Goal: Task Accomplishment & Management: Manage account settings

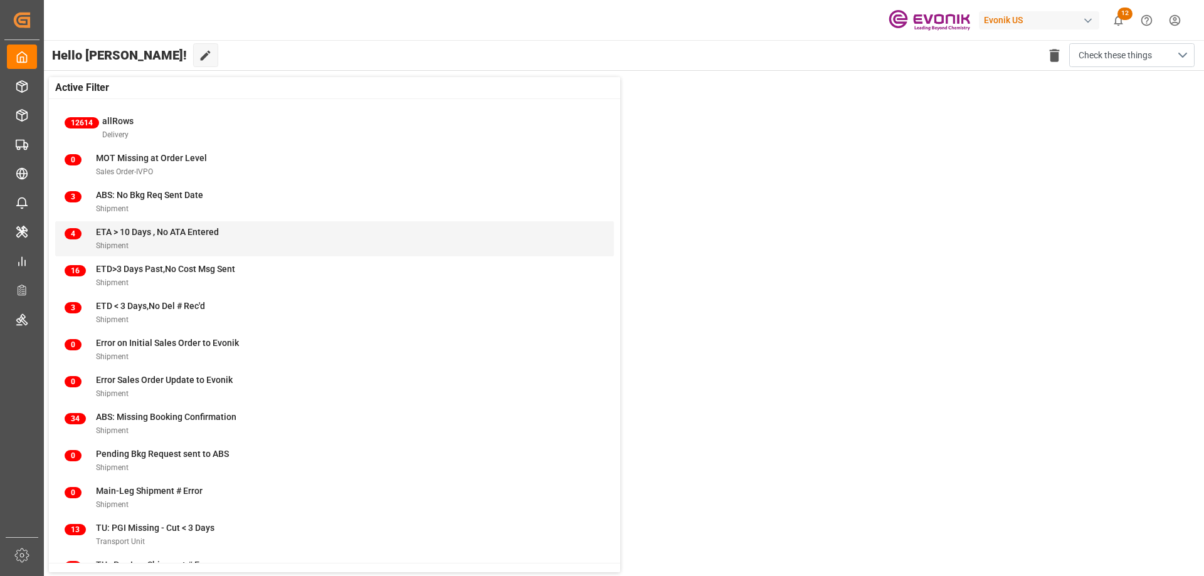
scroll to position [48, 0]
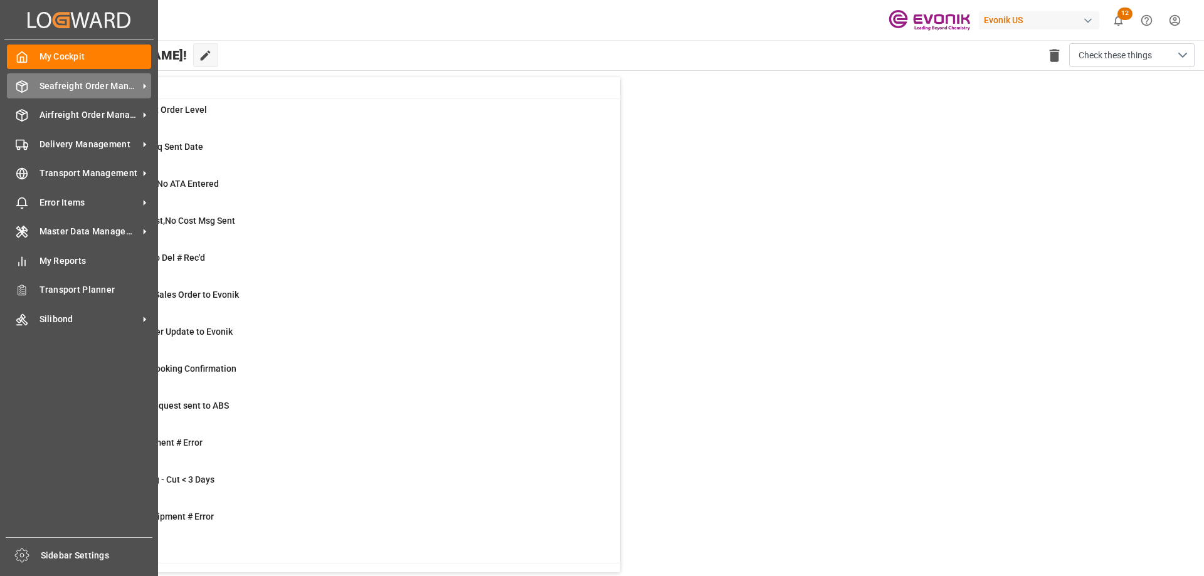
click at [54, 90] on span "Seafreight Order Management" at bounding box center [88, 86] width 99 height 13
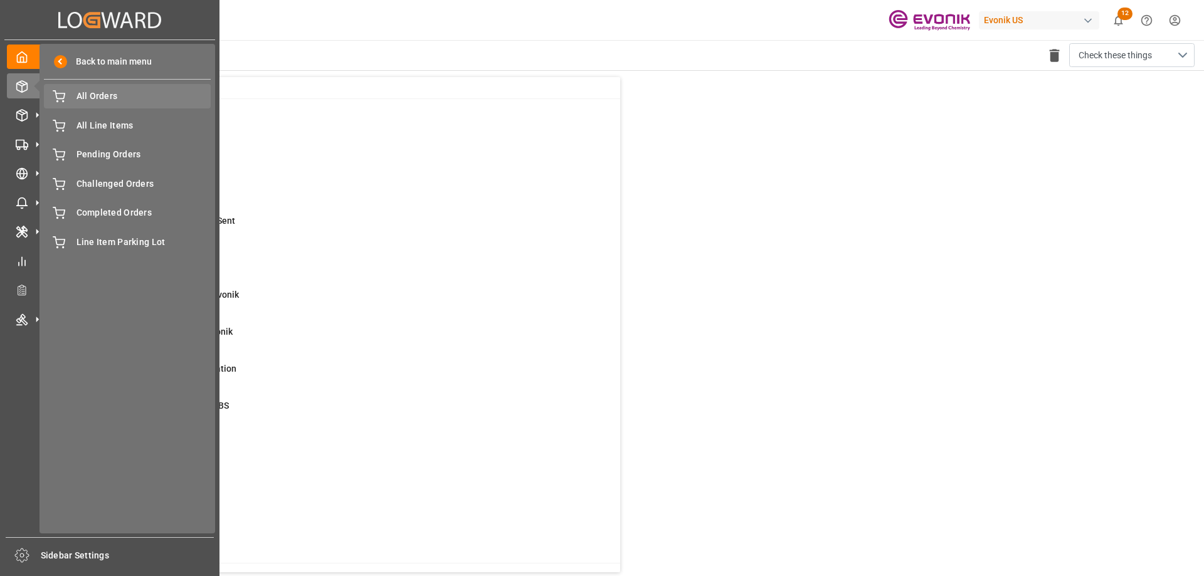
click at [88, 100] on span "All Orders" at bounding box center [143, 96] width 135 height 13
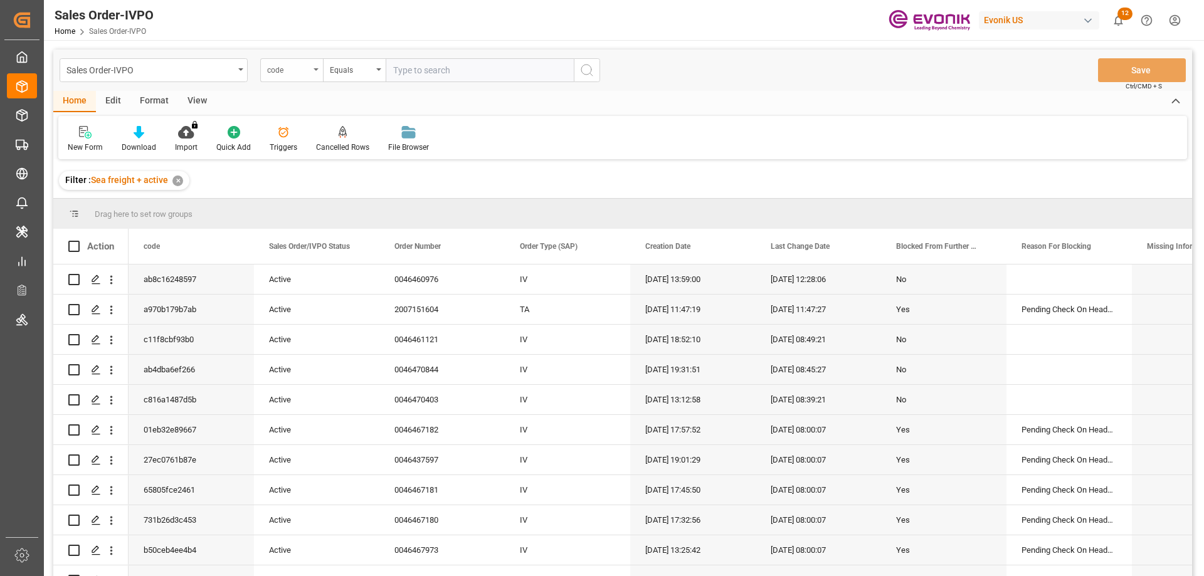
click at [317, 71] on div "code" at bounding box center [291, 70] width 63 height 24
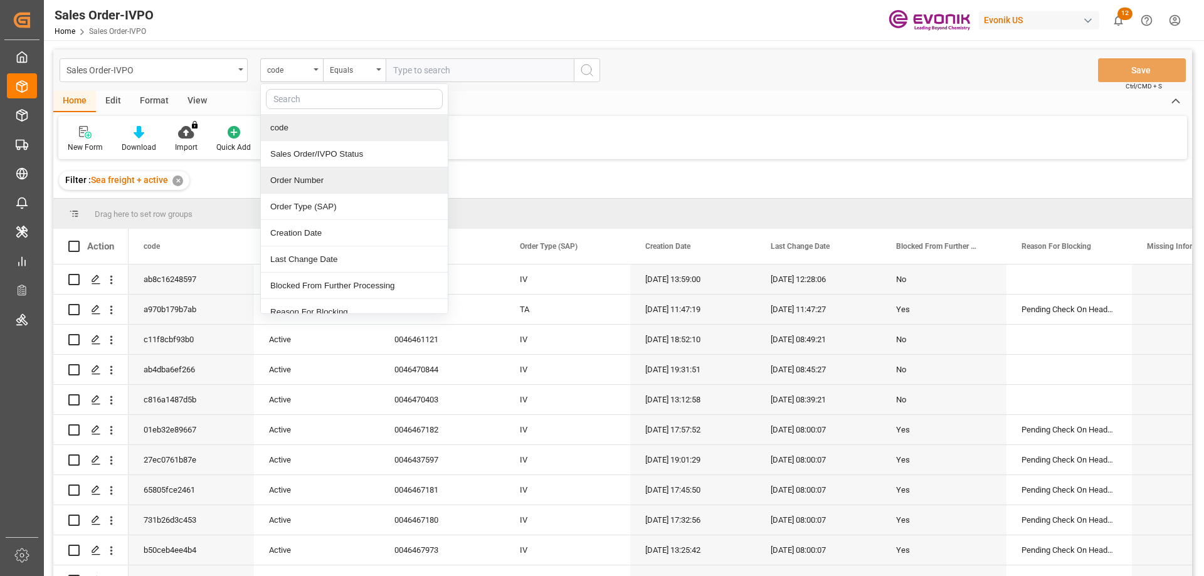
click at [294, 177] on div "Order Number" at bounding box center [354, 180] width 187 height 26
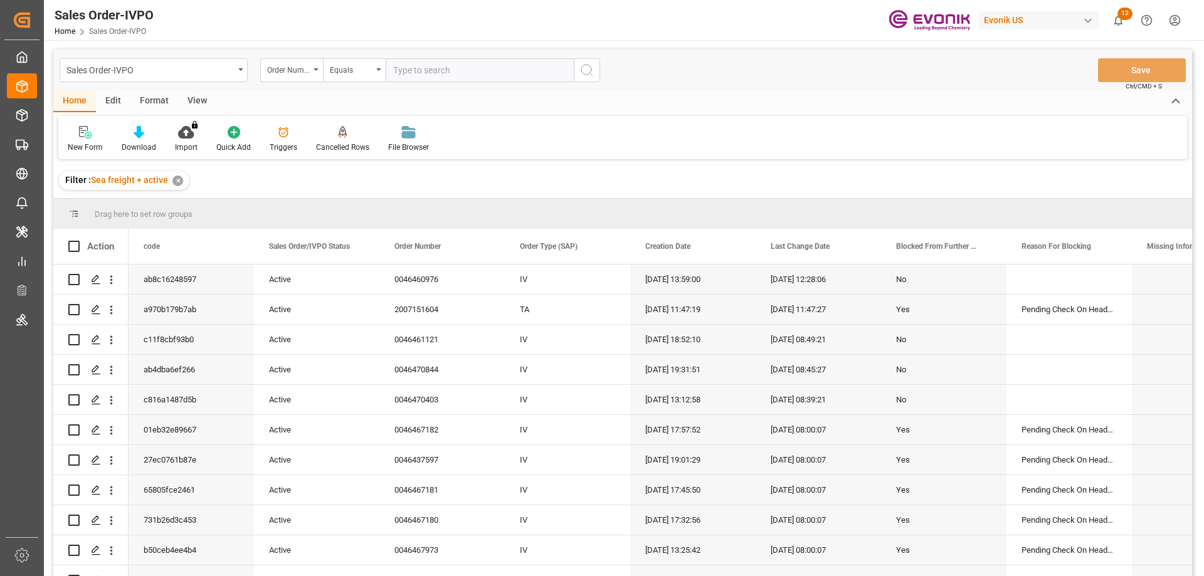
click at [455, 70] on input "text" at bounding box center [480, 70] width 188 height 24
paste input "0046469401"
type input "0046469401"
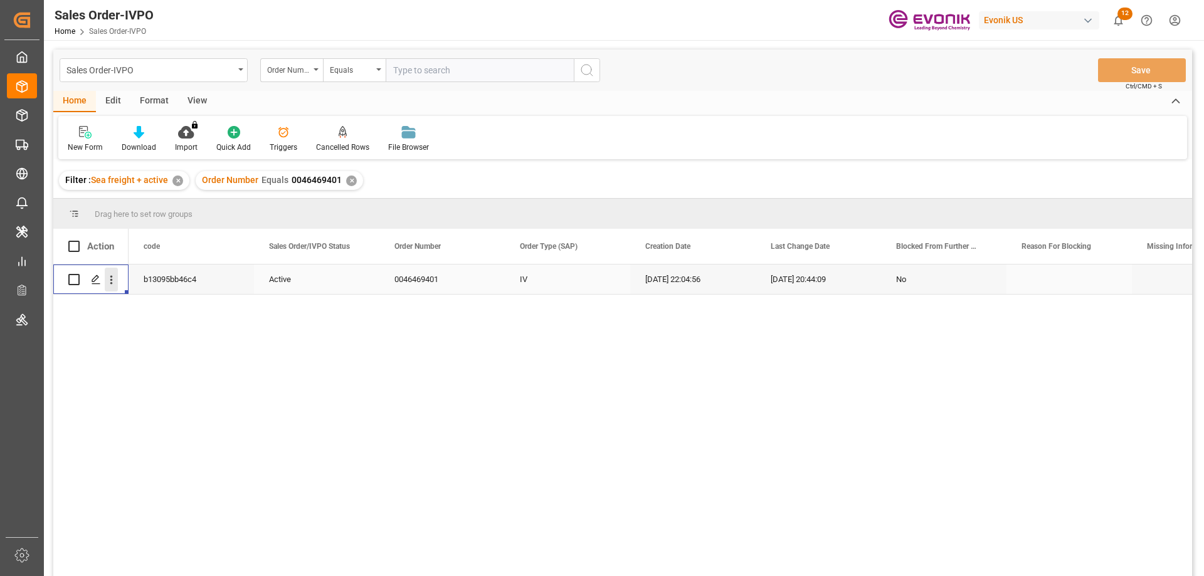
click at [113, 277] on icon "open menu" at bounding box center [111, 279] width 13 height 13
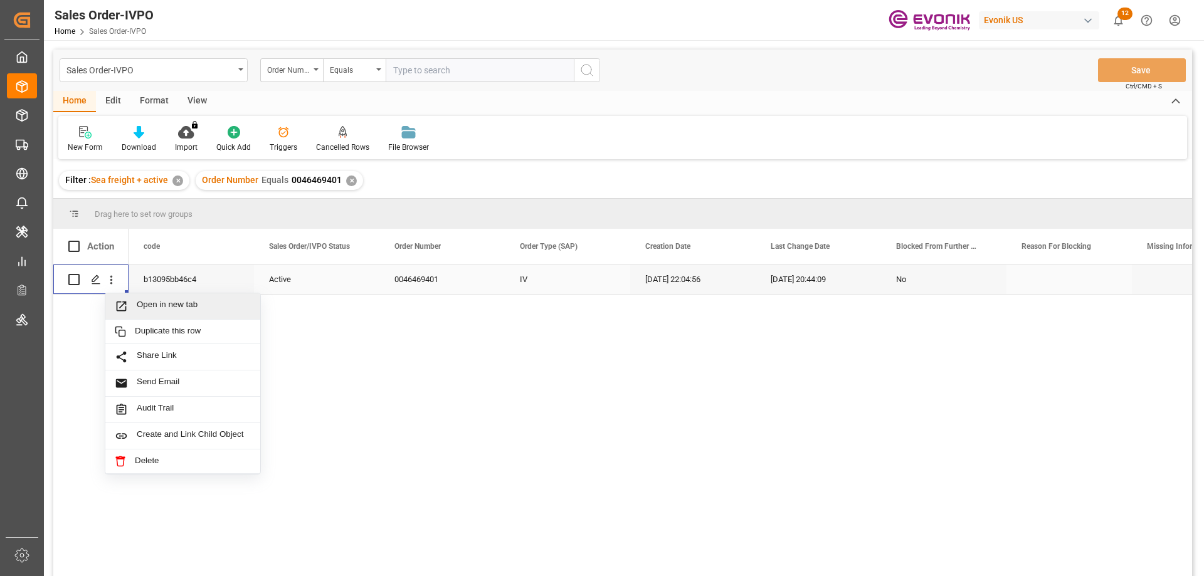
click at [158, 302] on span "Open in new tab" at bounding box center [194, 306] width 114 height 13
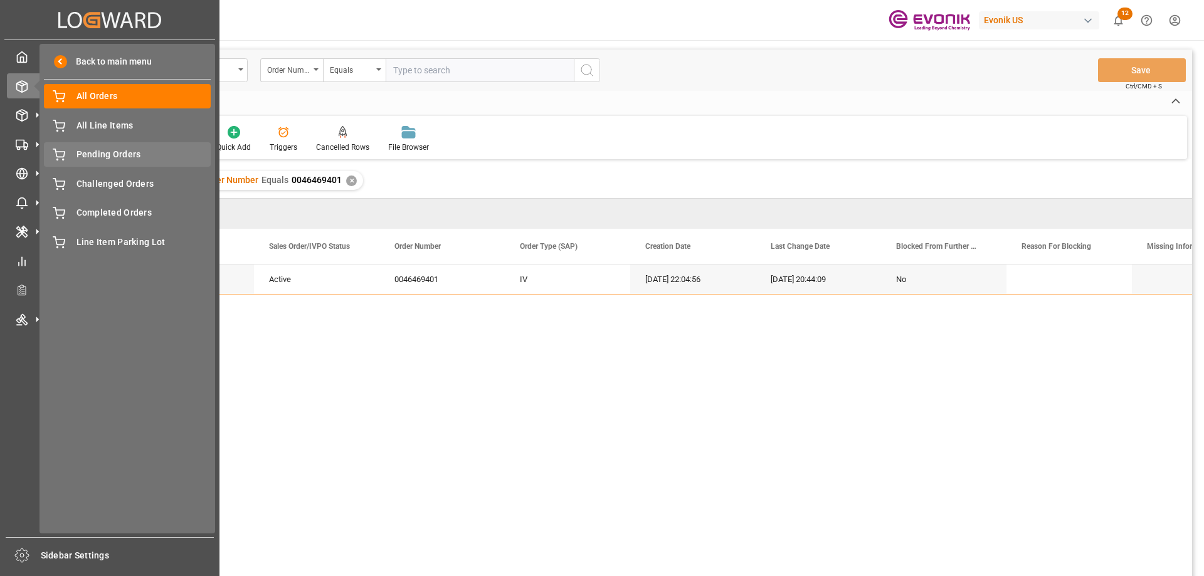
click at [122, 150] on span "Pending Orders" at bounding box center [143, 154] width 135 height 13
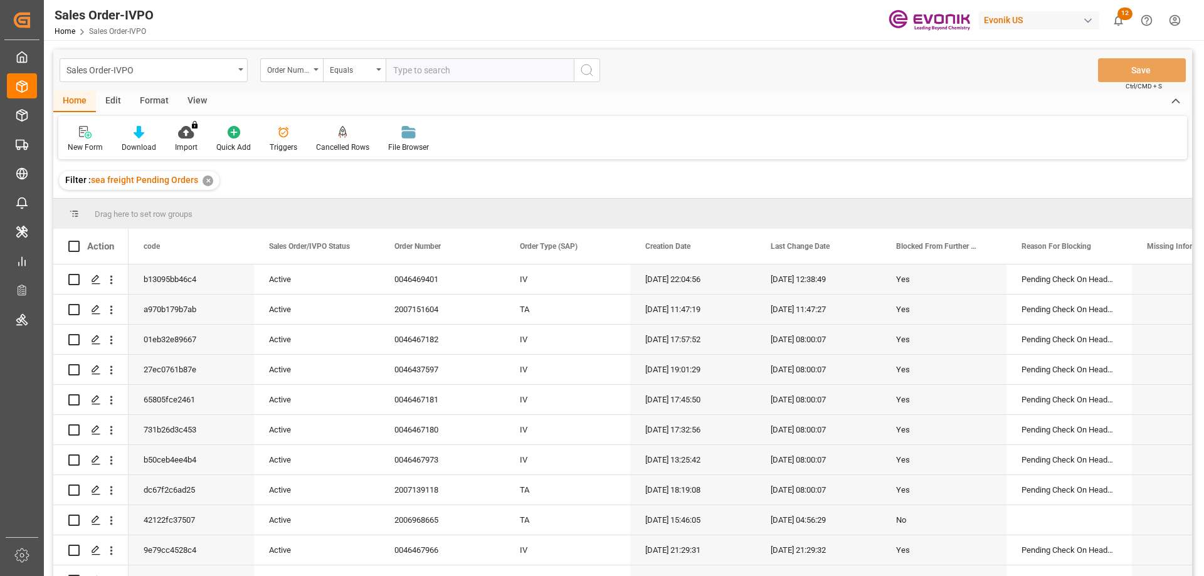
click at [196, 95] on div "View" at bounding box center [197, 101] width 38 height 21
click at [152, 142] on div "Standard Templates" at bounding box center [142, 147] width 63 height 11
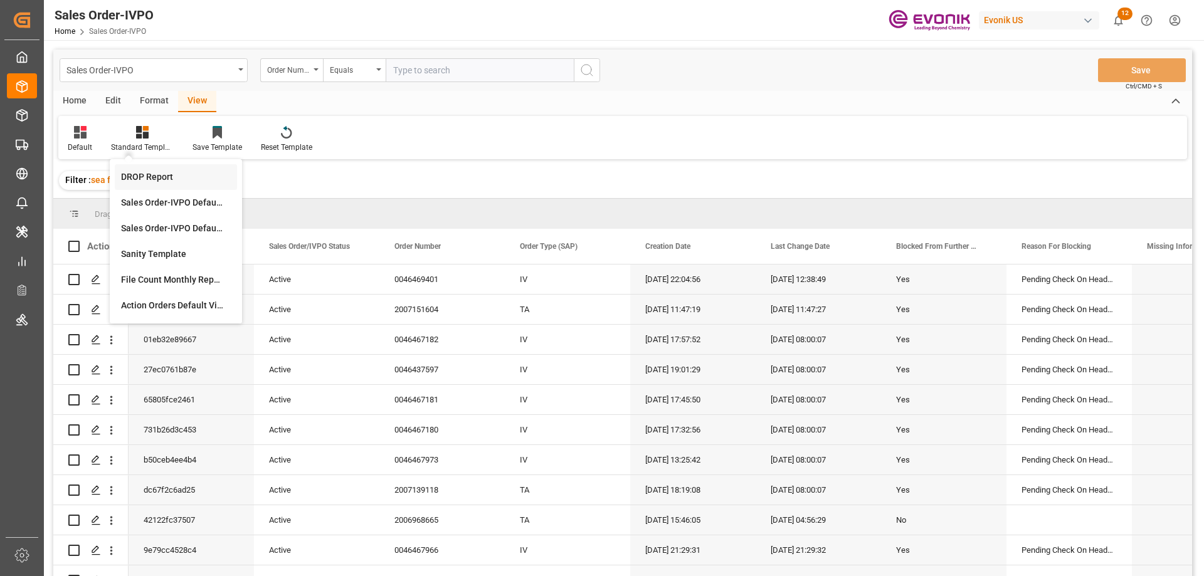
click at [154, 174] on div "DROP Report" at bounding box center [176, 177] width 110 height 13
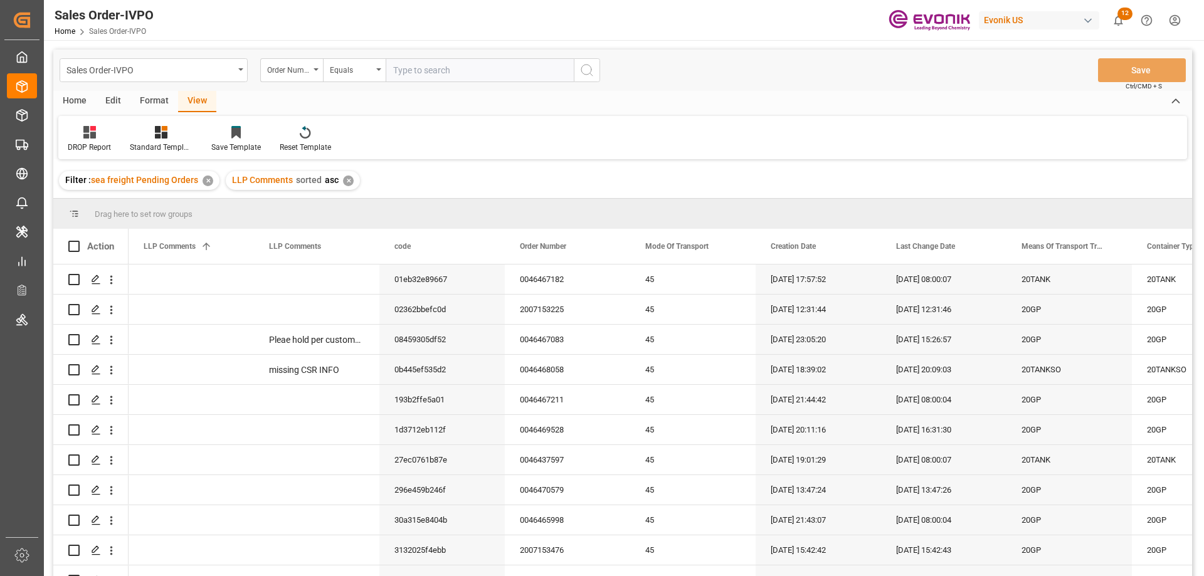
click at [78, 100] on div "Home" at bounding box center [74, 101] width 43 height 21
click at [206, 94] on div "View" at bounding box center [197, 101] width 38 height 21
click at [77, 97] on div "Home" at bounding box center [74, 101] width 43 height 21
click at [142, 135] on icon at bounding box center [139, 132] width 11 height 13
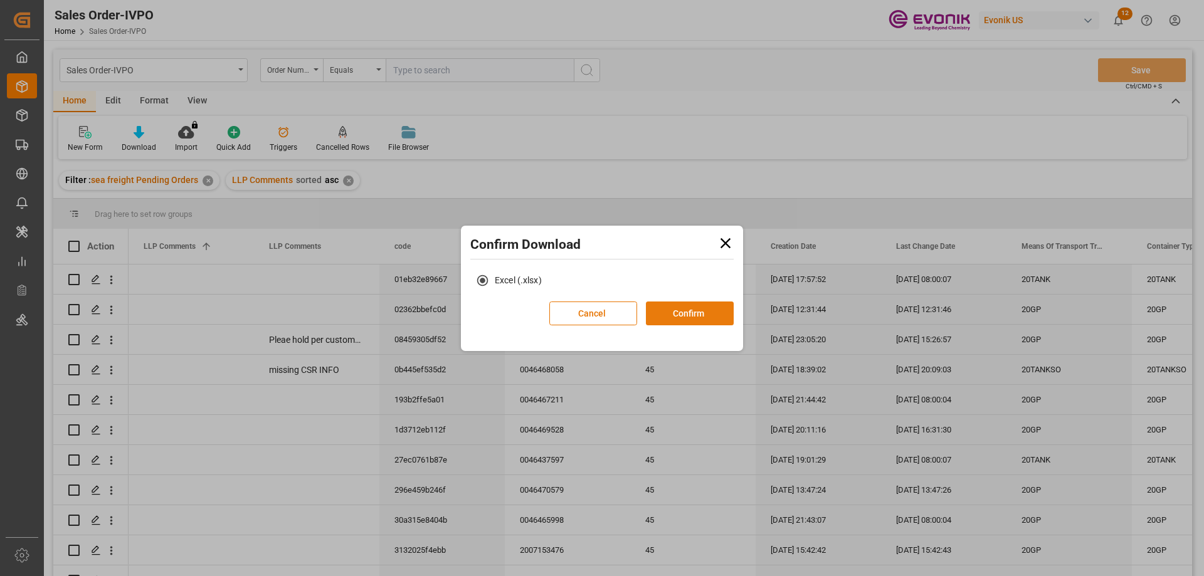
click at [685, 308] on button "Confirm" at bounding box center [690, 314] width 88 height 24
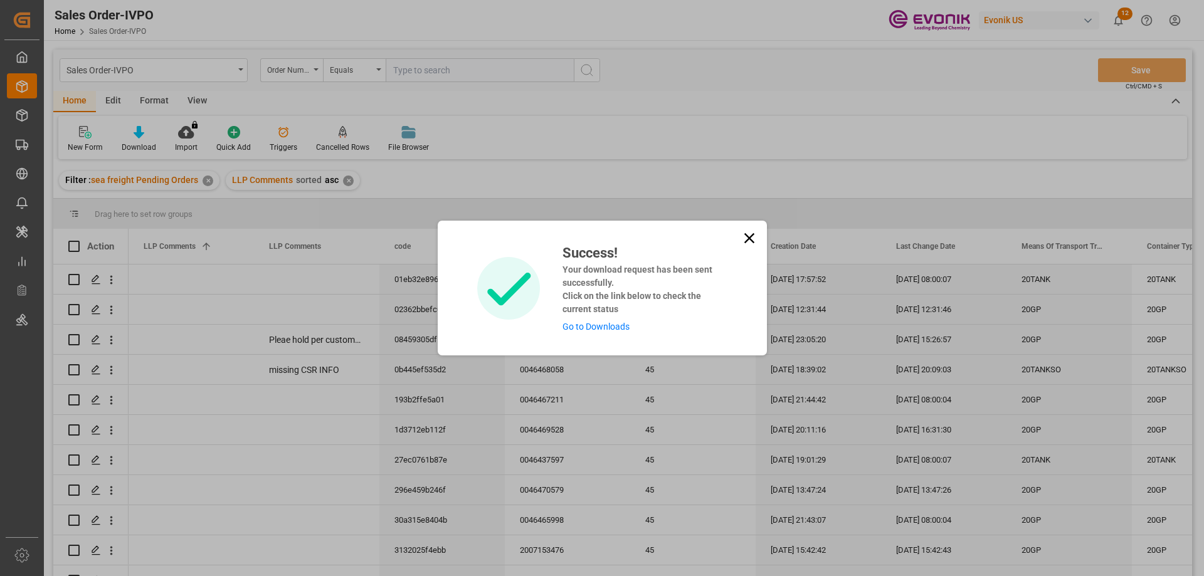
click at [623, 323] on link "Go to Downloads" at bounding box center [595, 327] width 67 height 10
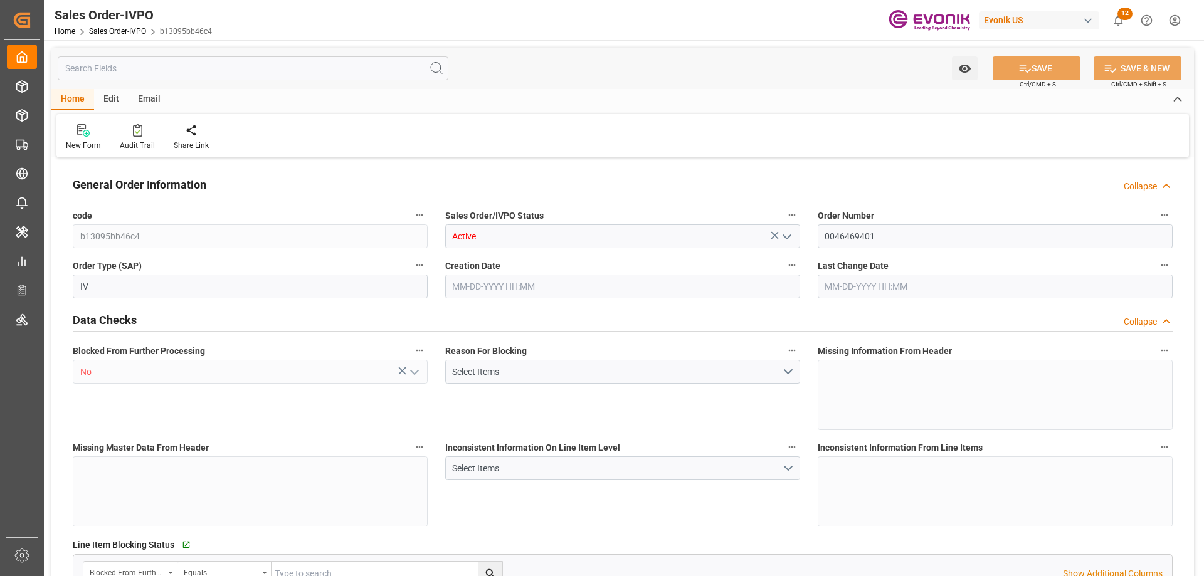
type input "BRSSZ"
type input "livia.leone@evonik.comTelephone No: 55 19 3475-3130"
type input "0"
type input "1"
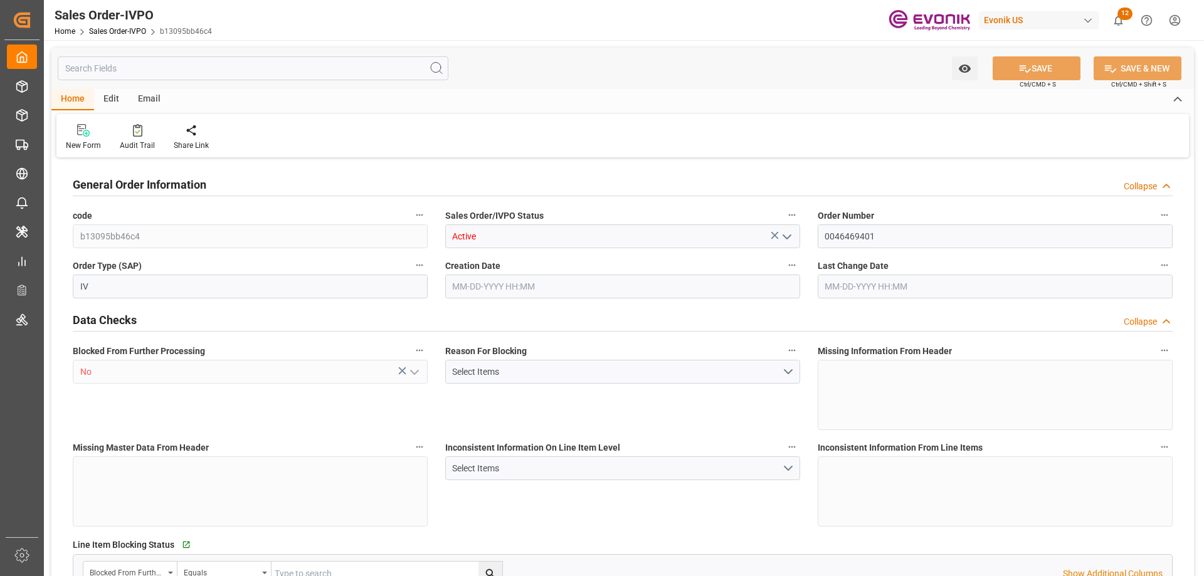
type input "1"
type input "9457.69"
type input "12.3197"
type input "17000"
type input "30"
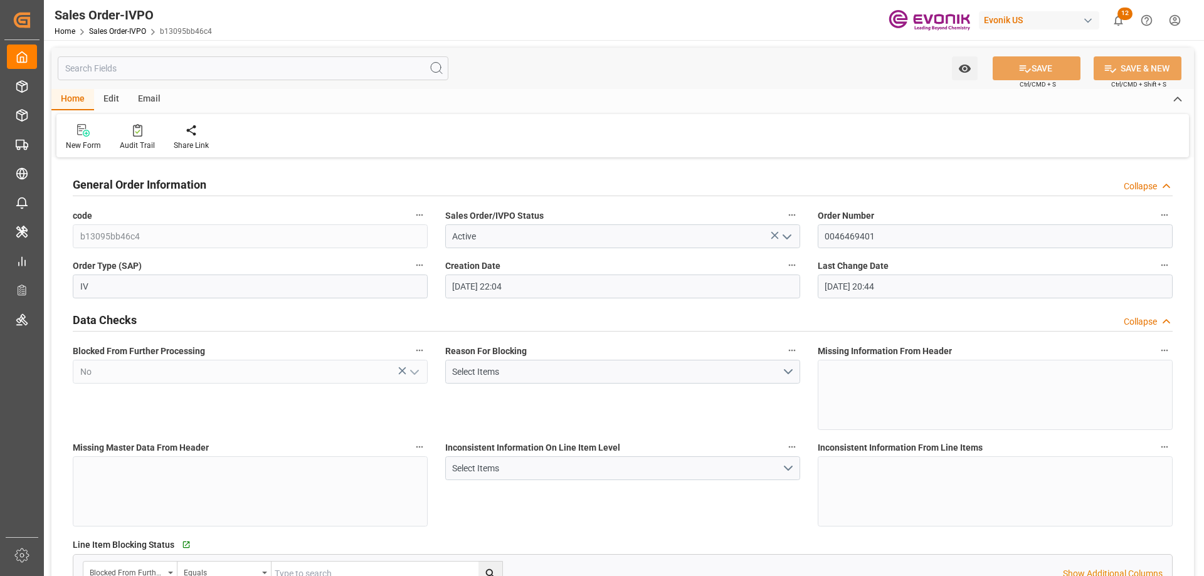
type input "08-20-2025 22:04"
type input "[DATE] 20:44"
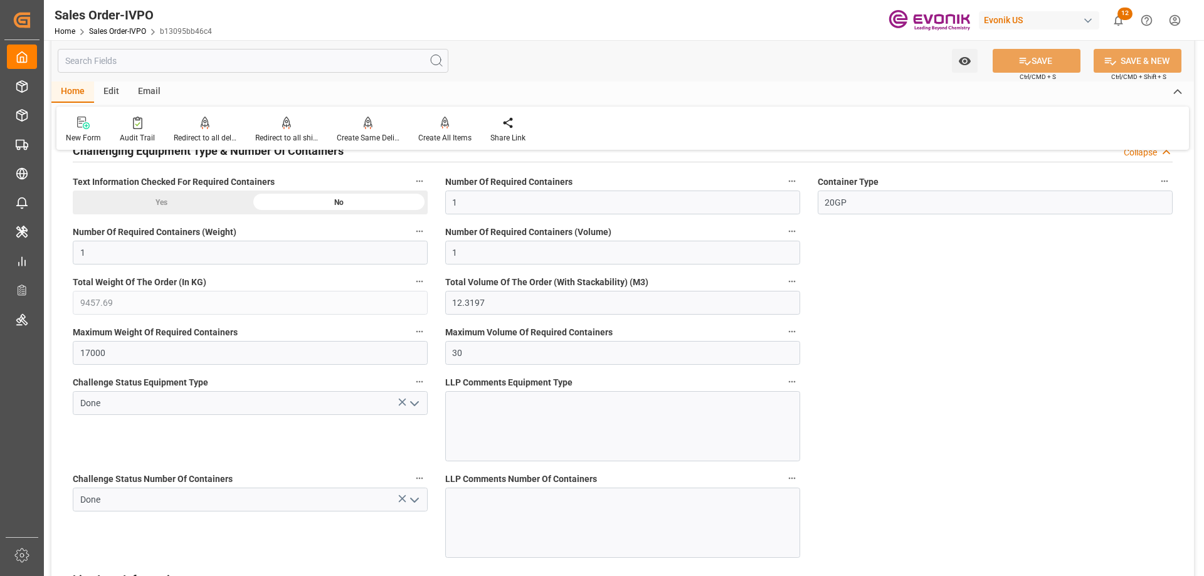
scroll to position [2445, 0]
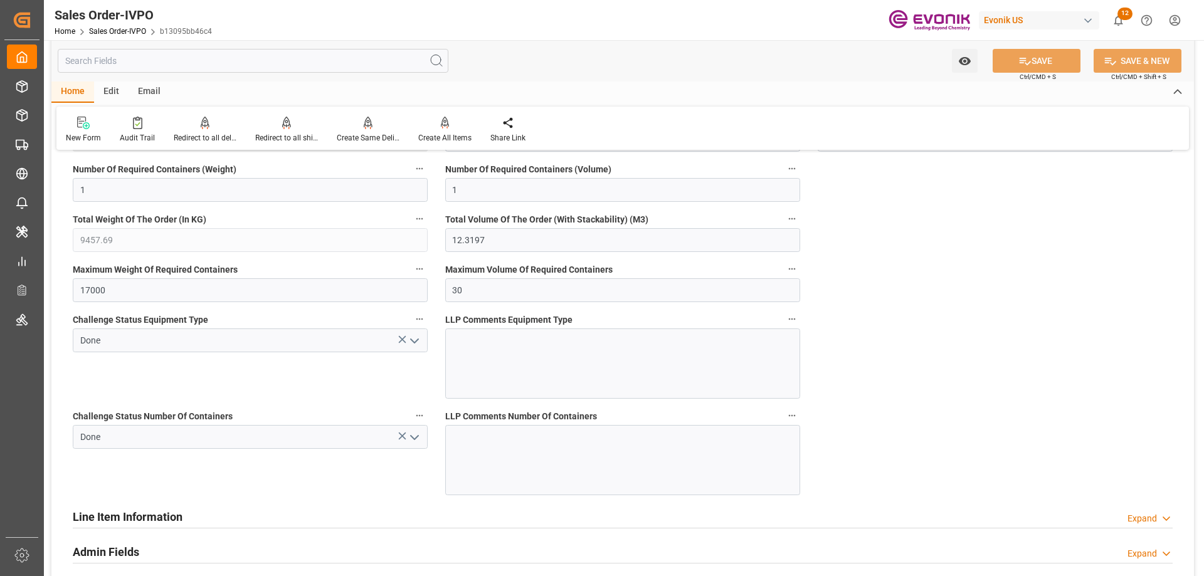
click at [409, 441] on icon "open menu" at bounding box center [414, 437] width 15 height 15
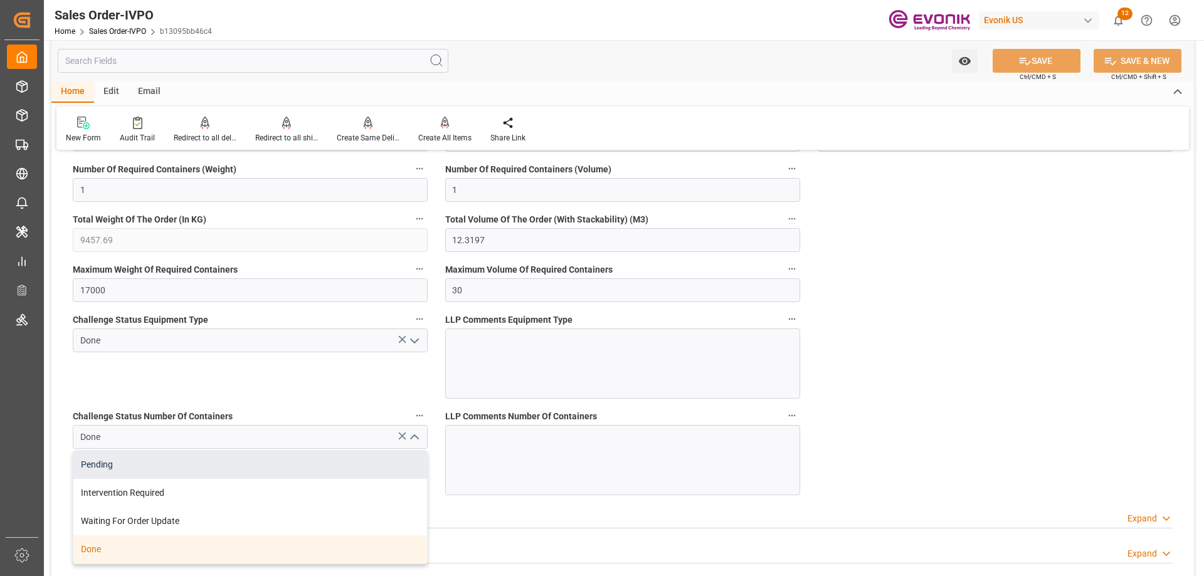
click at [104, 477] on div "Pending" at bounding box center [250, 465] width 354 height 28
type input "livia.leone@evonik.comTelephone No: 55 19 3475-3130"
type input "Pending"
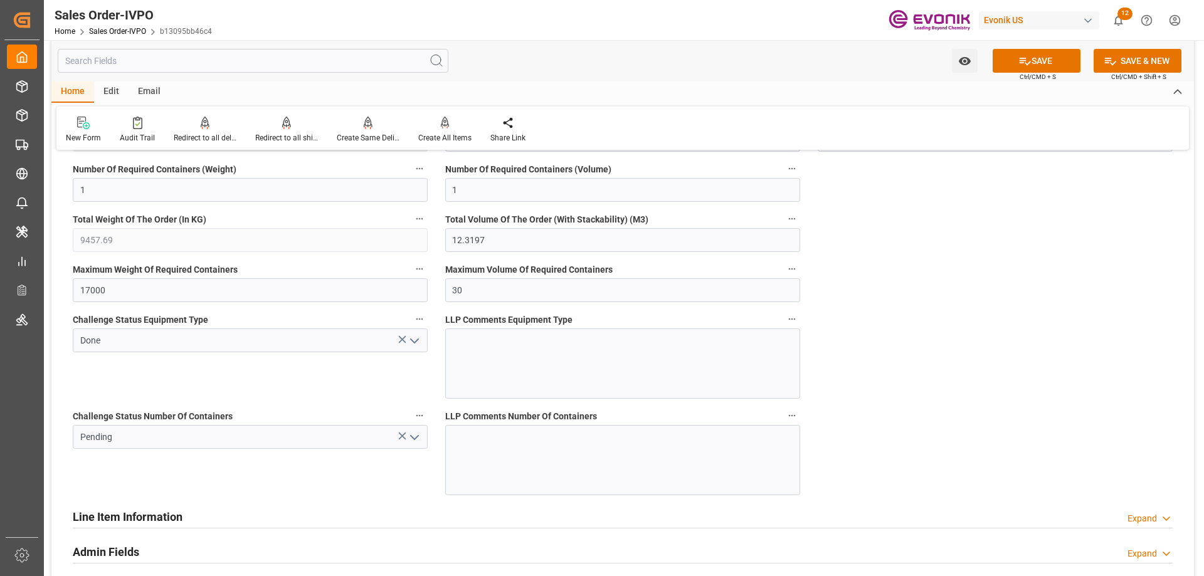
click at [417, 349] on button "open menu" at bounding box center [413, 340] width 19 height 19
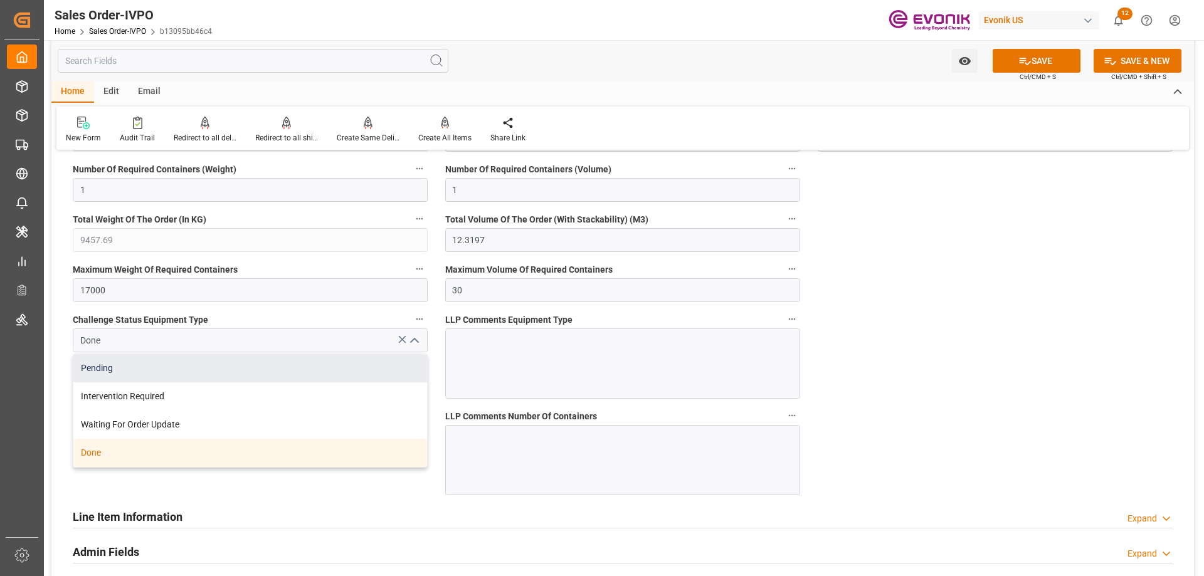
click at [153, 377] on div "Pending" at bounding box center [250, 368] width 354 height 28
type input "Pending"
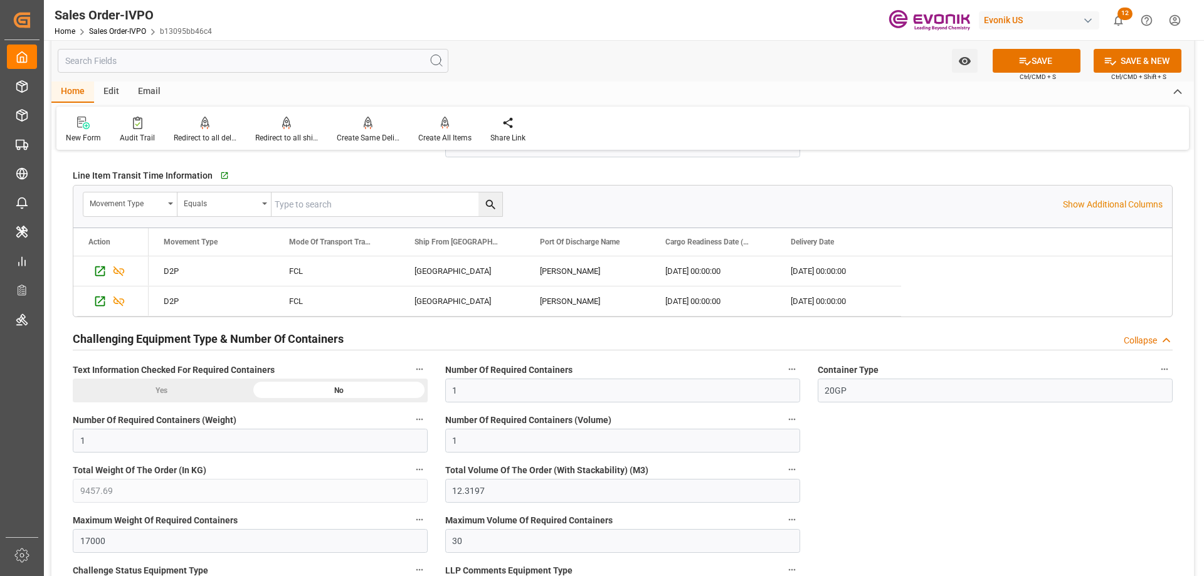
scroll to position [2069, 0]
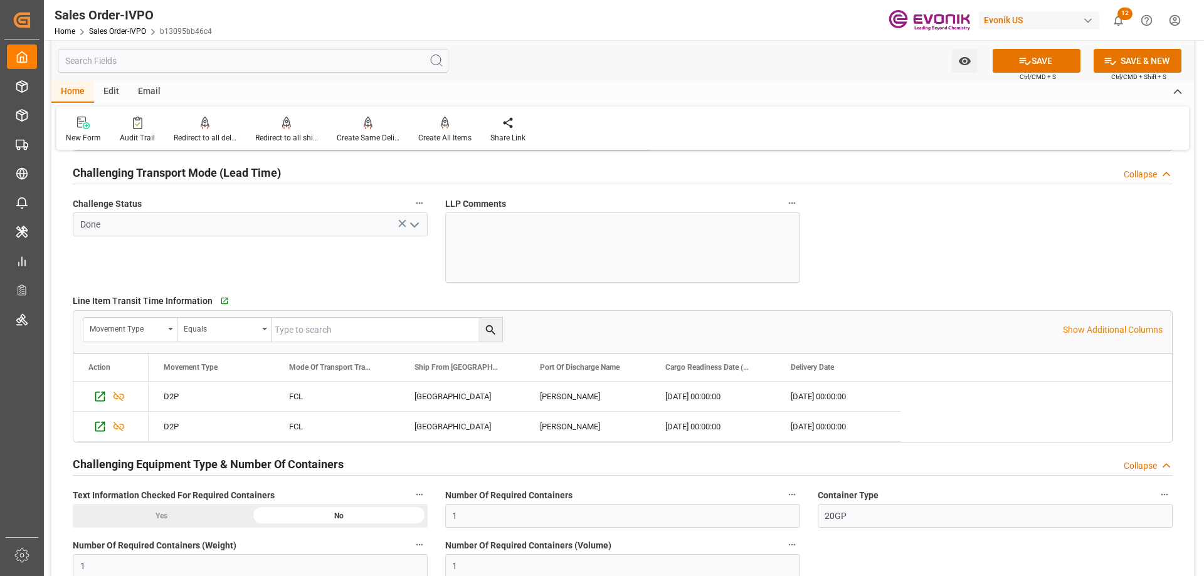
click at [419, 225] on icon "open menu" at bounding box center [414, 225] width 15 height 15
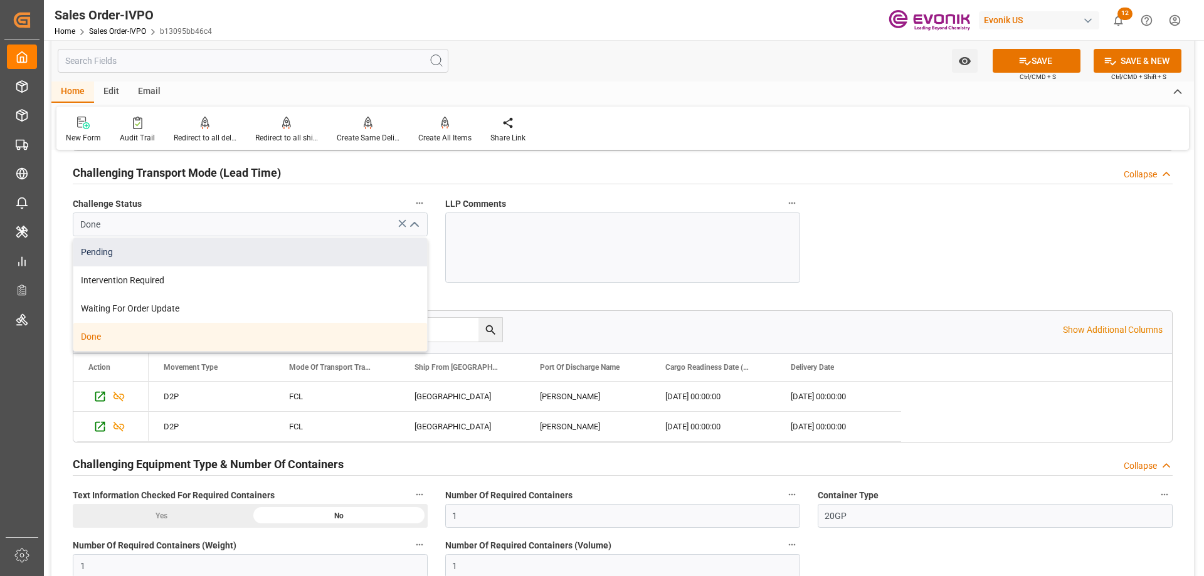
click at [124, 258] on div "Pending" at bounding box center [250, 252] width 354 height 28
type input "Pending"
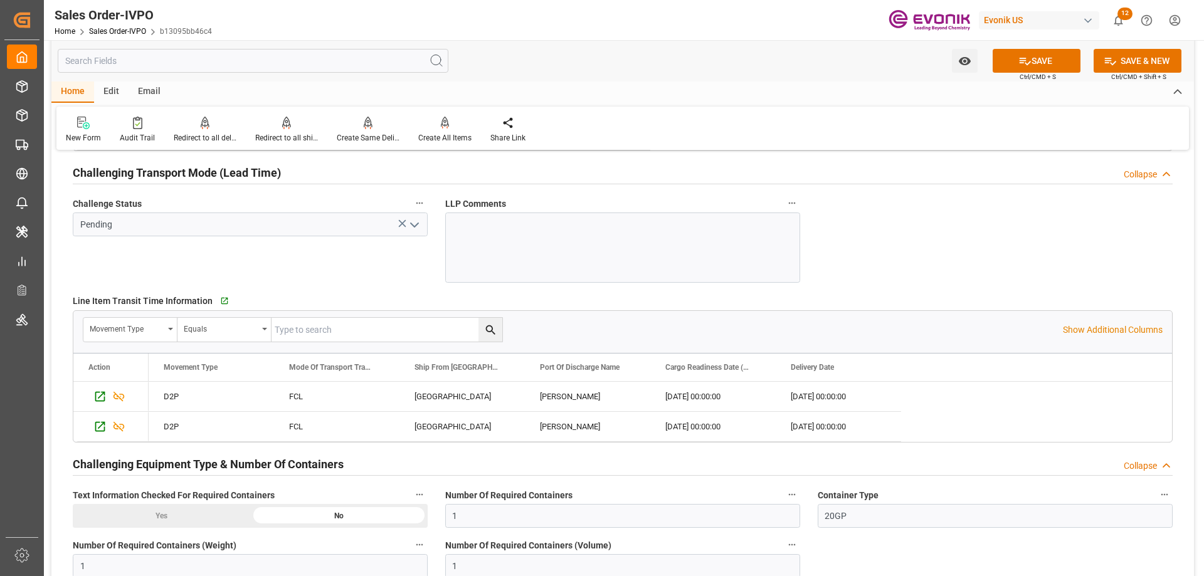
scroll to position [1755, 0]
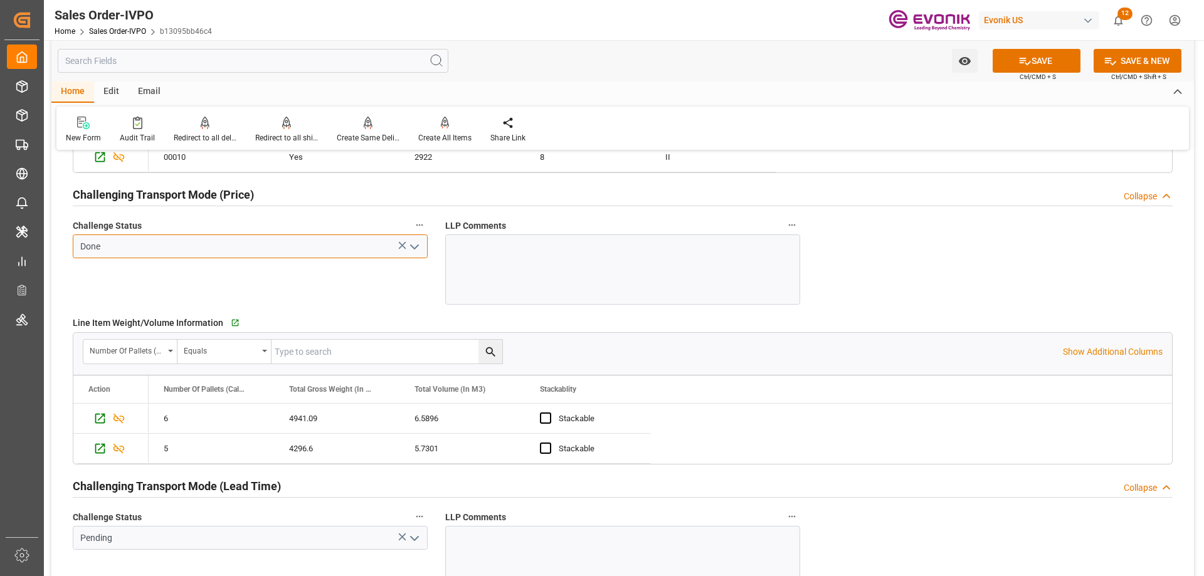
click at [423, 251] on input "Done" at bounding box center [250, 246] width 355 height 24
click at [416, 248] on polyline "open menu" at bounding box center [415, 247] width 8 height 4
type input "livia.leone@evonik.comTelephone No: 55 19 3475-3130"
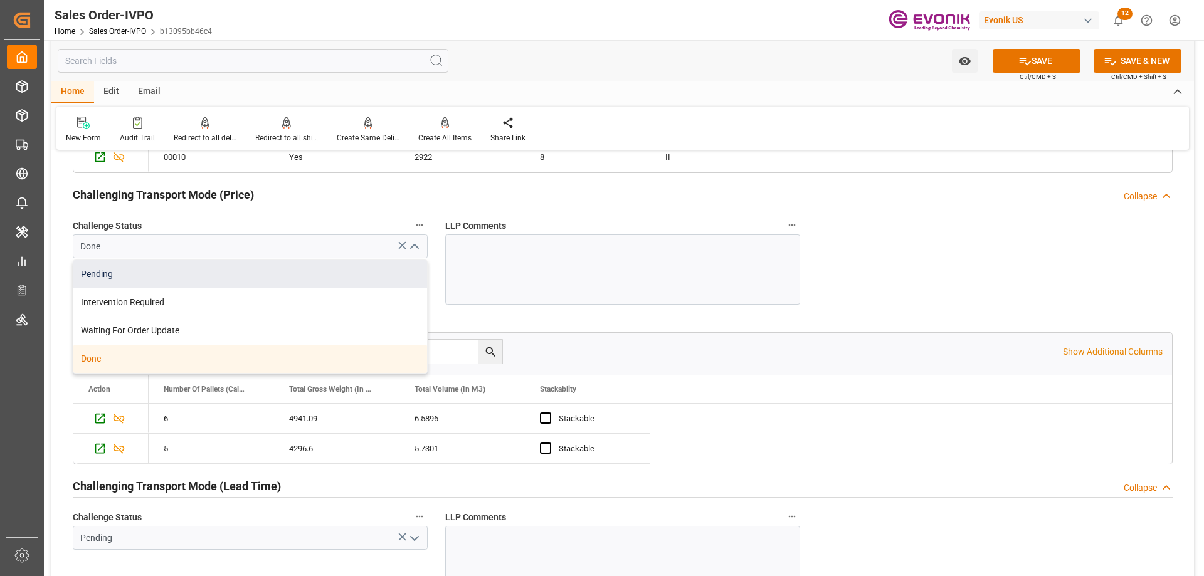
click at [152, 277] on div "Pending" at bounding box center [250, 274] width 354 height 28
type input "Pending"
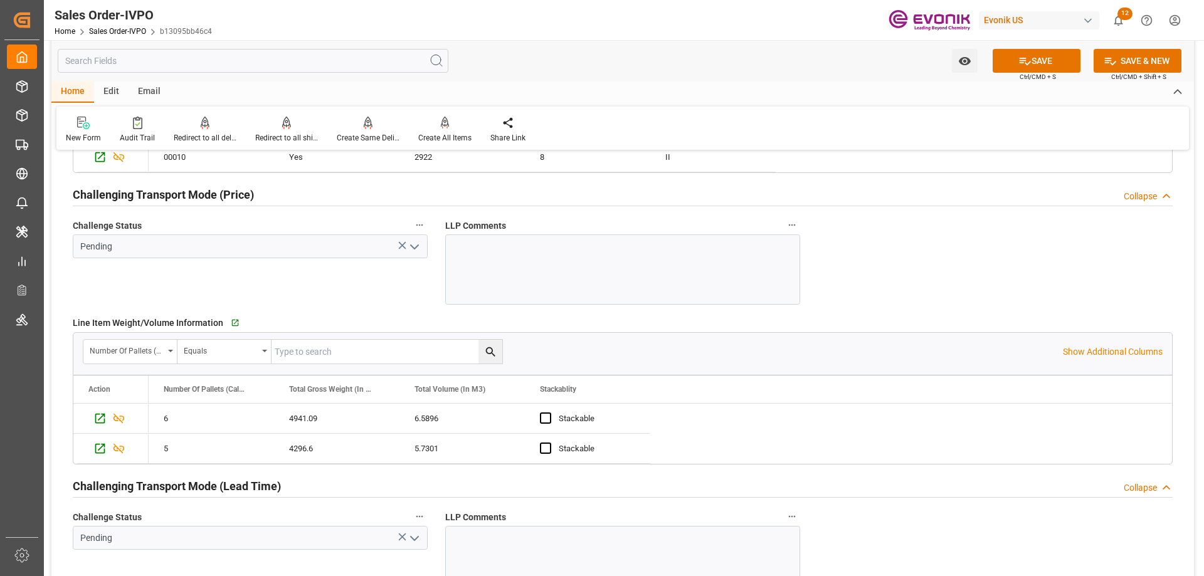
scroll to position [1504, 0]
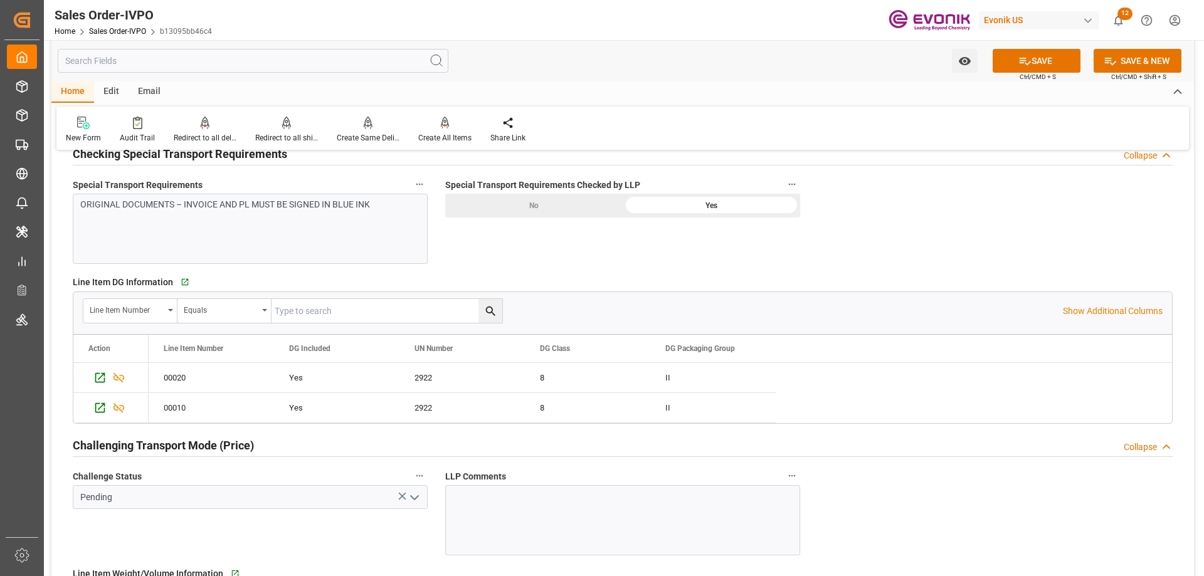
click at [568, 206] on div "No" at bounding box center [533, 206] width 177 height 24
click at [1029, 58] on button "SAVE" at bounding box center [1036, 61] width 88 height 24
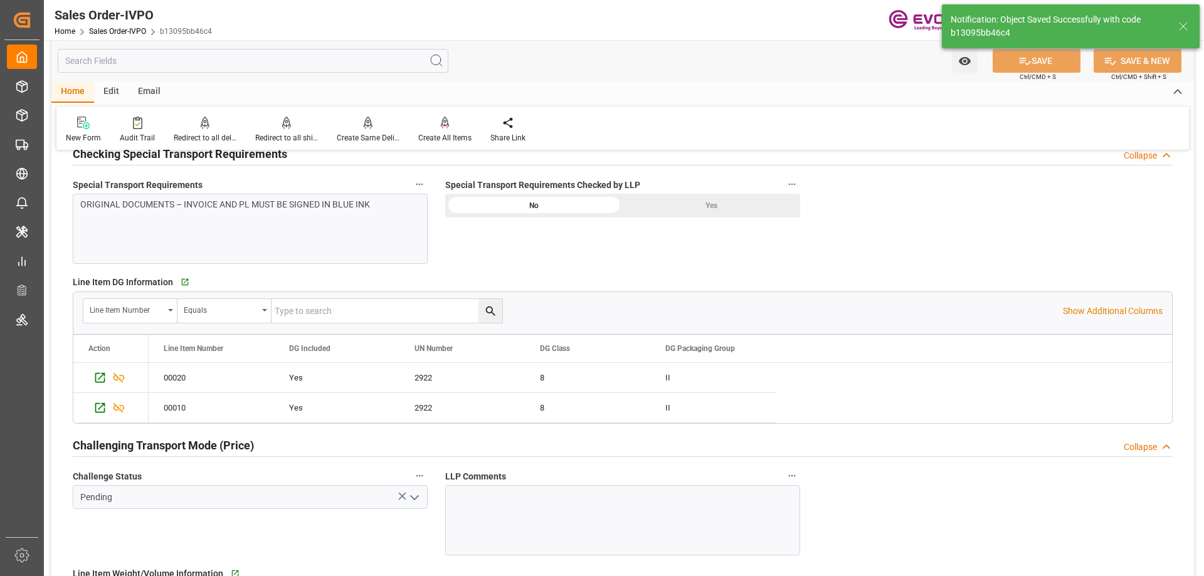
type input "livia.leone@evonik.comTelephone No: 55 19 3475-3130"
type input "08-29-2025 12:38"
type input "Yes"
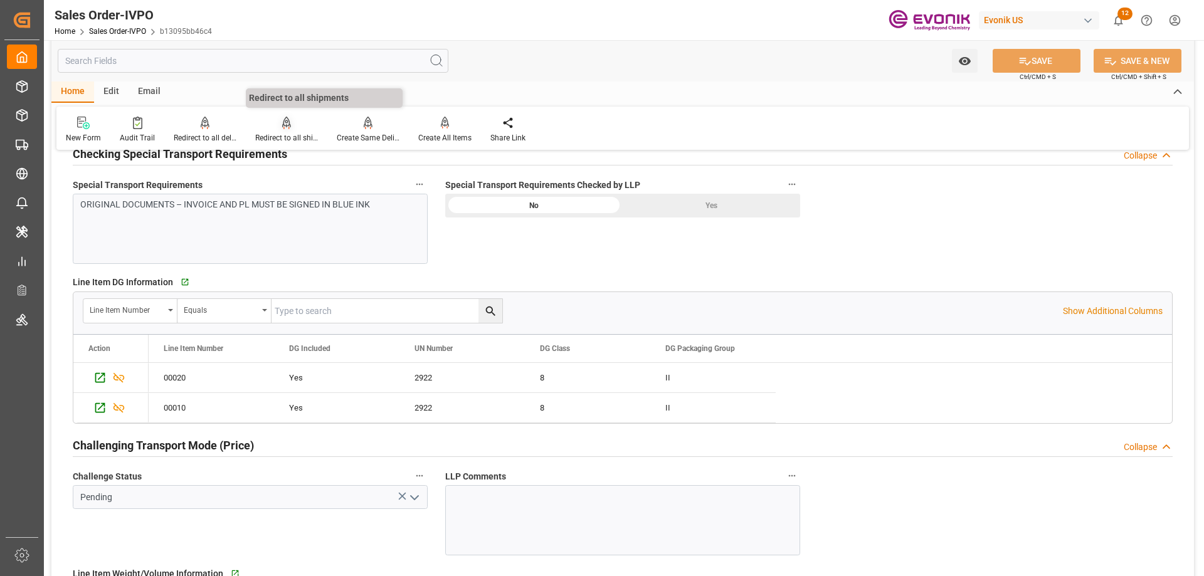
click at [283, 125] on icon at bounding box center [286, 123] width 9 height 13
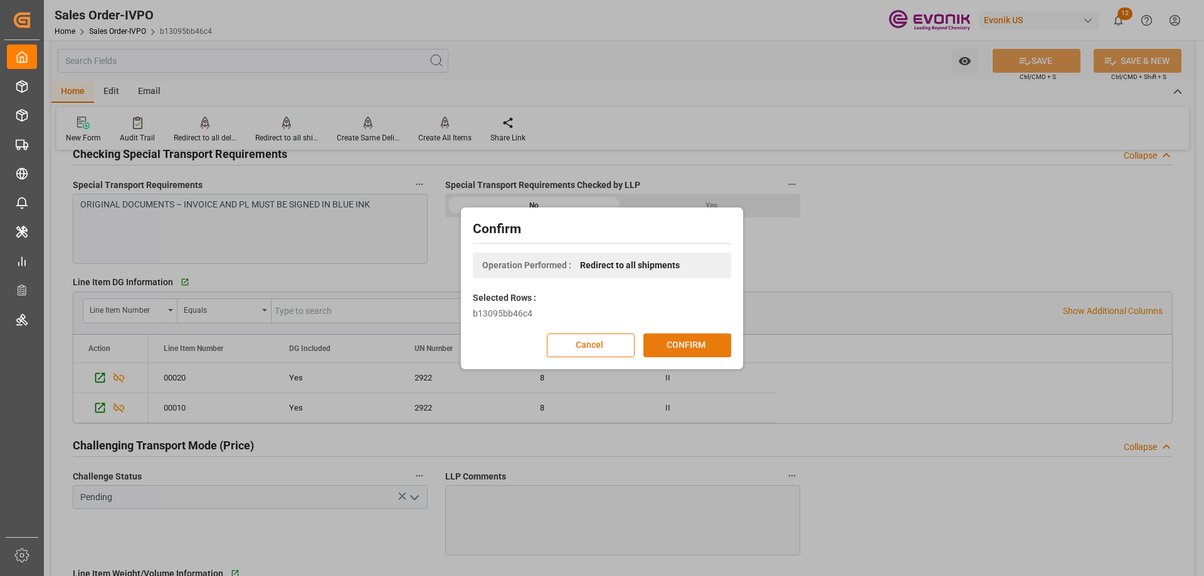
click at [690, 352] on button "CONFIRM" at bounding box center [687, 345] width 88 height 24
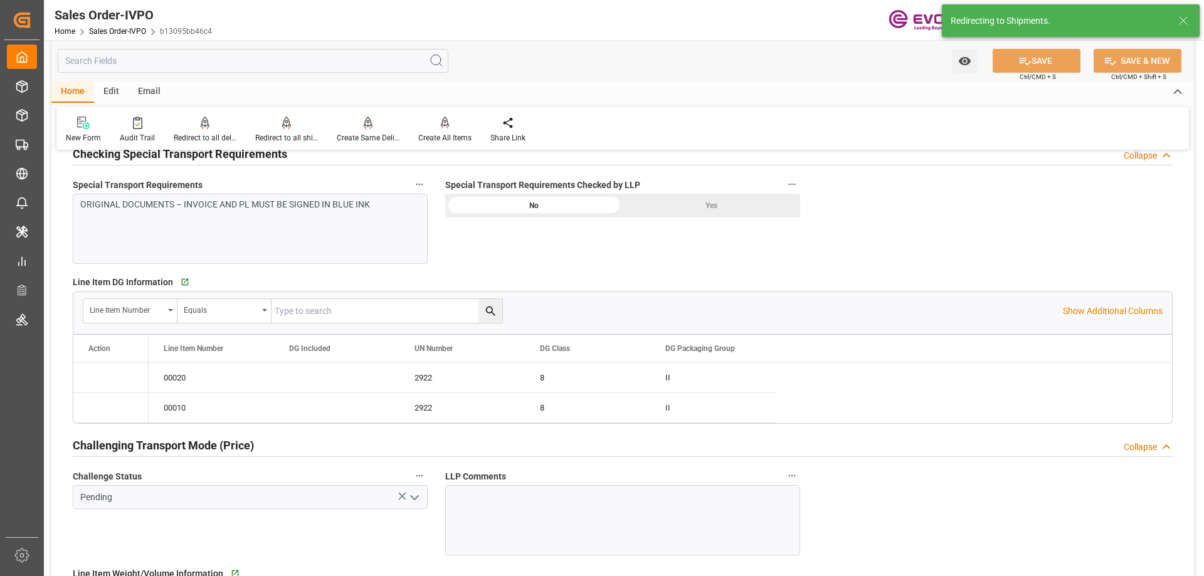
type input "08-20-2025 22:04"
type input "08-29-2025 12:38"
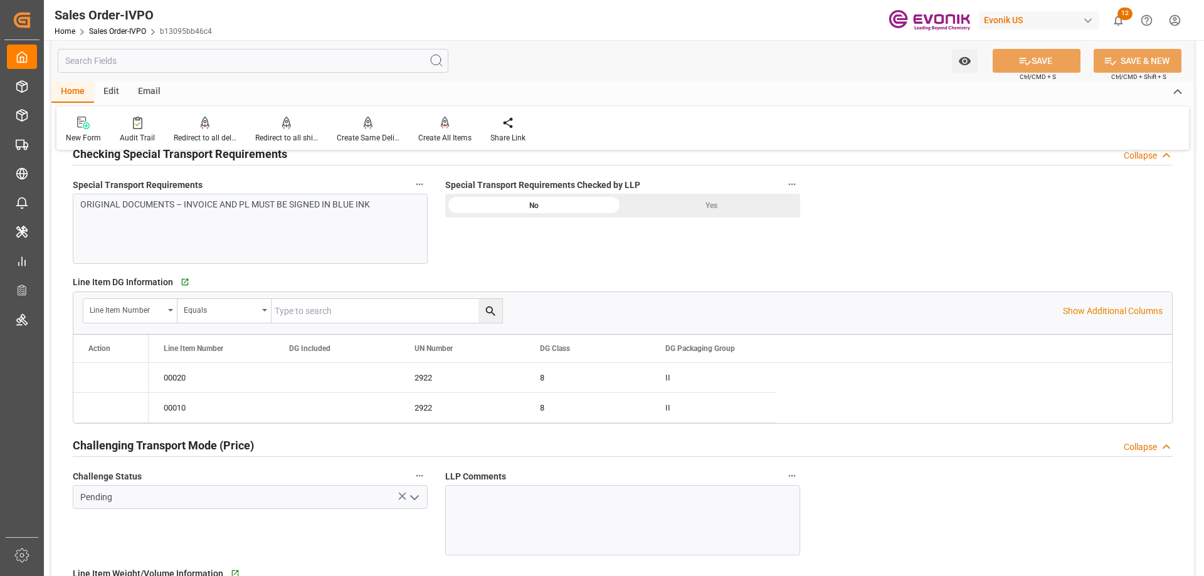
type input "livia.leone@evonik.comTelephone No: 55 19 3475-3130"
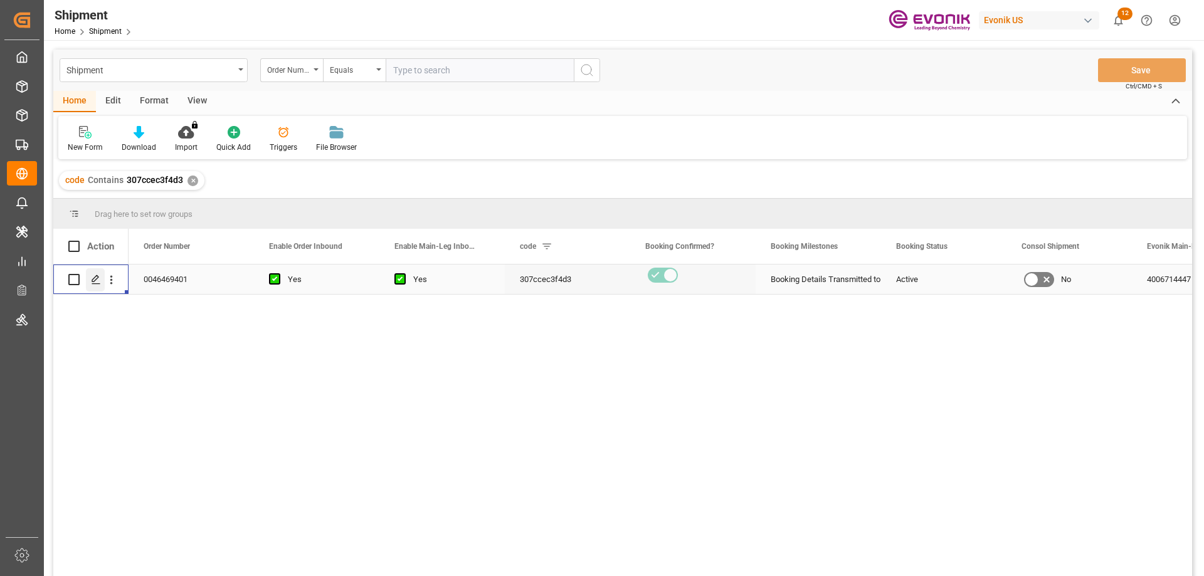
click at [91, 280] on icon "Press SPACE to select this row." at bounding box center [96, 280] width 10 height 10
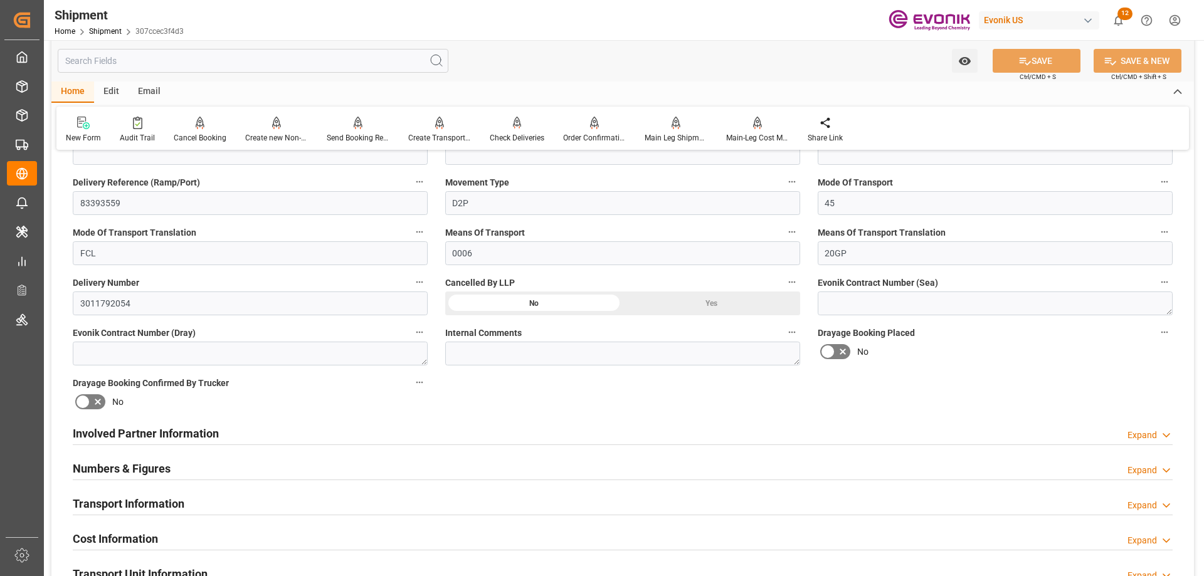
scroll to position [940, 0]
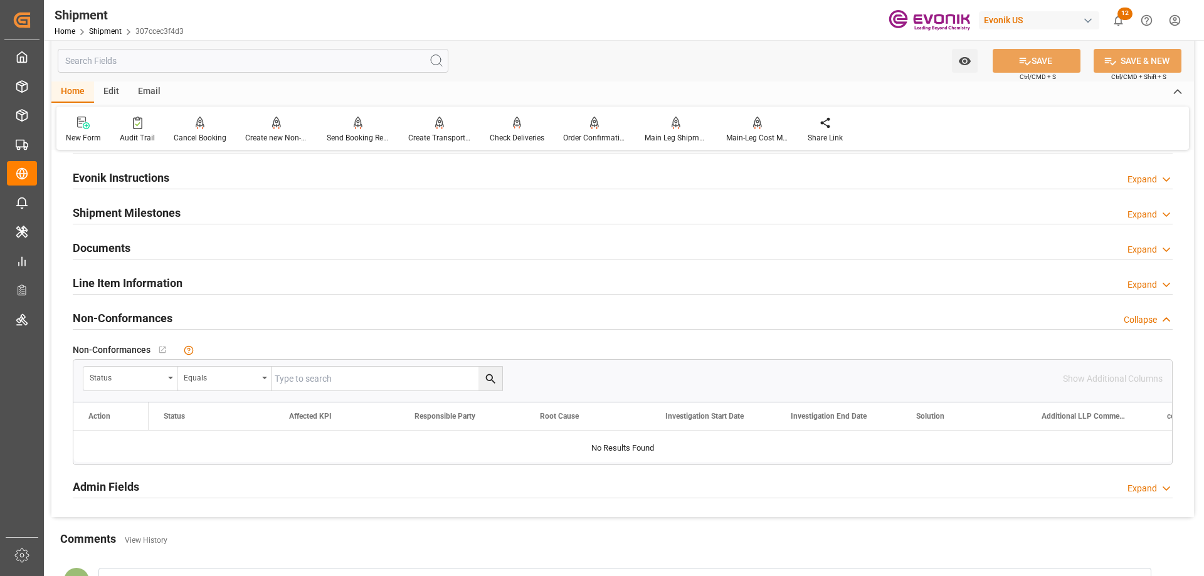
click at [121, 281] on h2 "Line Item Information" at bounding box center [128, 283] width 110 height 17
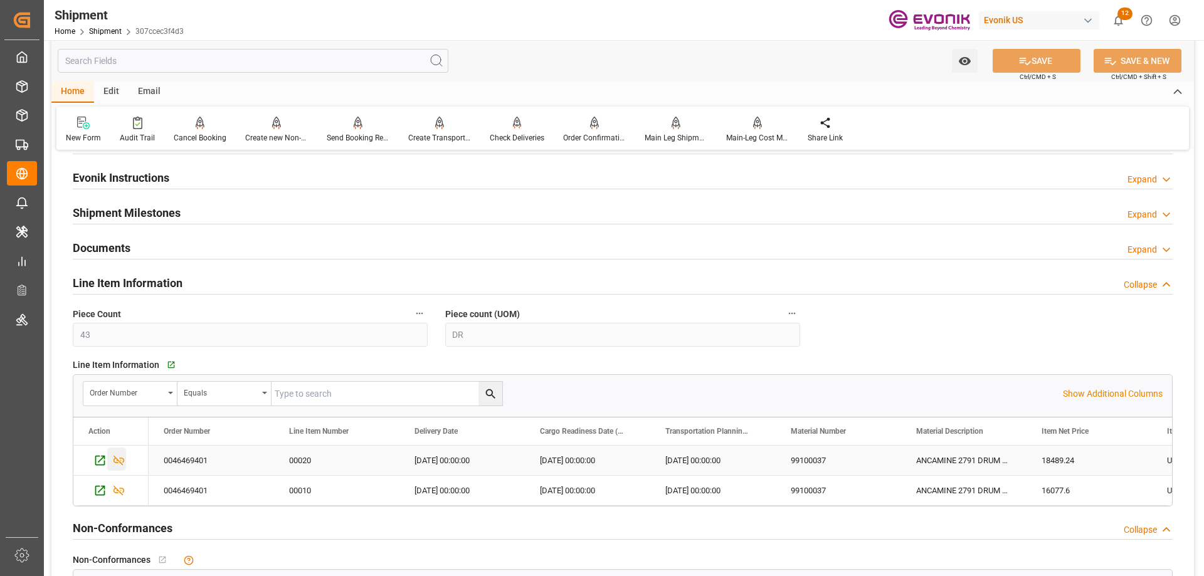
click at [118, 465] on icon "Press SPACE to select this row." at bounding box center [118, 460] width 13 height 13
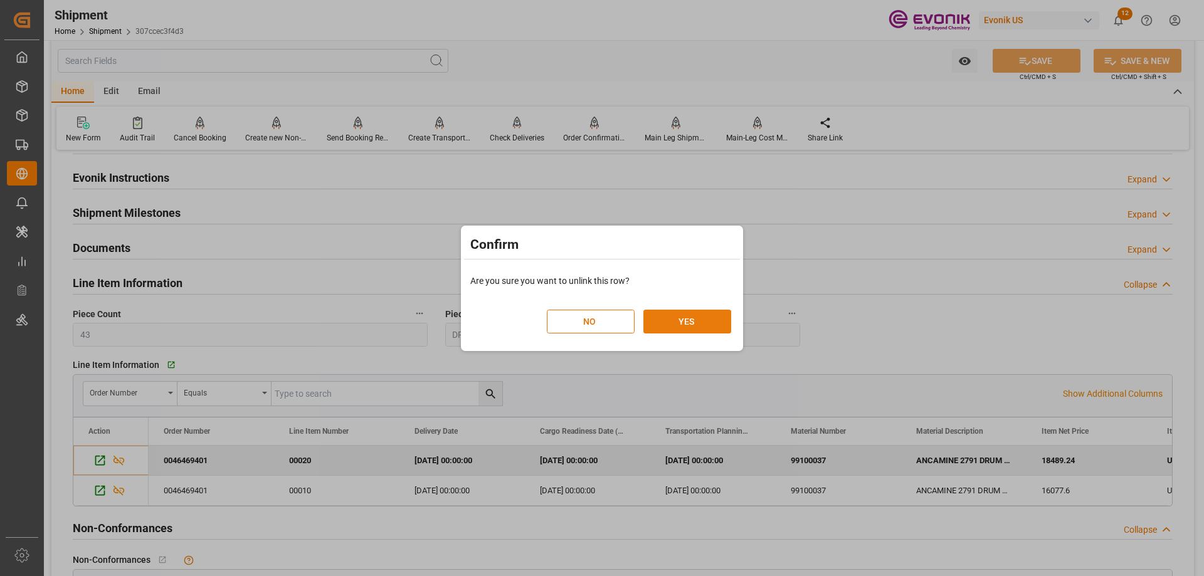
click at [708, 325] on button "YES" at bounding box center [687, 322] width 88 height 24
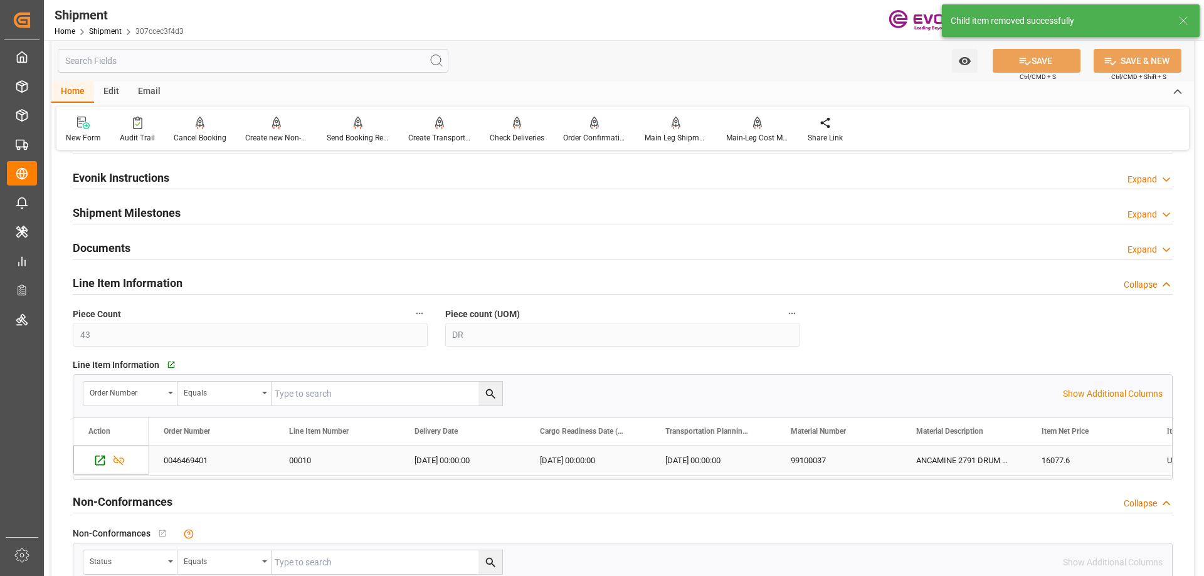
click at [118, 460] on icon "Press SPACE to select this row." at bounding box center [118, 461] width 11 height 10
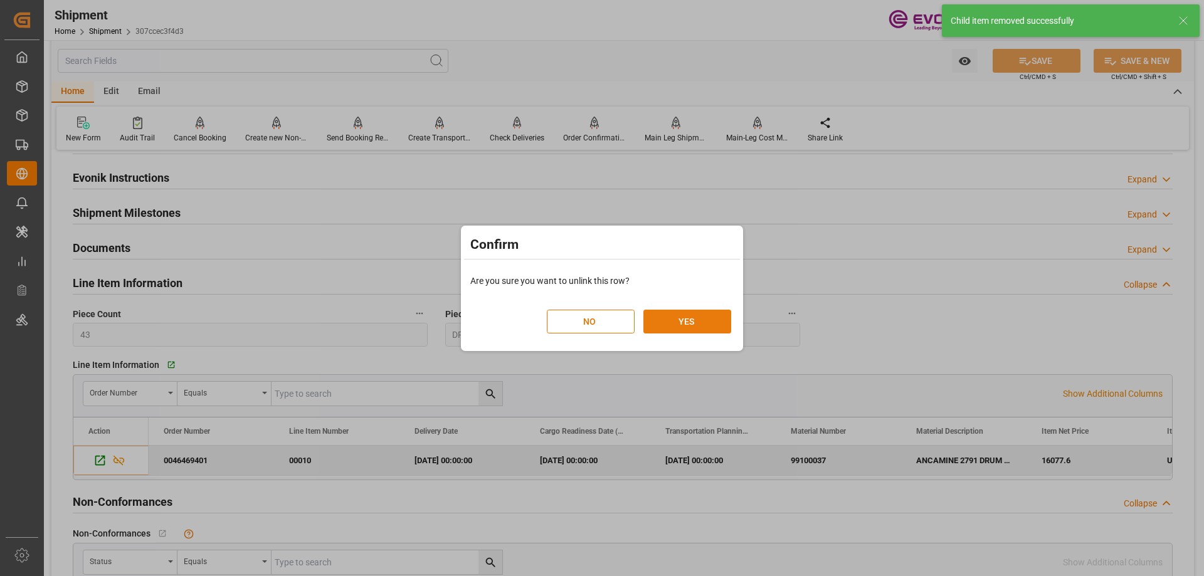
click at [686, 312] on button "YES" at bounding box center [687, 322] width 88 height 24
click at [686, 319] on button "YES" at bounding box center [687, 322] width 88 height 24
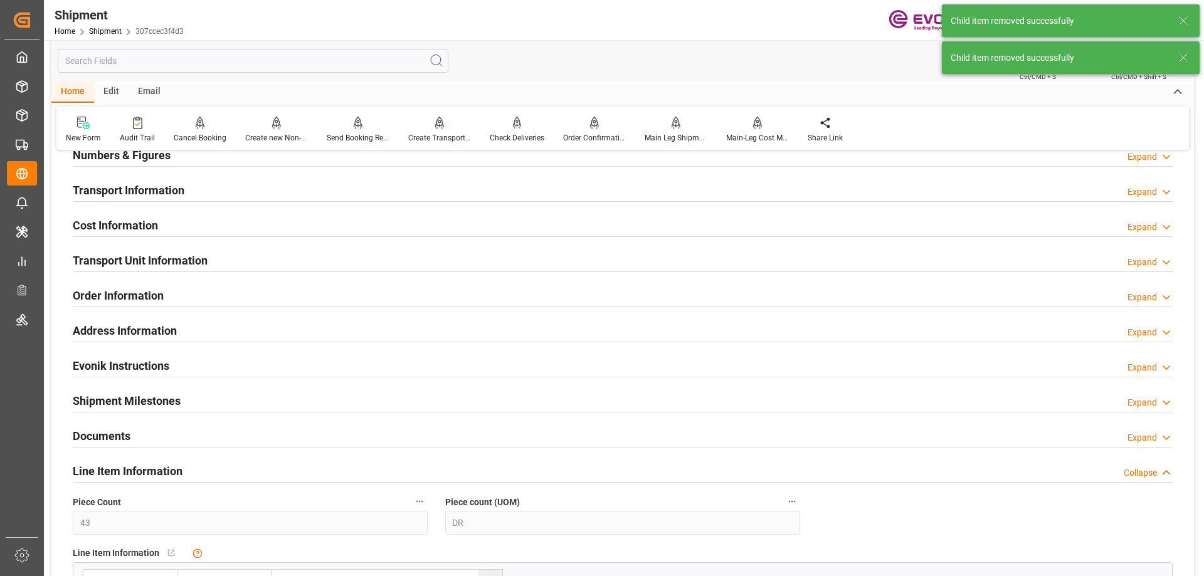
scroll to position [690, 0]
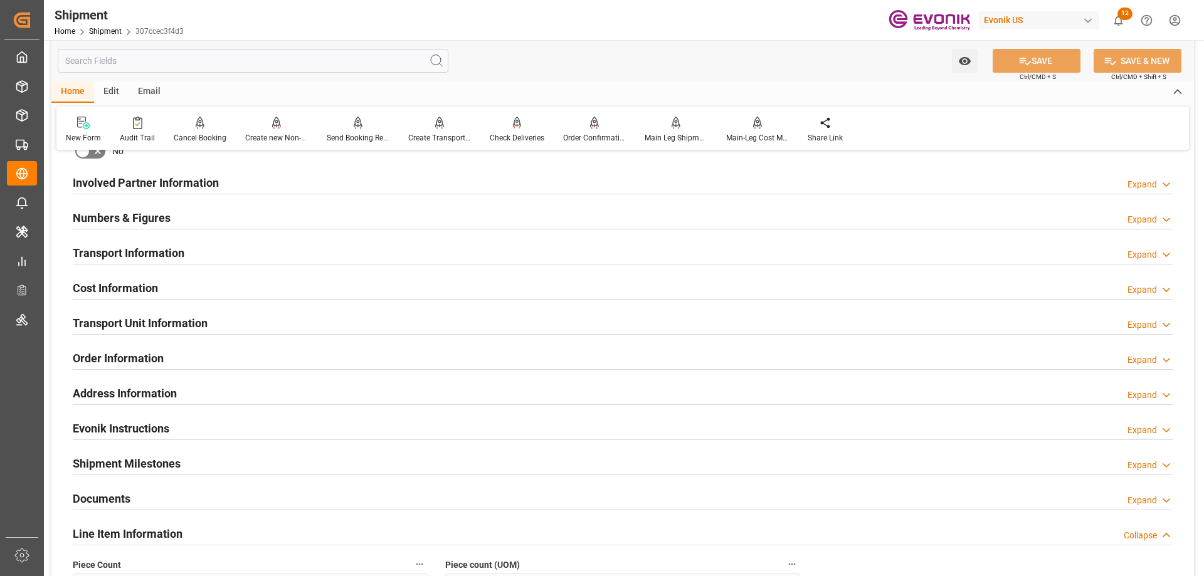
click at [157, 325] on h2 "Transport Unit Information" at bounding box center [140, 323] width 135 height 17
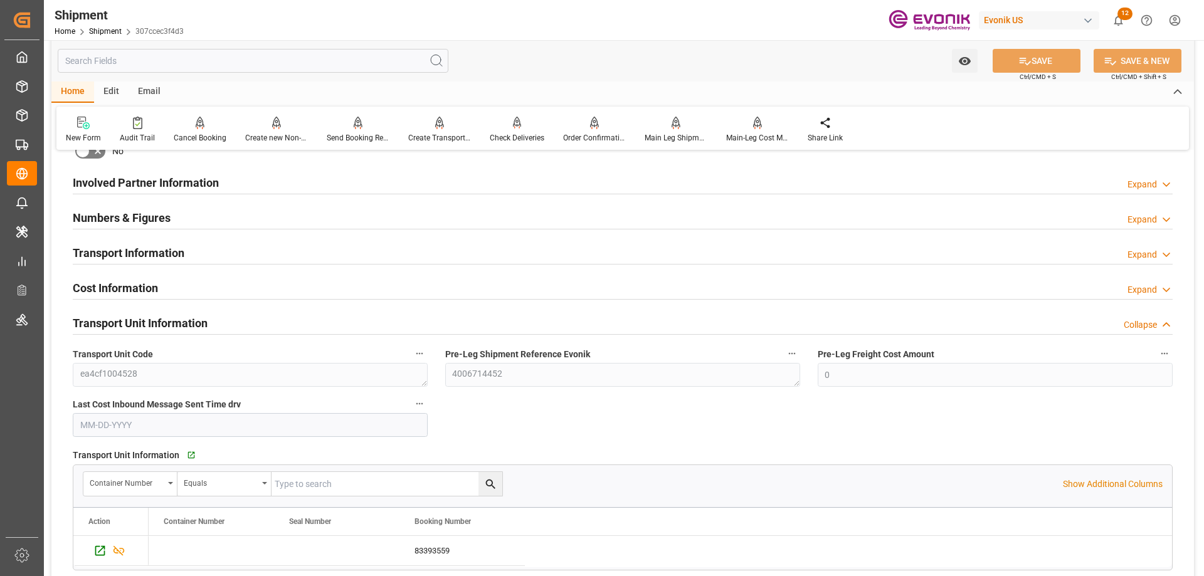
scroll to position [815, 0]
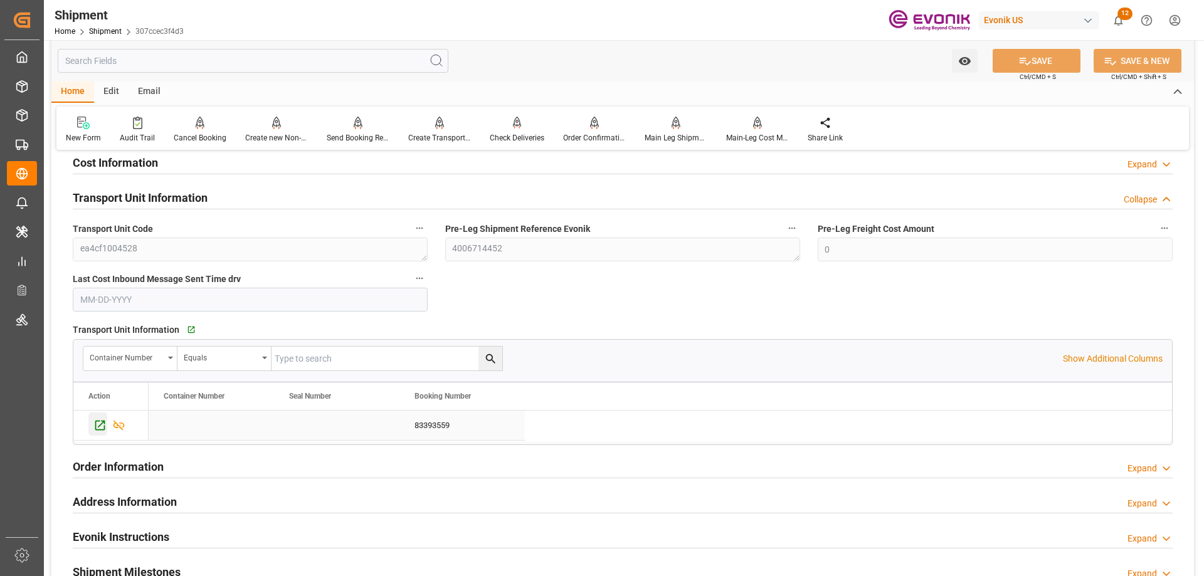
click at [102, 429] on icon "Press SPACE to select this row." at bounding box center [100, 426] width 10 height 10
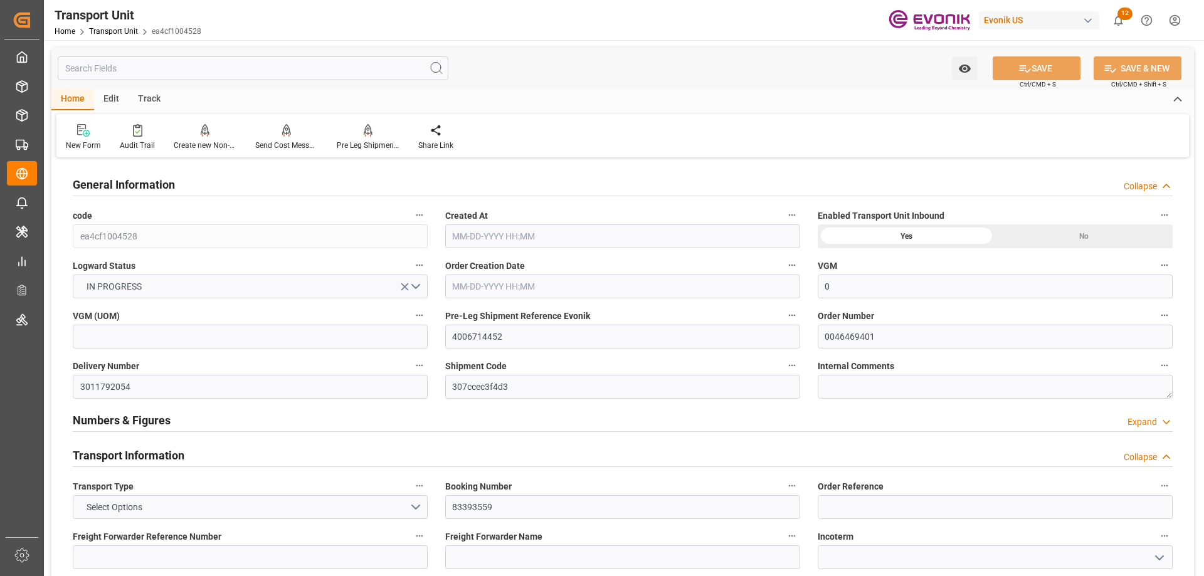
type input "0"
type input "AC Containerline"
type input "Leschaco Inc."
type input "USJAX"
type input "BRSSZ"
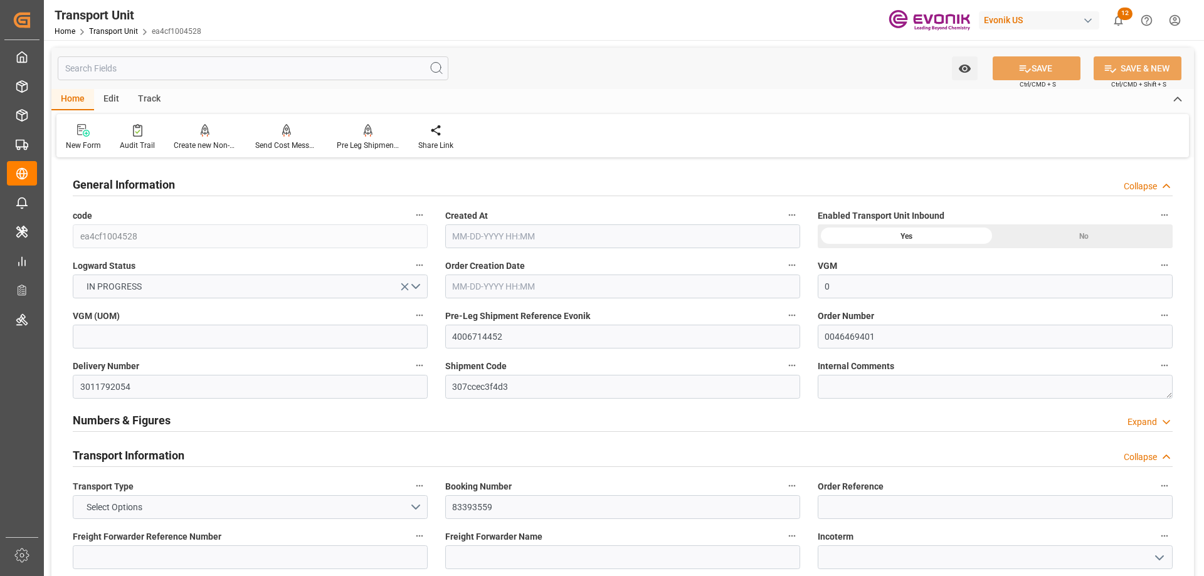
type input "9457.69"
type input "[DATE] 16:20"
type input "[DATE]"
type input "[DATE] 00:00"
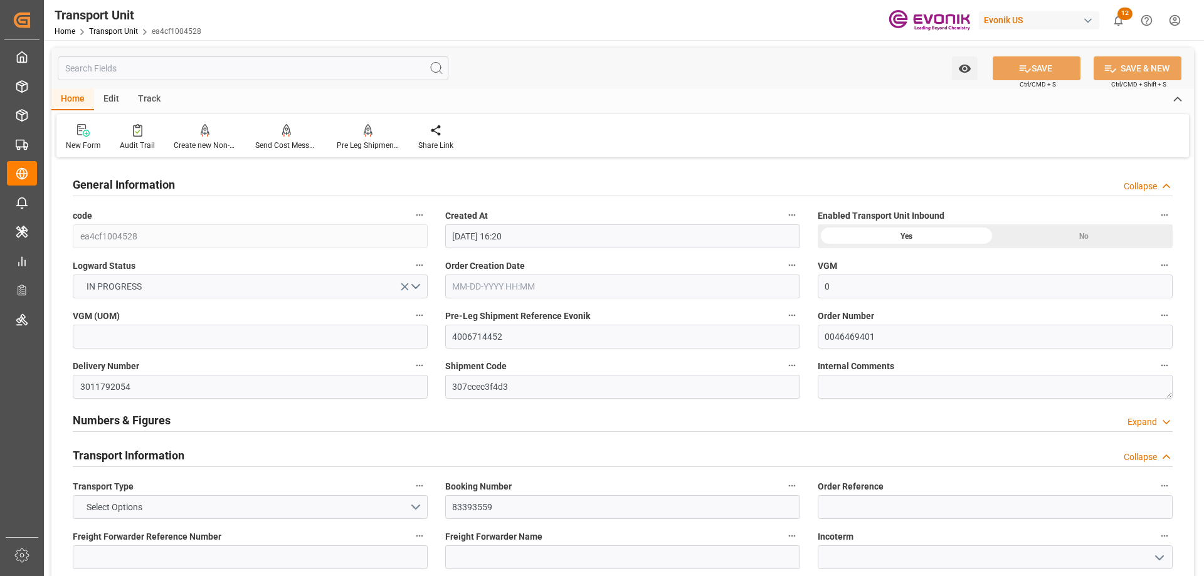
type input "[DATE] 00:00"
type input "[DATE] 10:00"
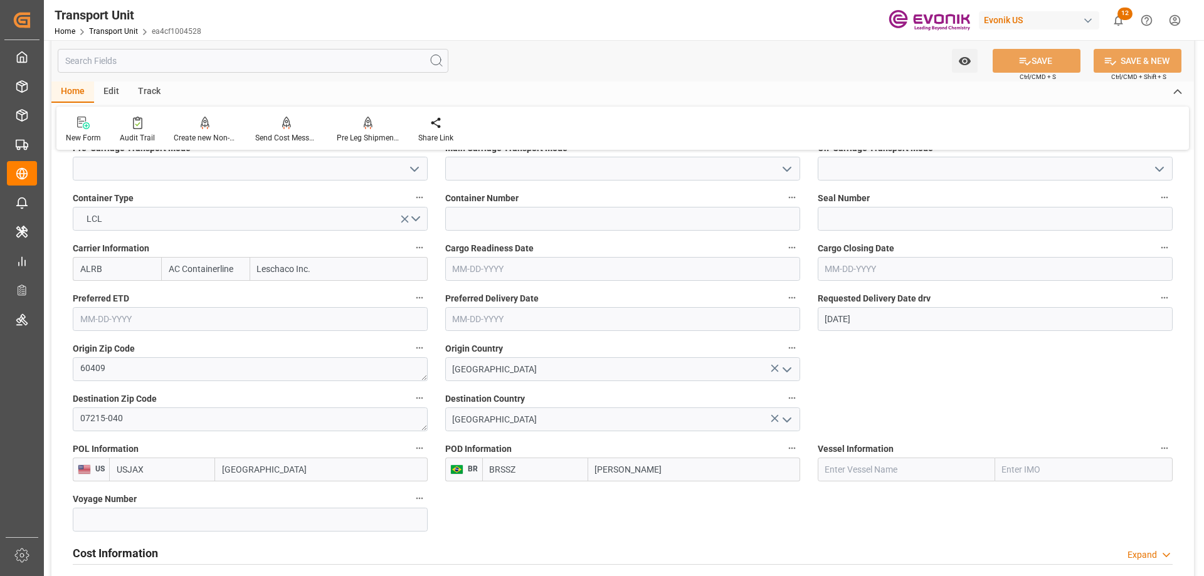
click at [170, 59] on input "text" at bounding box center [253, 61] width 391 height 24
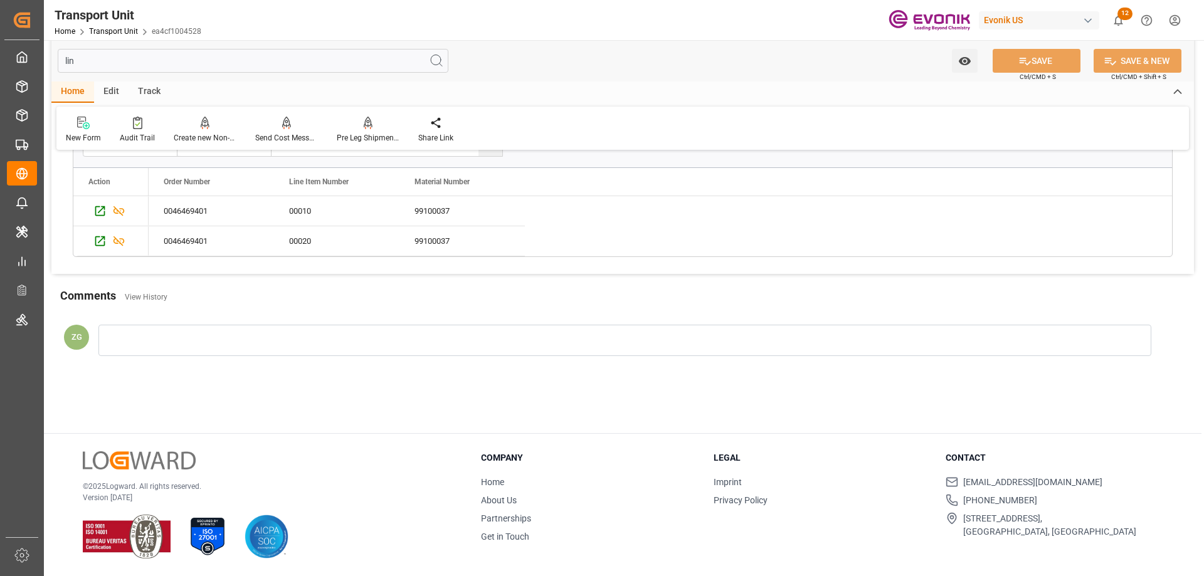
scroll to position [103, 0]
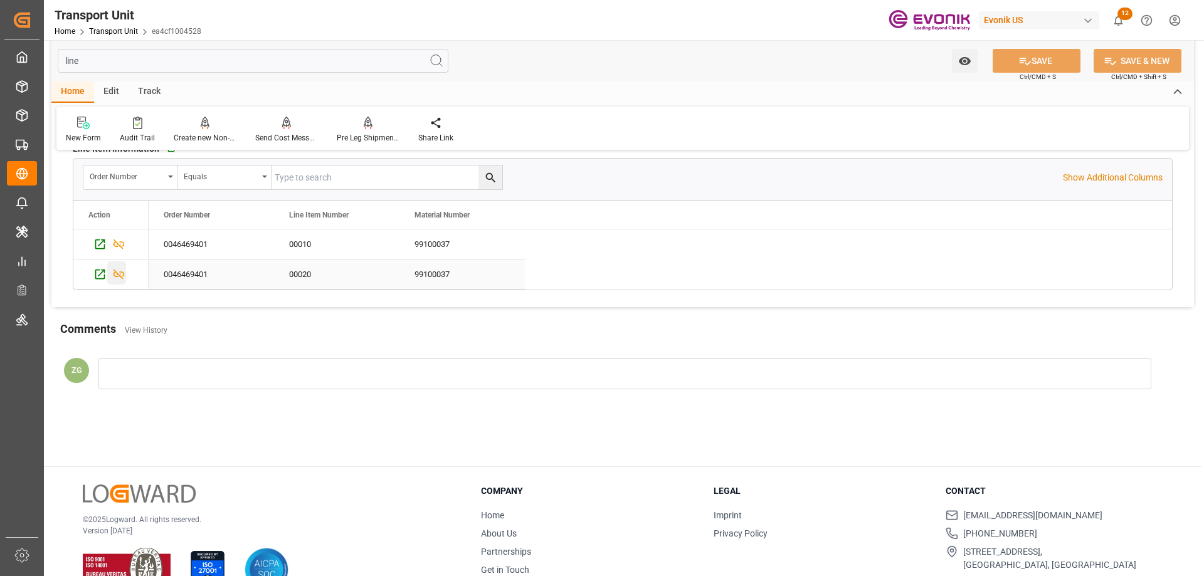
type input "line"
click at [120, 270] on icon "Press SPACE to select this row." at bounding box center [118, 274] width 13 height 13
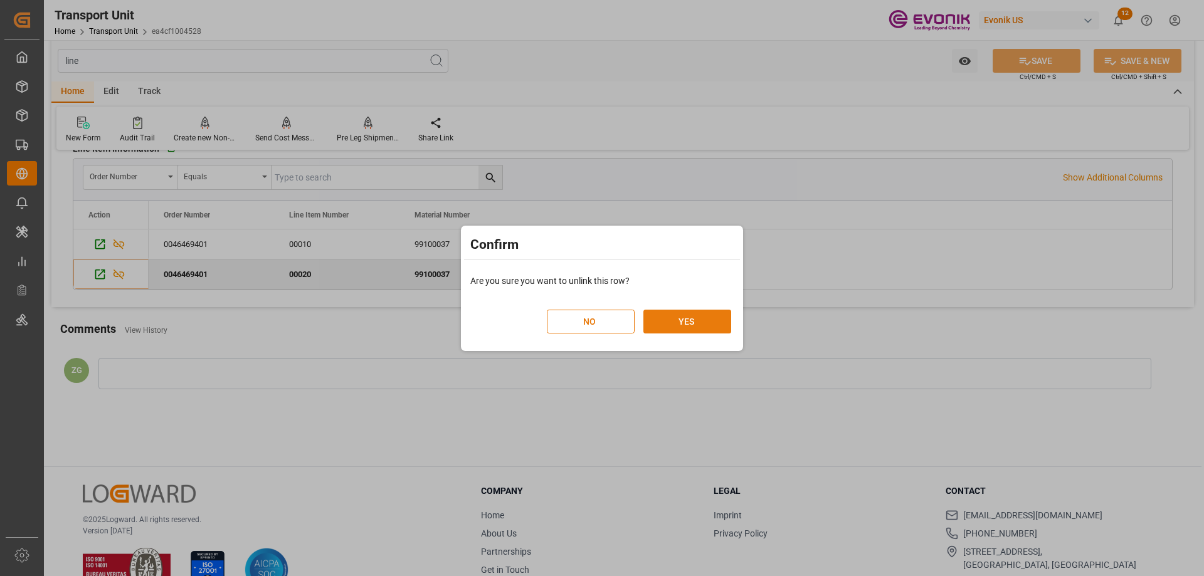
click at [667, 316] on button "YES" at bounding box center [687, 322] width 88 height 24
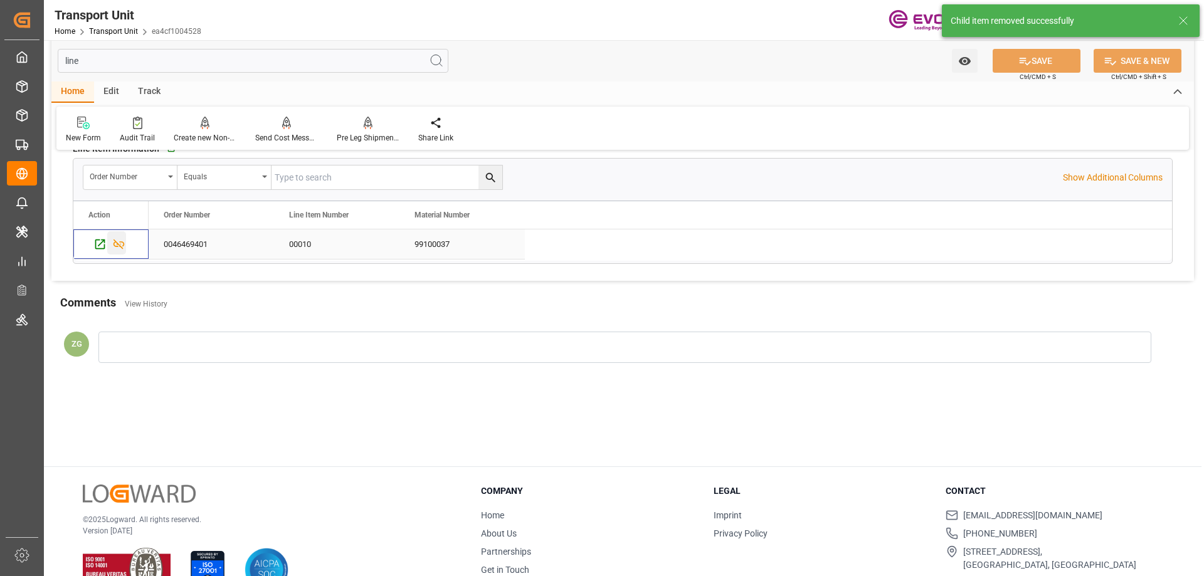
click at [118, 246] on icon "Press SPACE to select this row." at bounding box center [118, 244] width 11 height 10
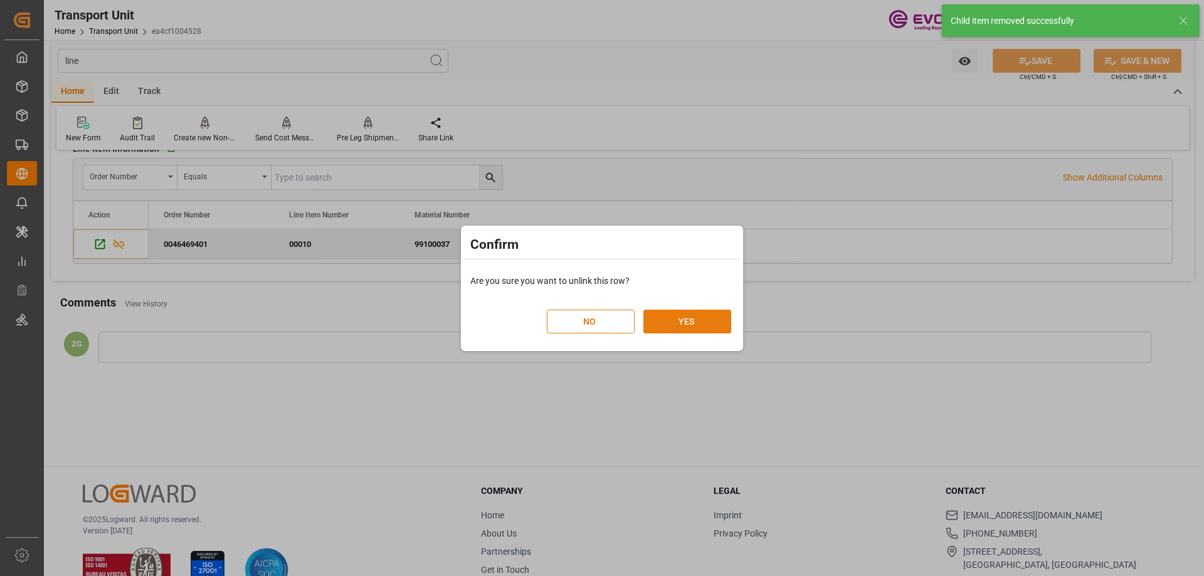
click at [661, 317] on button "YES" at bounding box center [687, 322] width 88 height 24
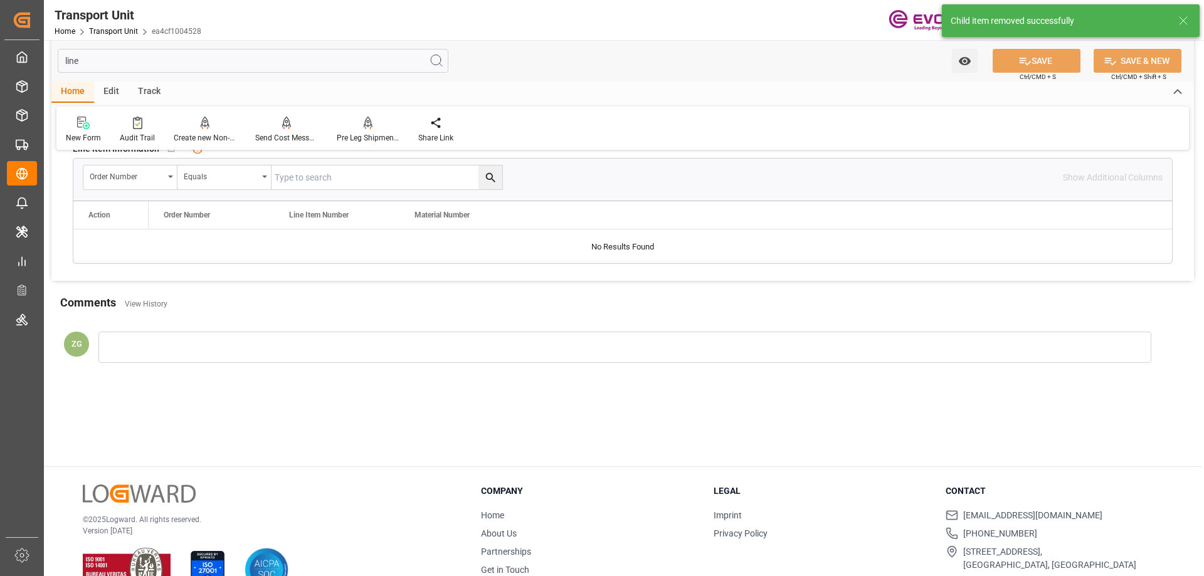
scroll to position [0, 0]
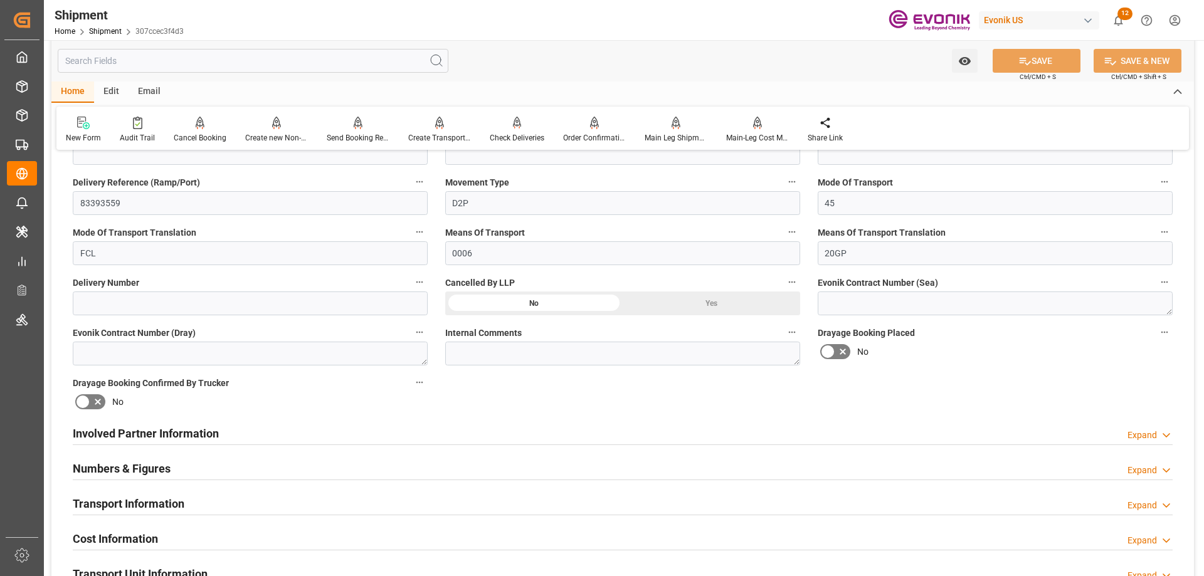
scroll to position [752, 0]
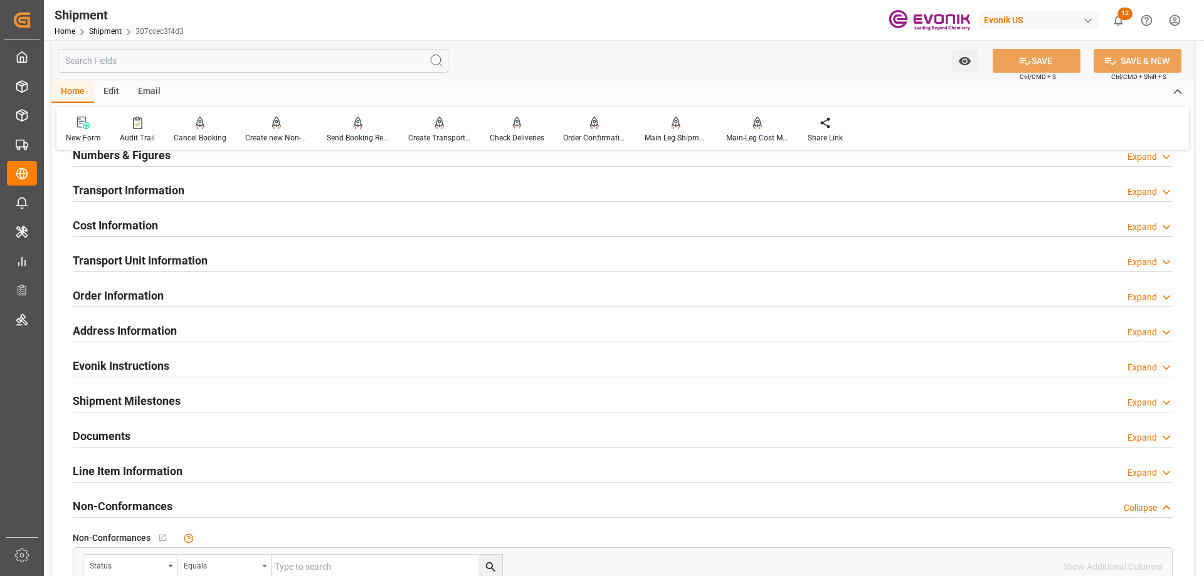
click at [118, 262] on h2 "Transport Unit Information" at bounding box center [140, 260] width 135 height 17
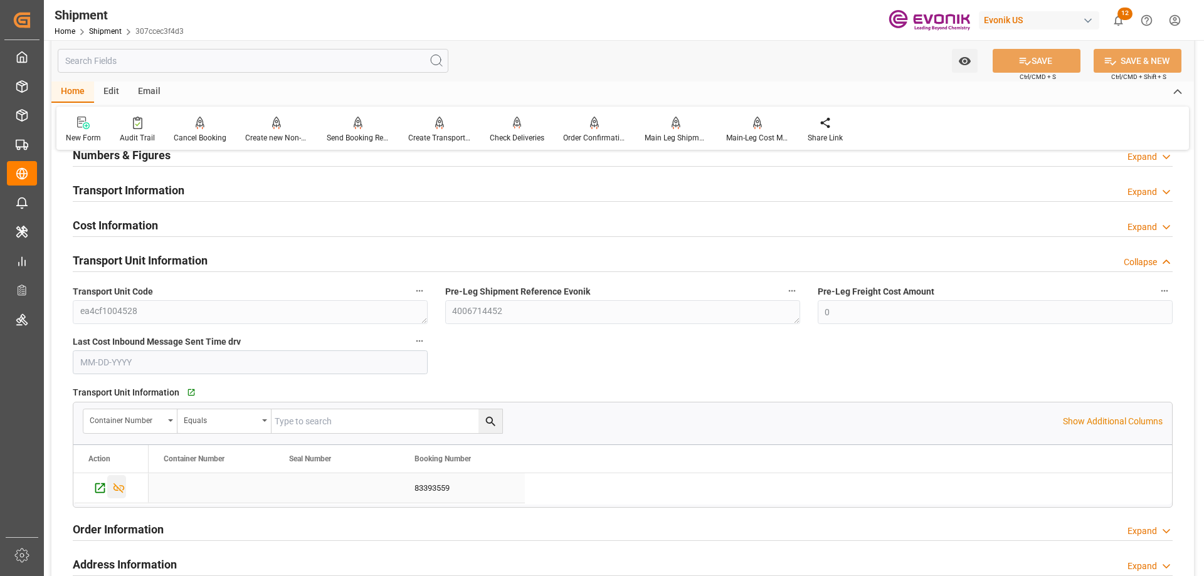
click at [117, 481] on icon "Press SPACE to select this row." at bounding box center [118, 487] width 13 height 13
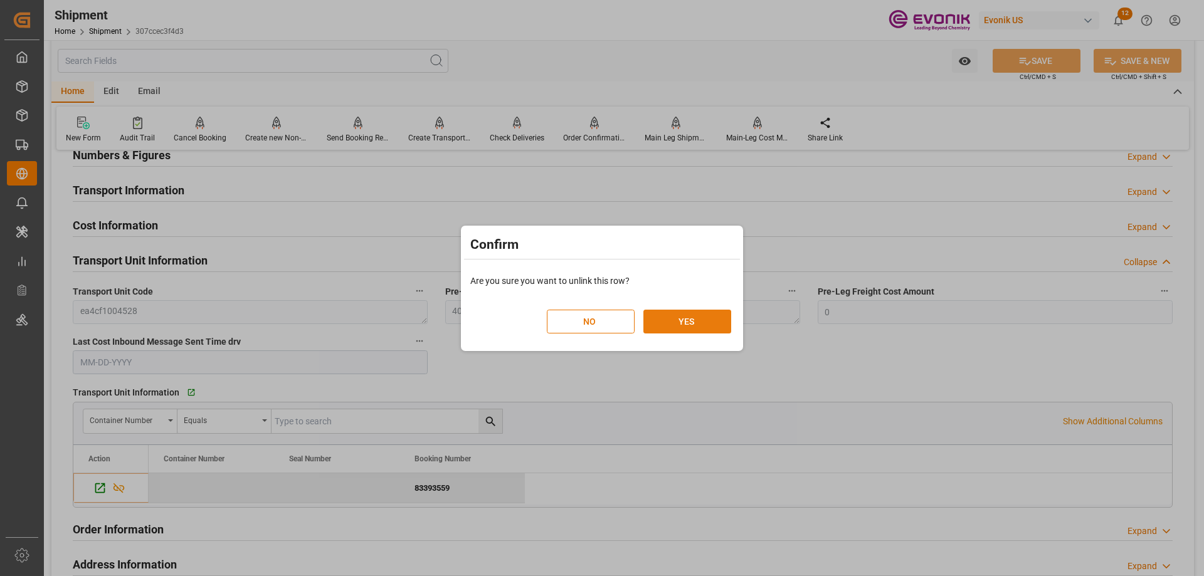
click at [681, 320] on button "YES" at bounding box center [687, 322] width 88 height 24
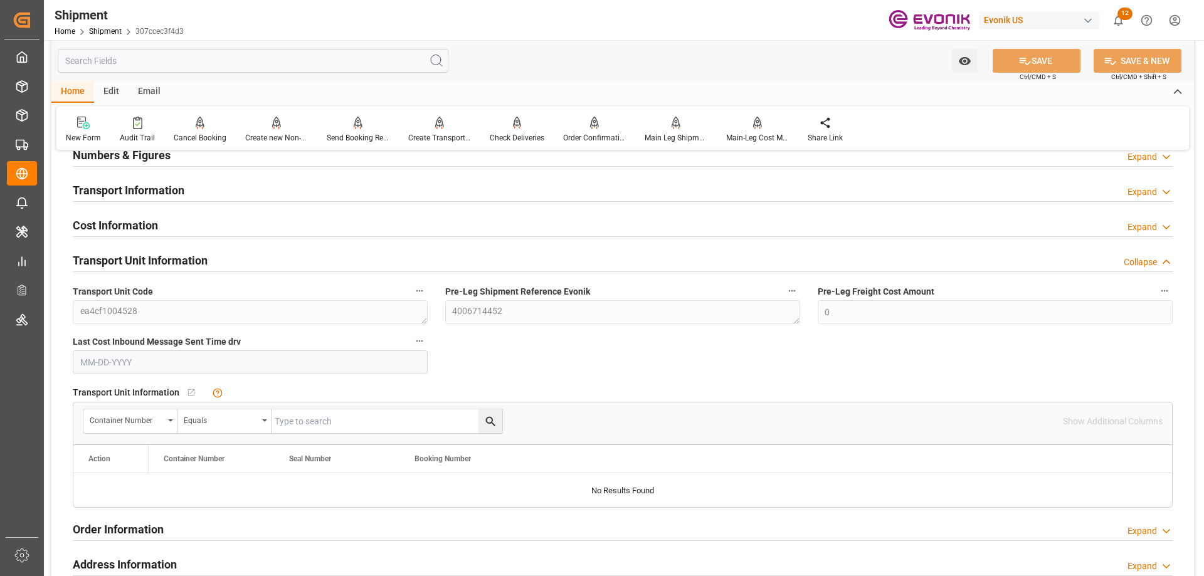
scroll to position [439, 0]
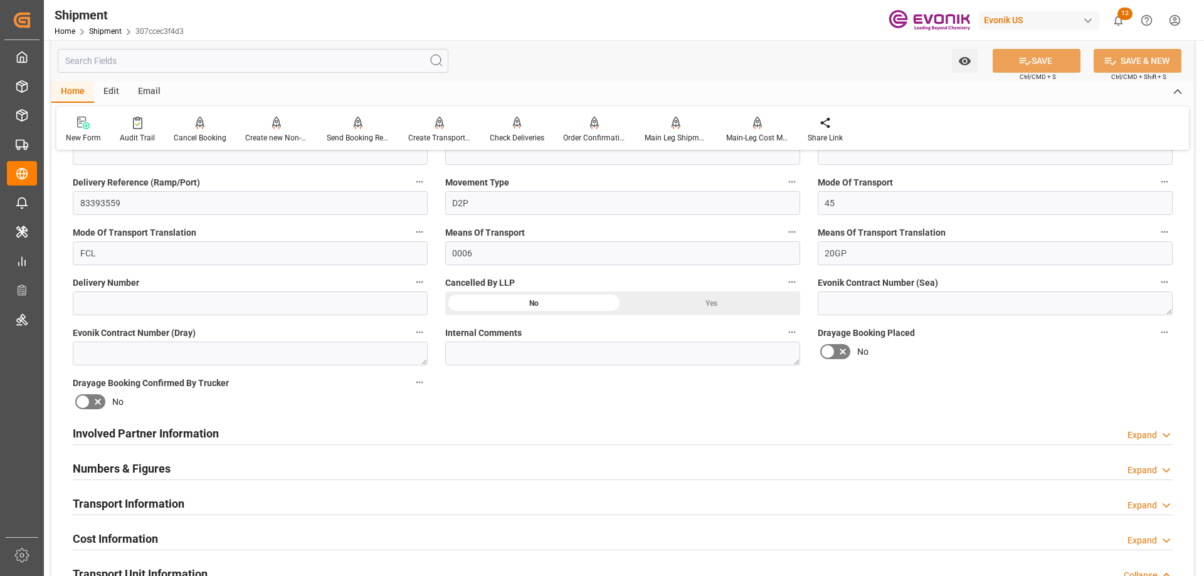
click at [669, 302] on div "Yes" at bounding box center [710, 303] width 177 height 24
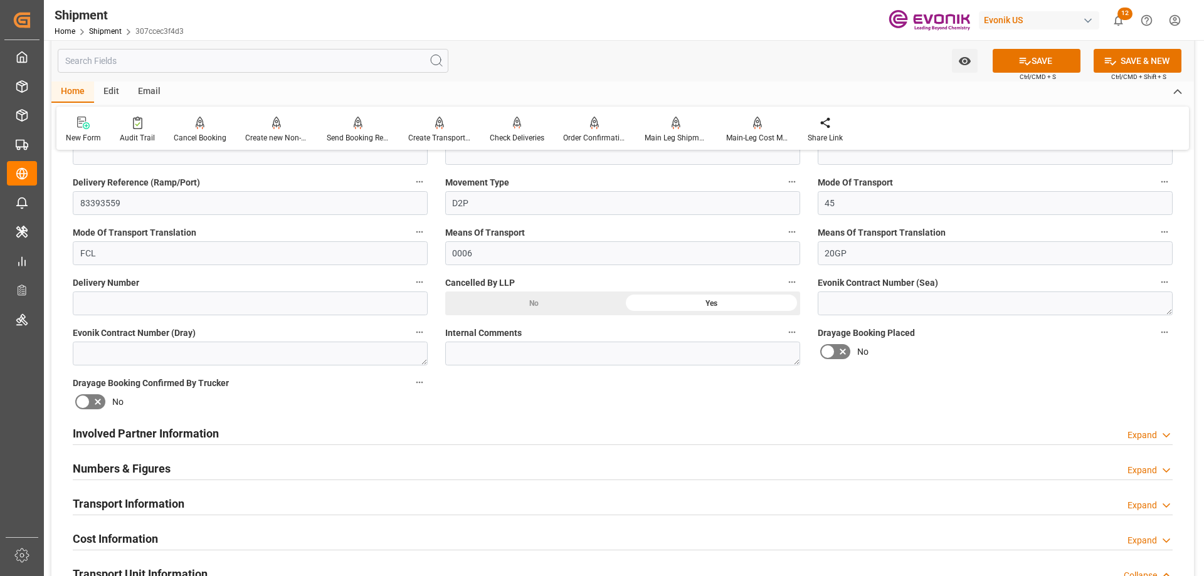
scroll to position [188, 0]
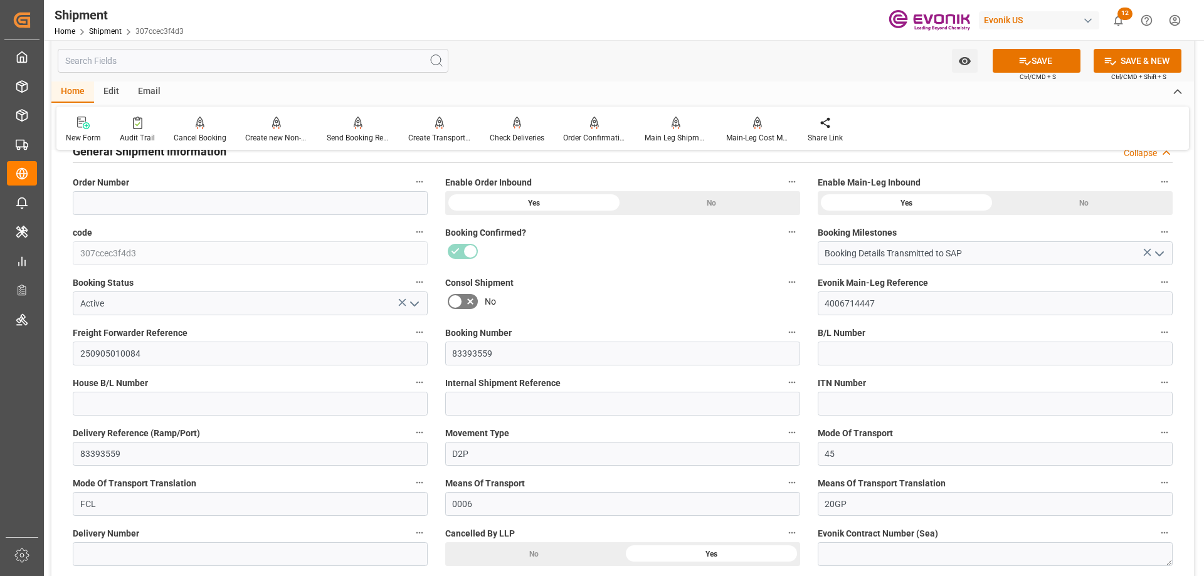
click at [417, 303] on polyline "open menu" at bounding box center [415, 304] width 8 height 4
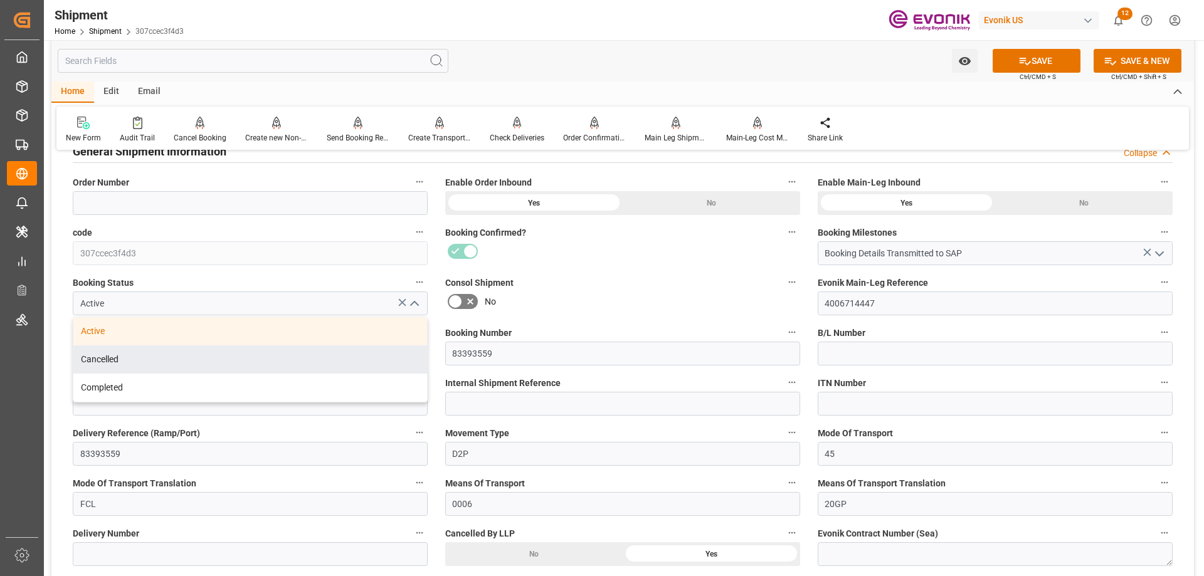
click at [160, 359] on div "Cancelled" at bounding box center [250, 359] width 354 height 28
type input "Cancelled"
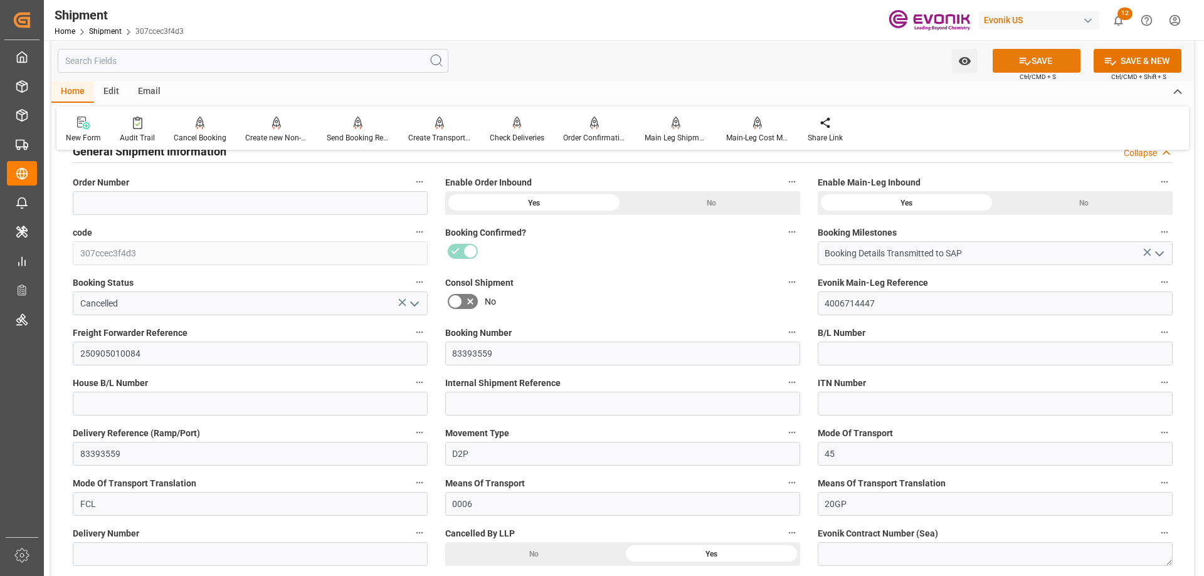
click at [1017, 71] on button "SAVE" at bounding box center [1036, 61] width 88 height 24
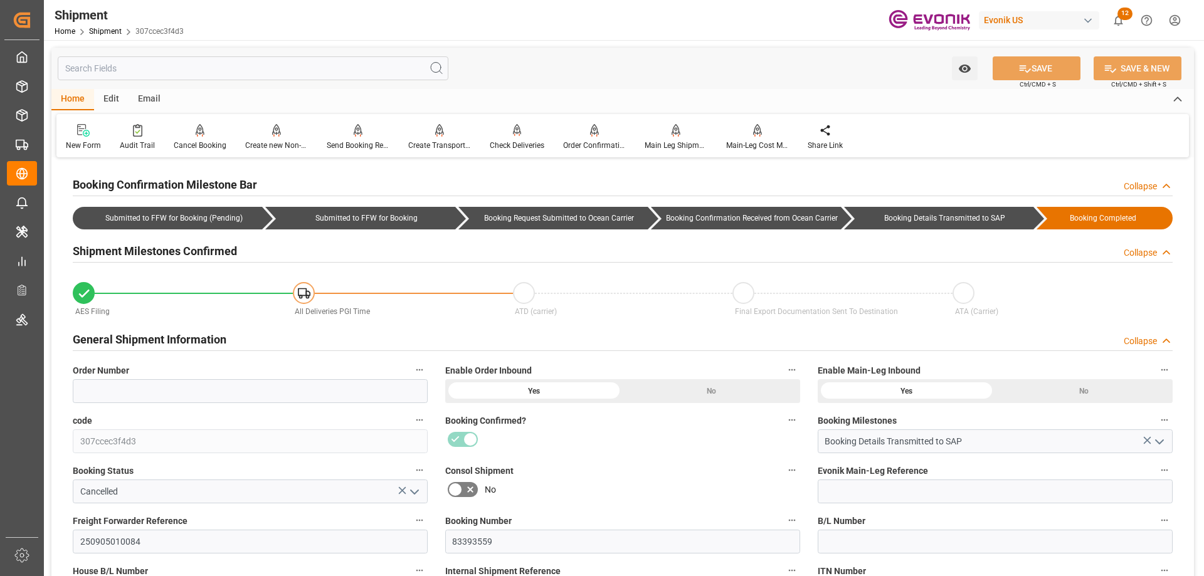
scroll to position [251, 0]
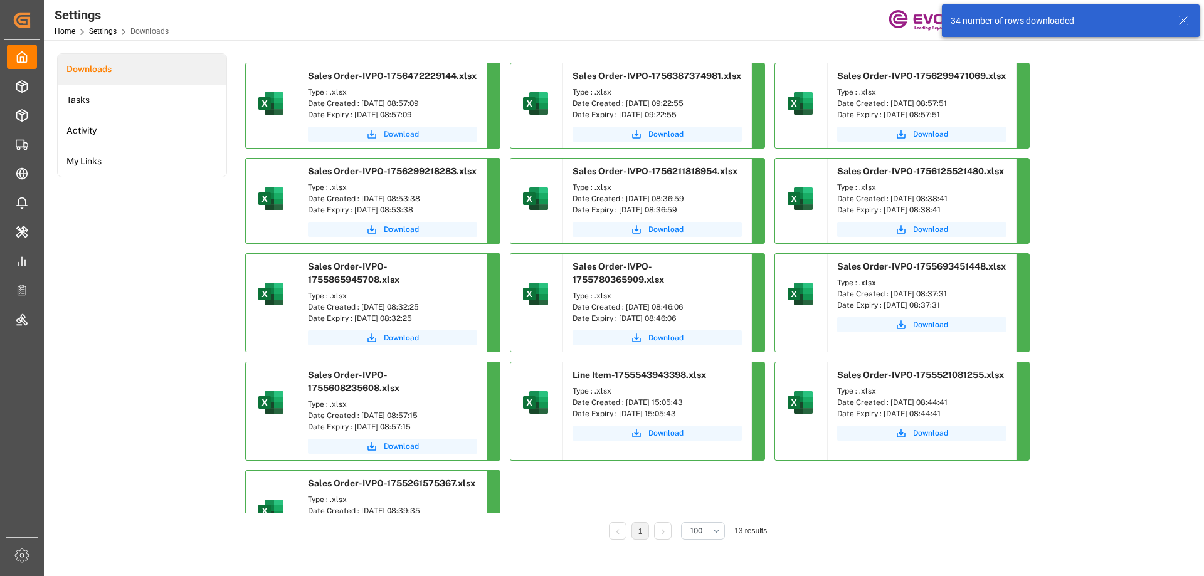
click at [386, 135] on span "Download" at bounding box center [401, 134] width 35 height 11
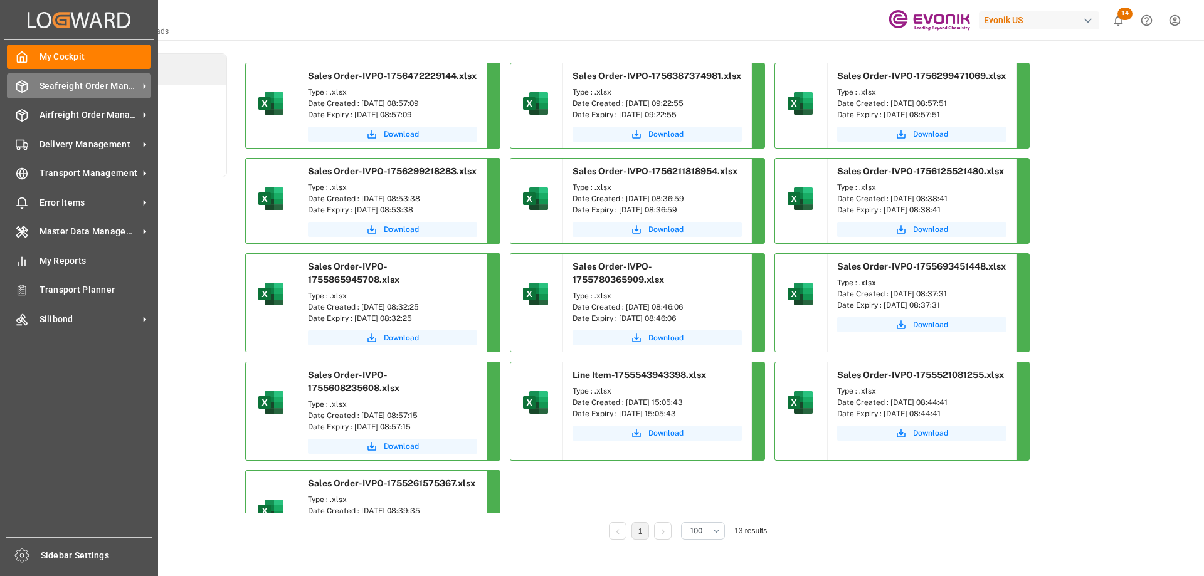
click at [84, 93] on div "Seafreight Order Management Seafreight Order Management" at bounding box center [79, 85] width 144 height 24
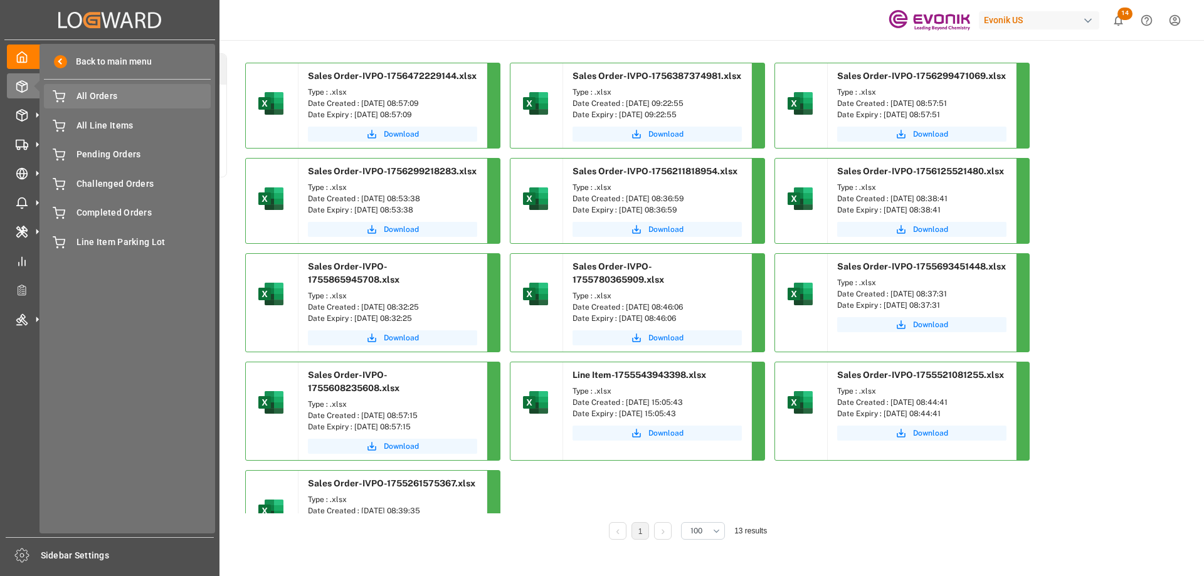
click at [100, 101] on span "All Orders" at bounding box center [143, 96] width 135 height 13
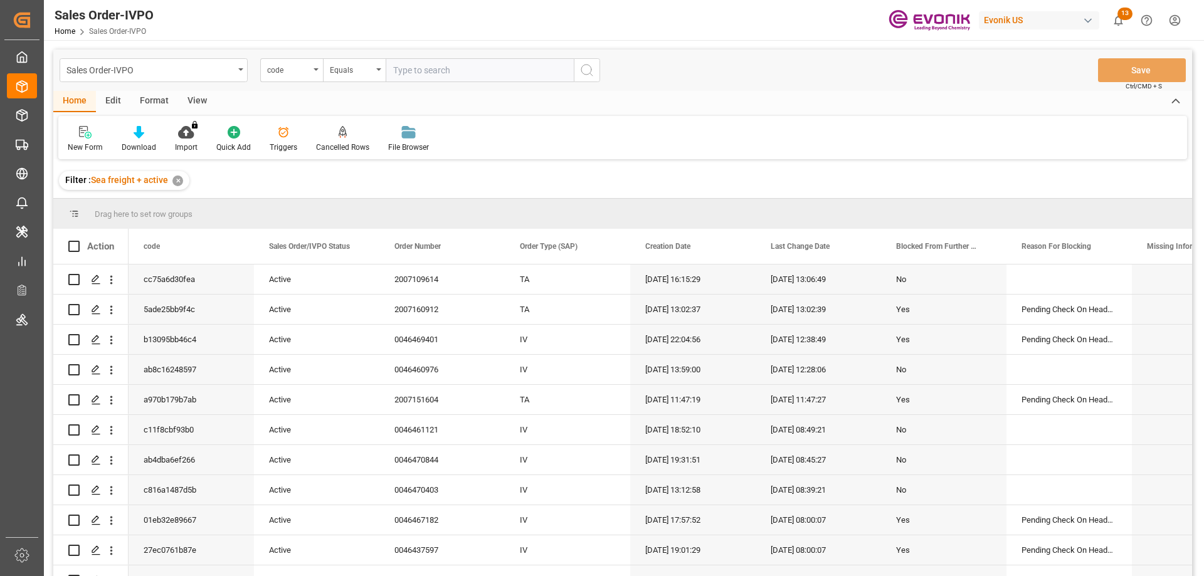
click at [312, 80] on div "code" at bounding box center [291, 70] width 63 height 24
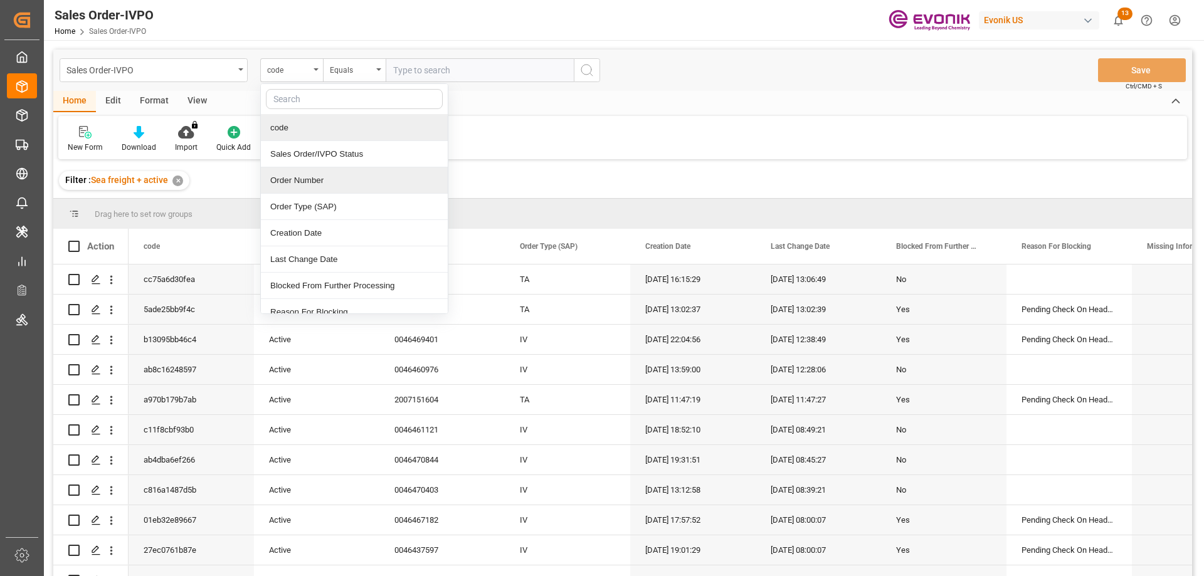
click at [310, 182] on div "Order Number" at bounding box center [354, 180] width 187 height 26
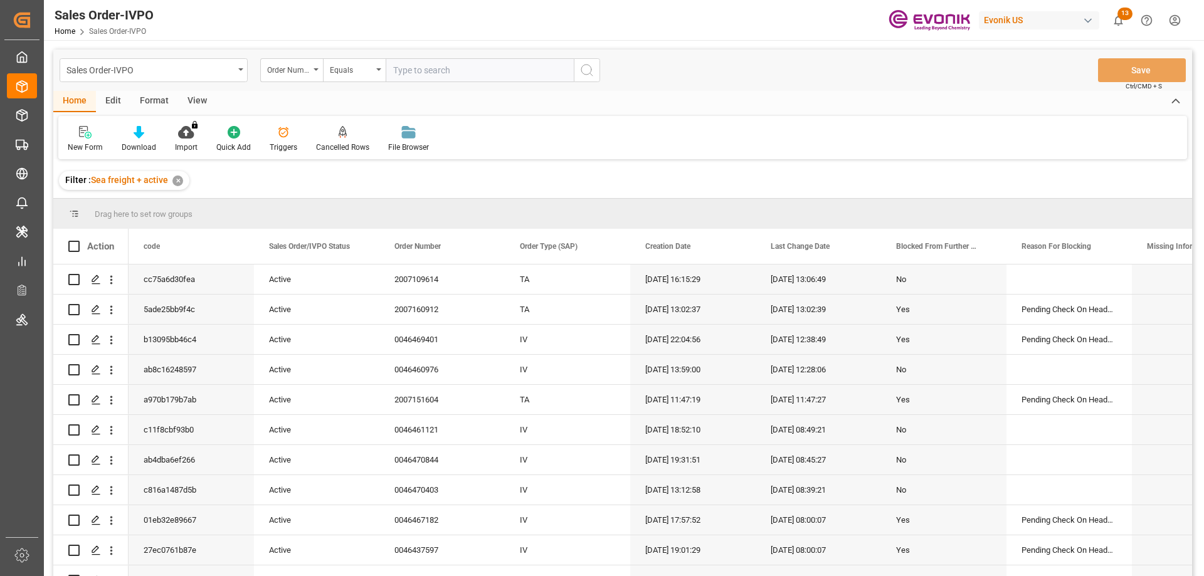
click at [397, 71] on input "text" at bounding box center [480, 70] width 188 height 24
paste input "2007111614"
type input "2007111614"
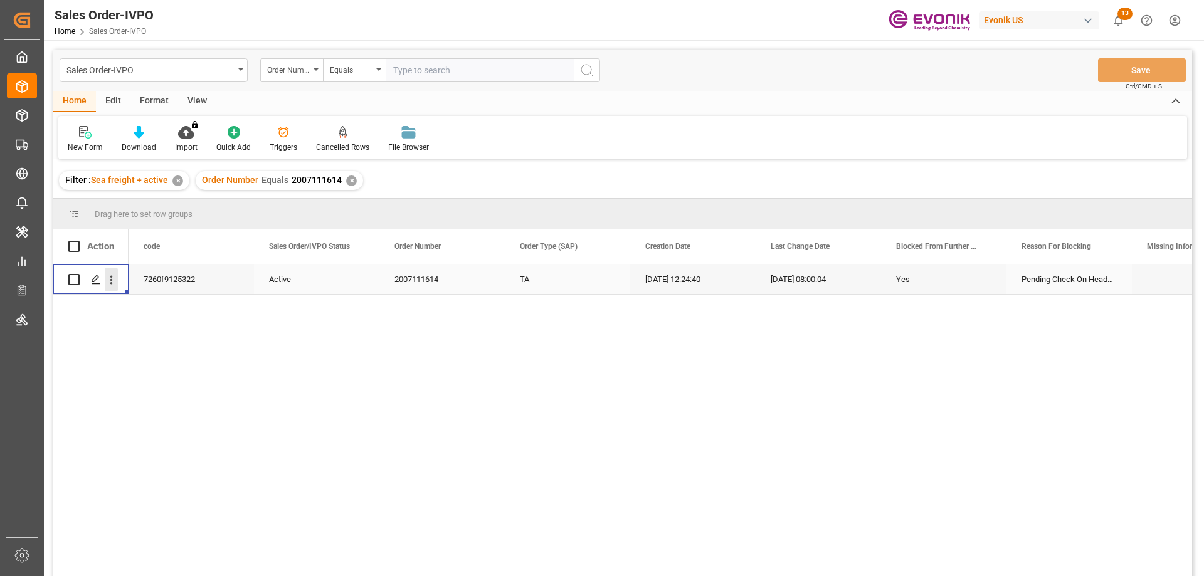
click at [108, 279] on icon "open menu" at bounding box center [111, 279] width 13 height 13
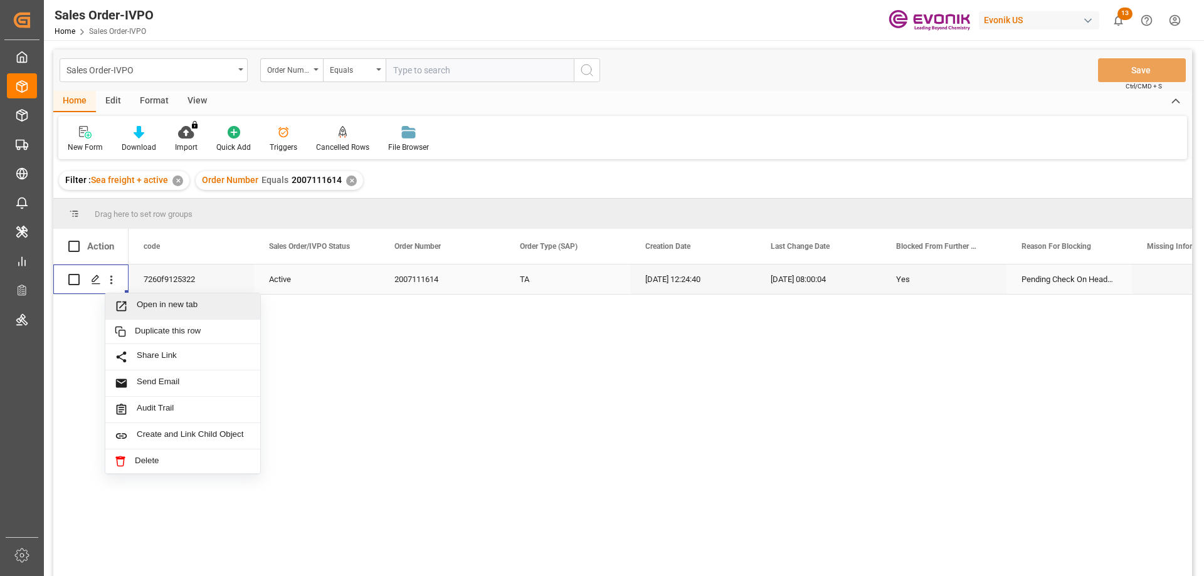
click at [167, 301] on span "Open in new tab" at bounding box center [194, 306] width 114 height 13
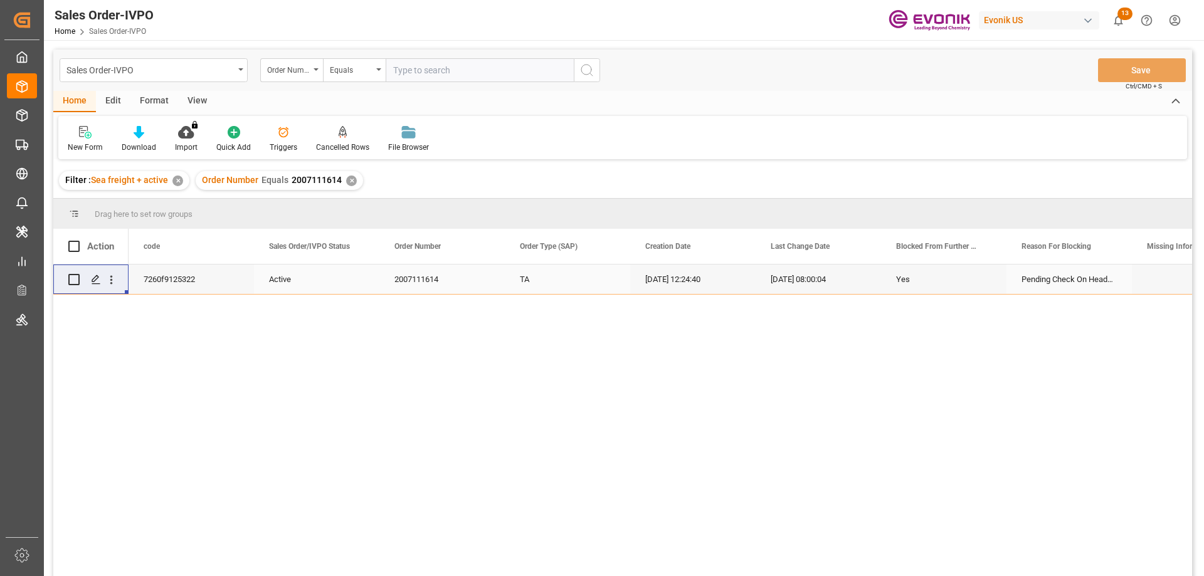
click at [423, 79] on input "text" at bounding box center [480, 70] width 188 height 24
paste input "0046467966"
type input "0046467966"
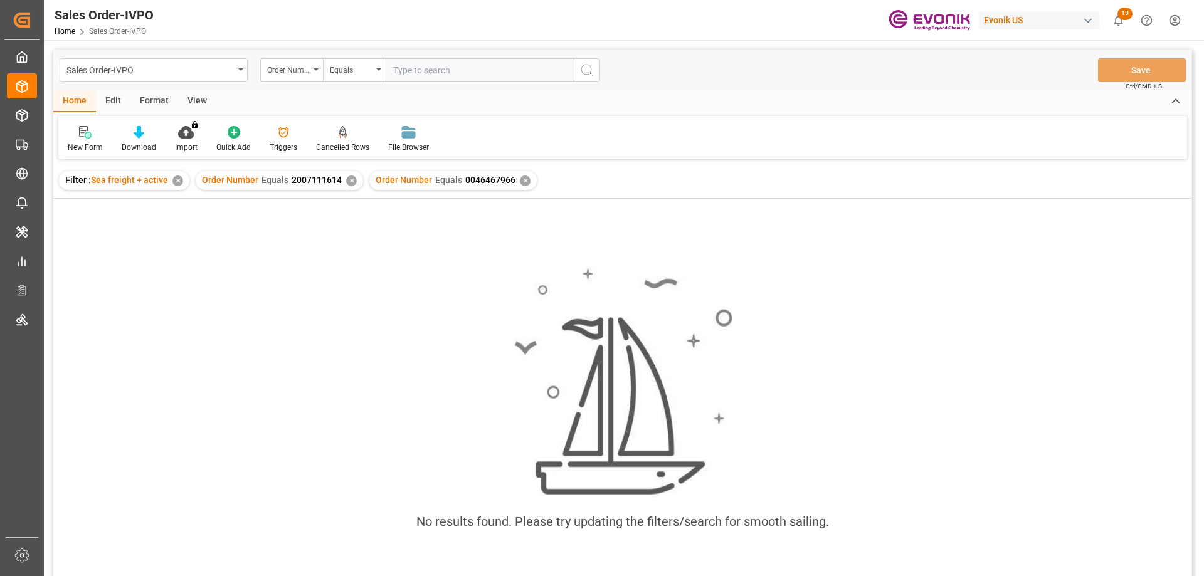
click at [347, 176] on div "✕" at bounding box center [351, 181] width 11 height 11
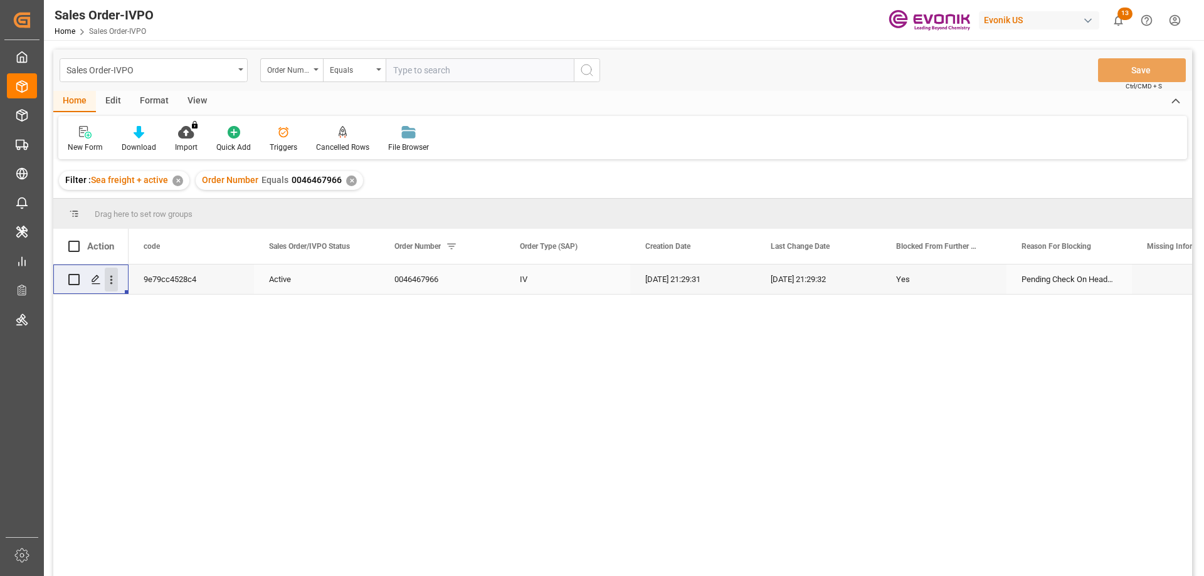
click at [107, 277] on icon "open menu" at bounding box center [111, 279] width 13 height 13
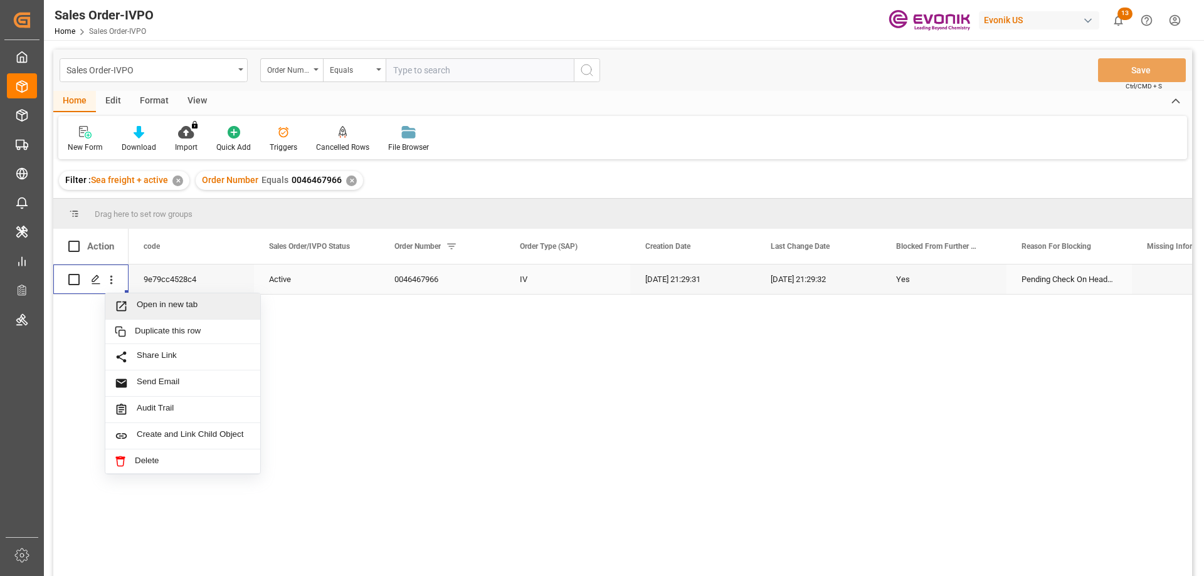
click at [142, 308] on span "Open in new tab" at bounding box center [194, 306] width 114 height 13
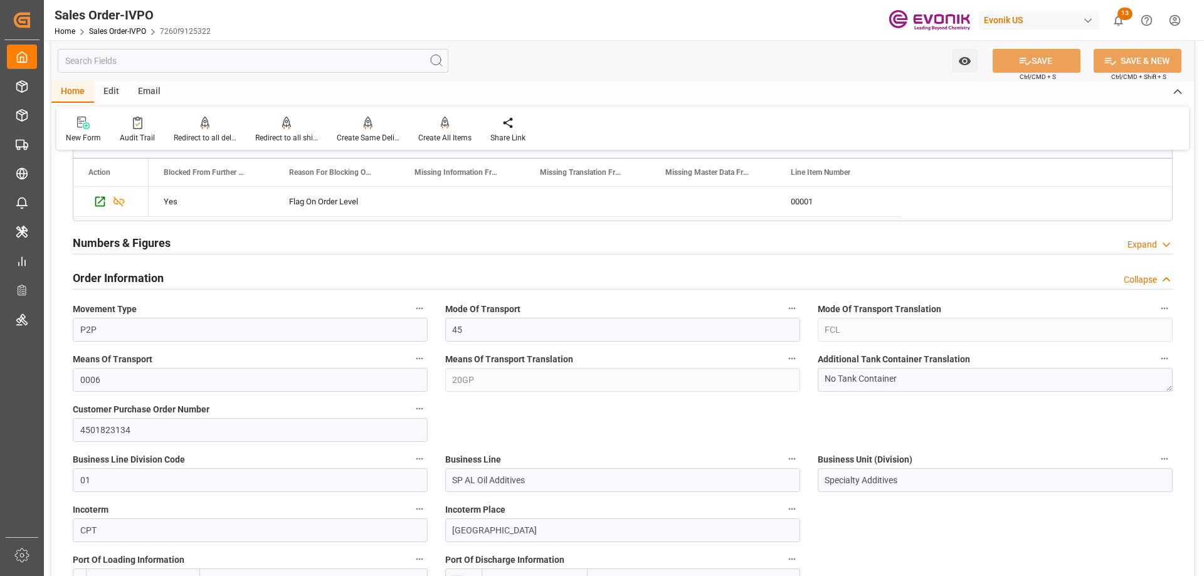
scroll to position [627, 0]
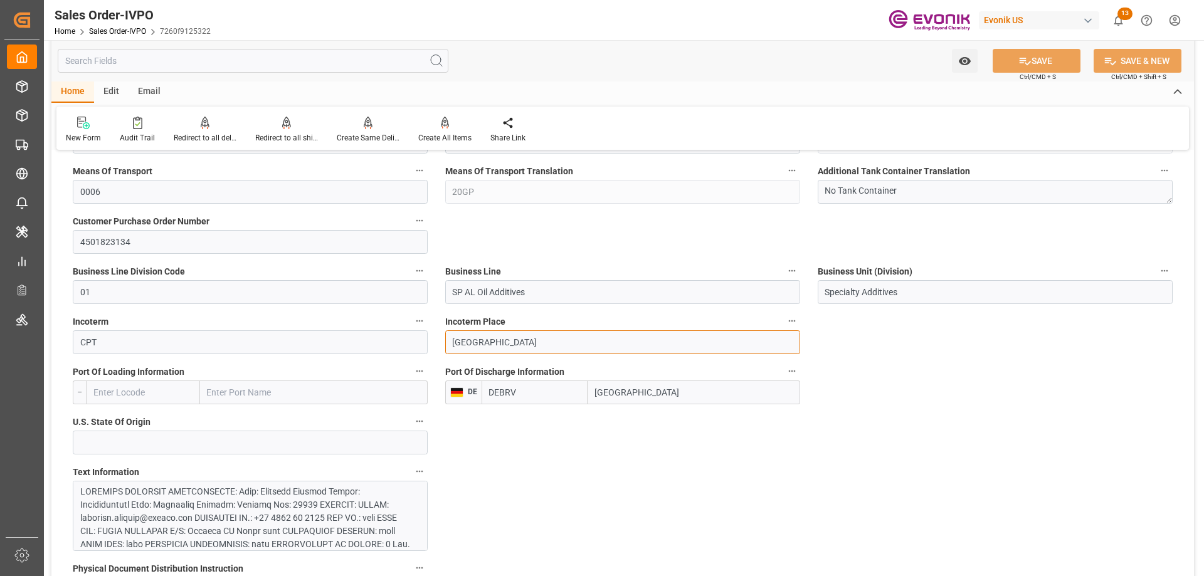
drag, startPoint x: 507, startPoint y: 347, endPoint x: 395, endPoint y: 347, distance: 112.2
type input "bremerhaven"
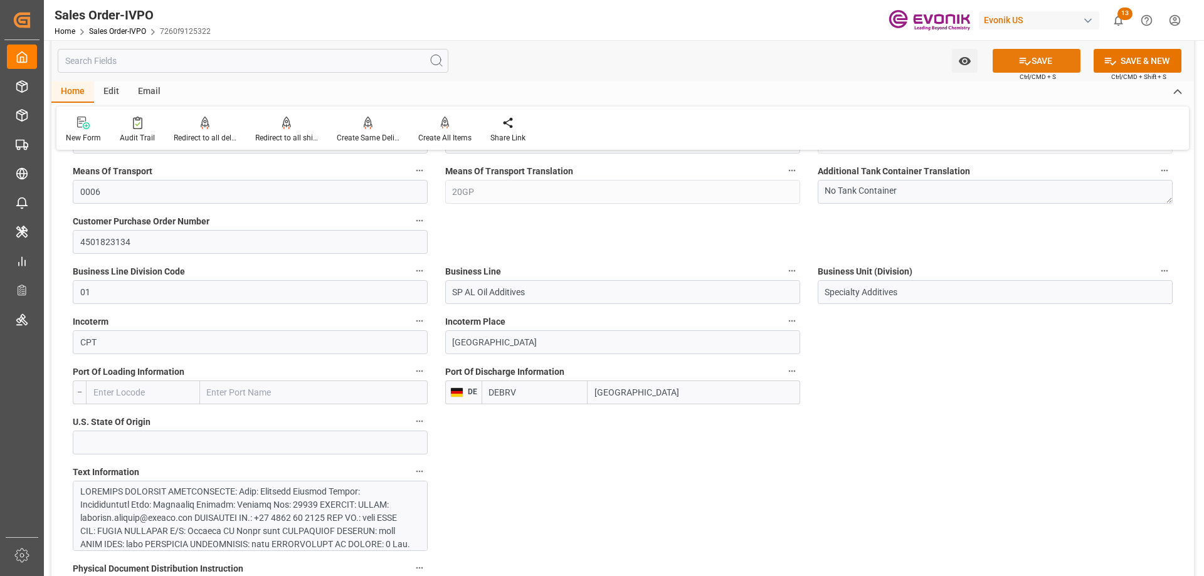
click at [1036, 60] on button "SAVE" at bounding box center [1036, 61] width 88 height 24
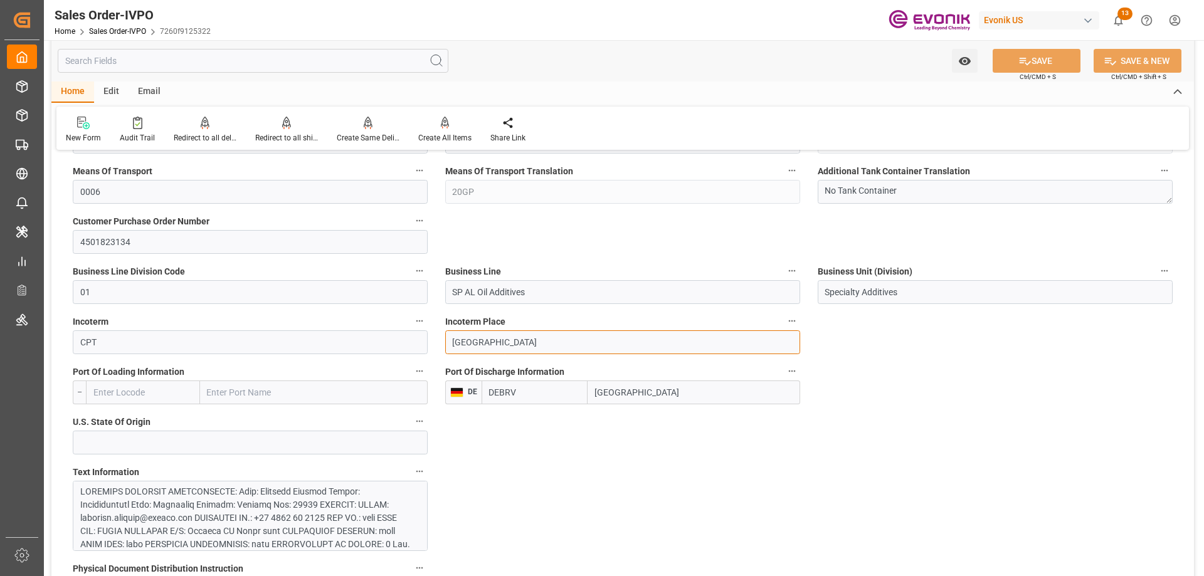
click at [456, 344] on input "bremerhaven" at bounding box center [622, 342] width 355 height 24
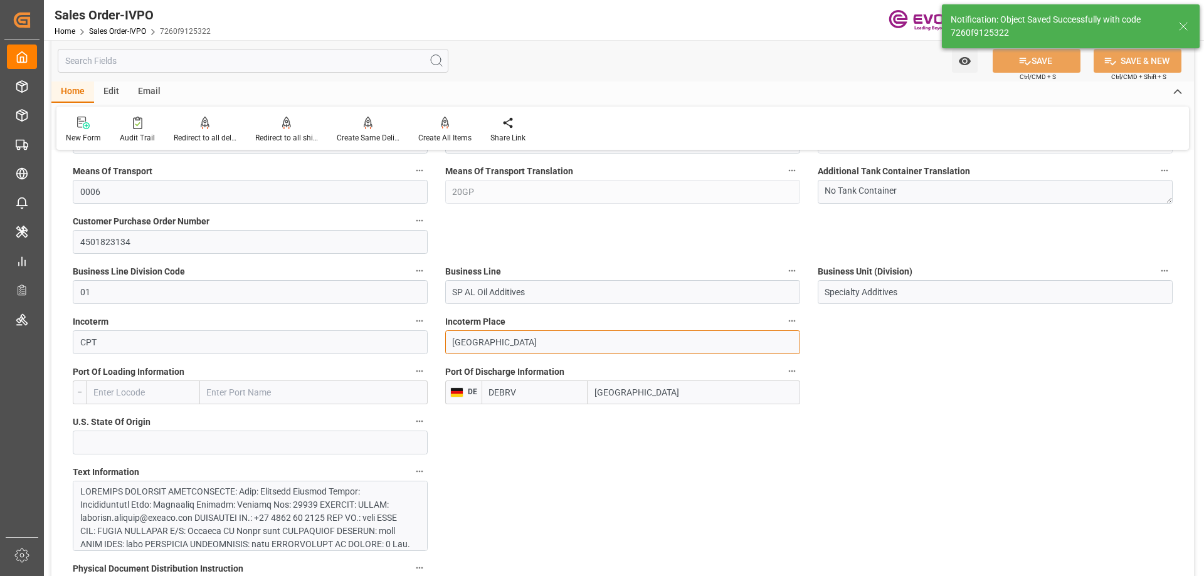
type input "08-29-2025 13:07"
type input "Bremerhaven"
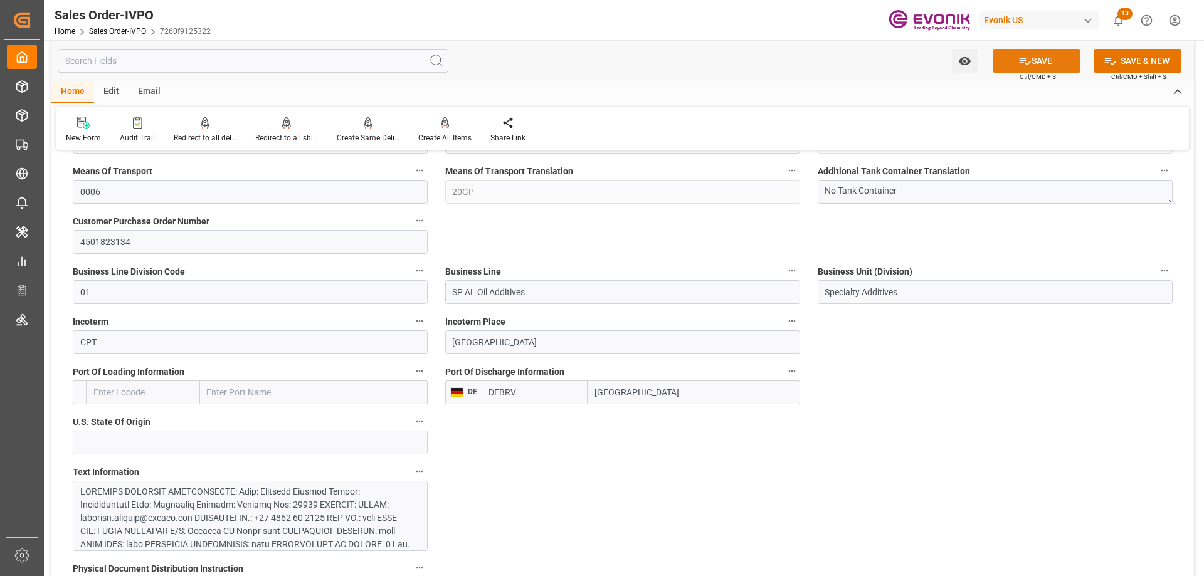
click at [1037, 61] on button "SAVE" at bounding box center [1036, 61] width 88 height 24
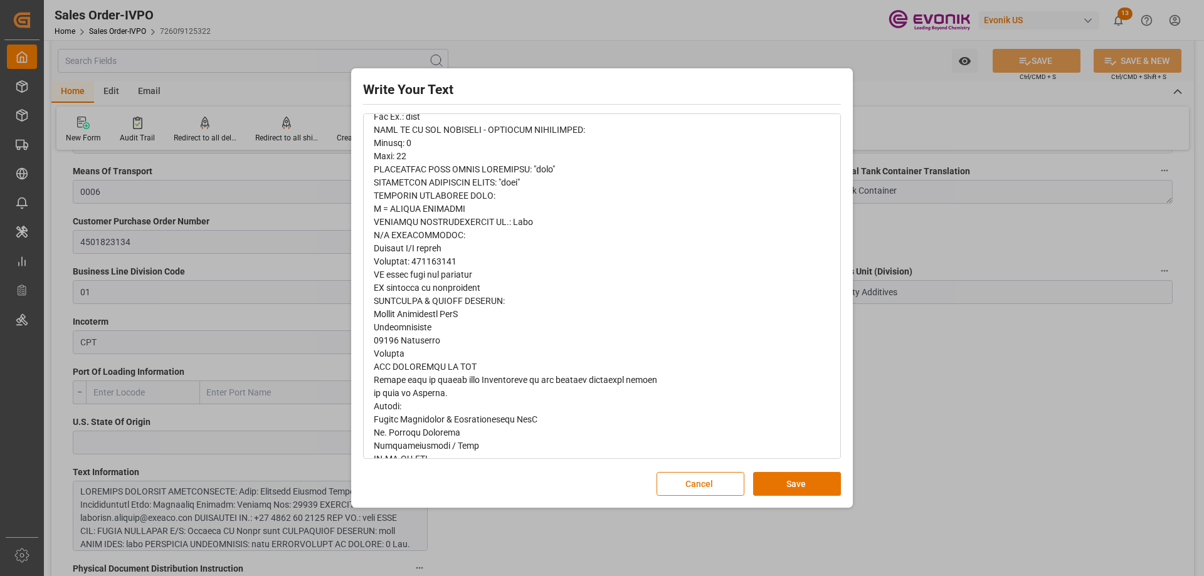
scroll to position [188, 0]
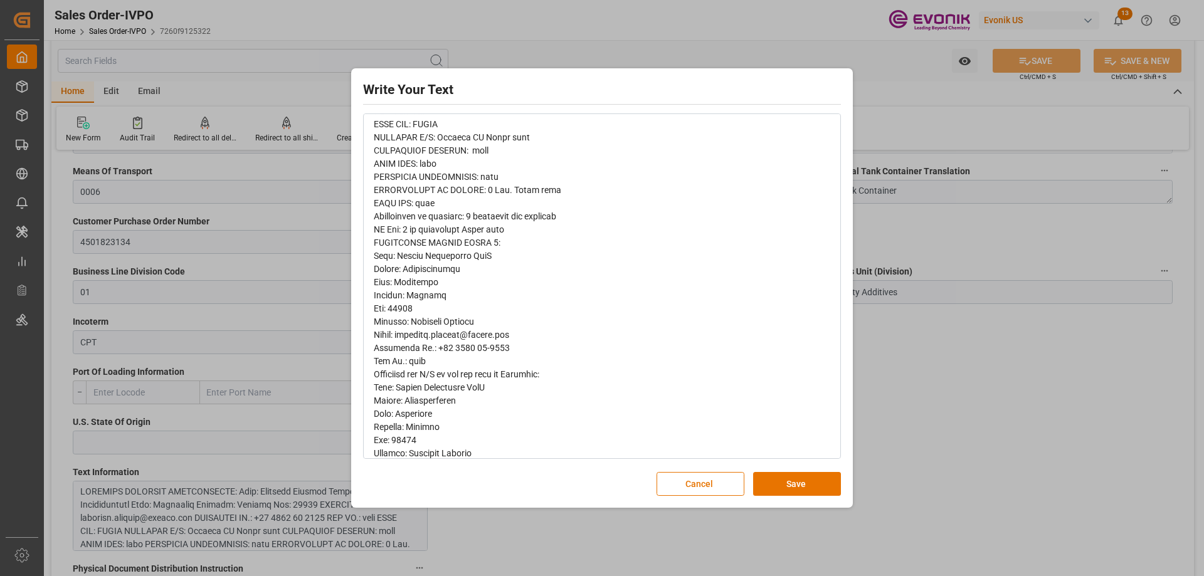
click at [910, 397] on div "Write Your Text Normal 14 Font Cancel Save" at bounding box center [602, 288] width 1204 height 576
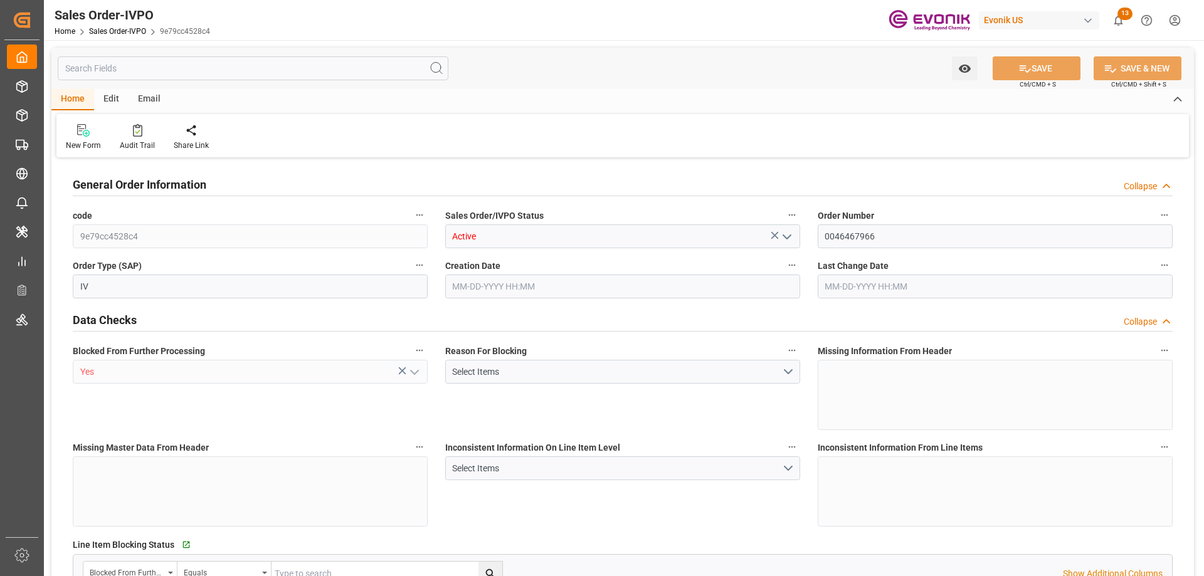
type input "CNHOP"
type input "0"
type input "1"
type input "17563.6"
type input "[DATE] 21:29"
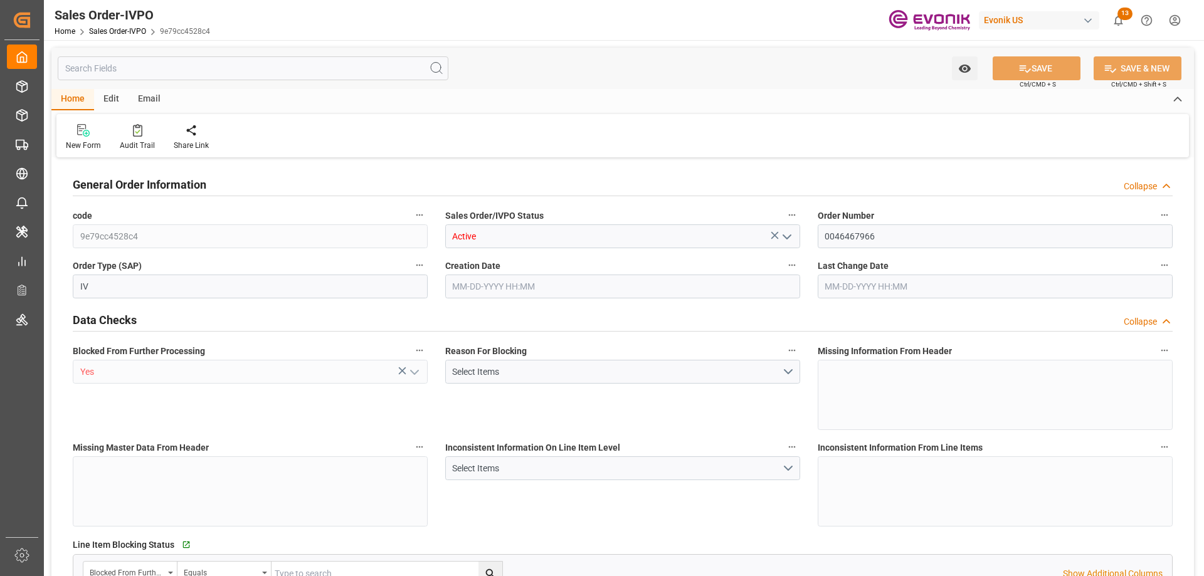
type input "[DATE] 21:29"
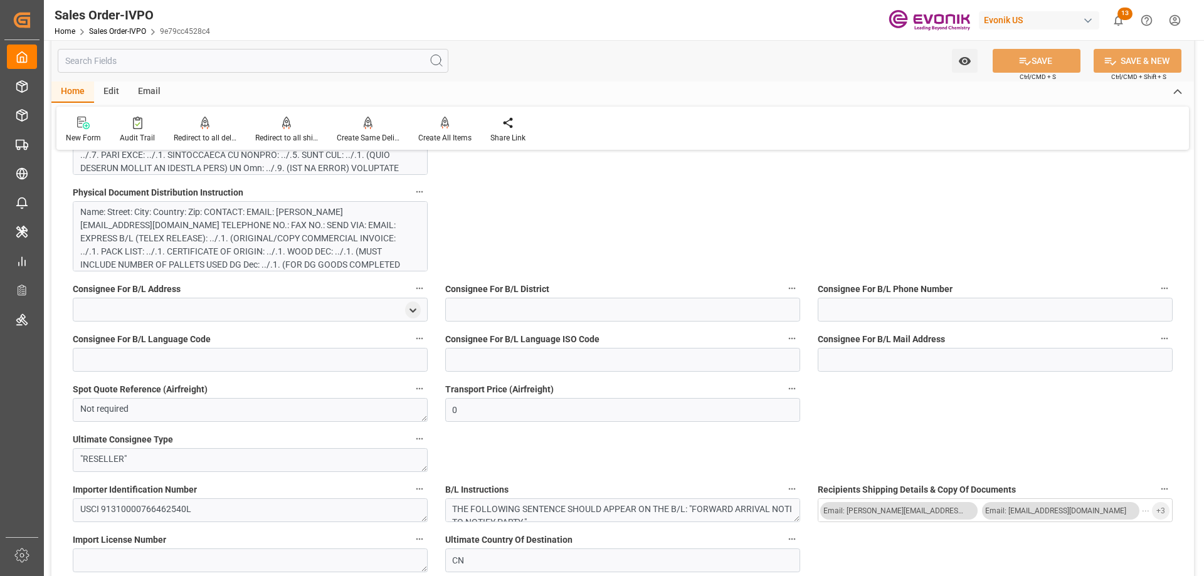
scroll to position [690, 0]
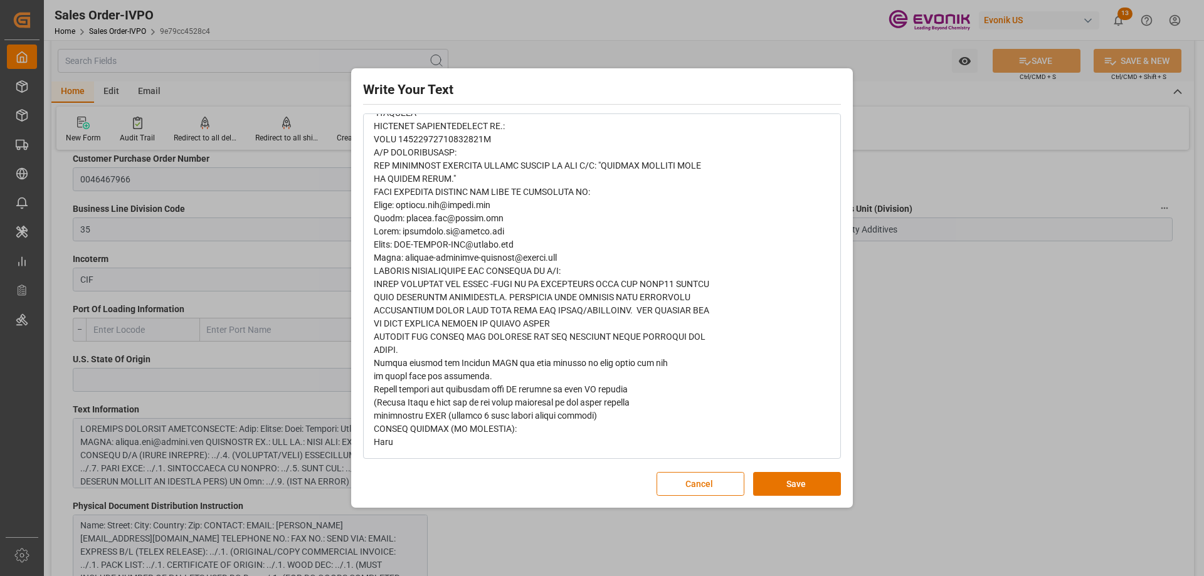
scroll to position [0, 0]
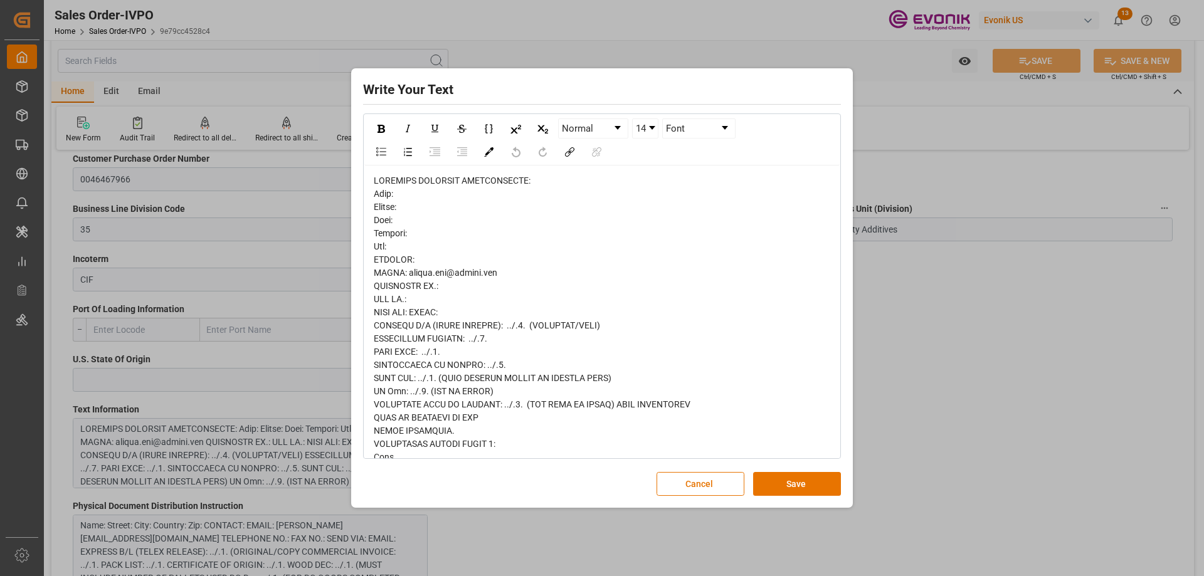
click at [897, 342] on div "Write Your Text Normal 14 Font Cancel Save" at bounding box center [602, 288] width 1204 height 576
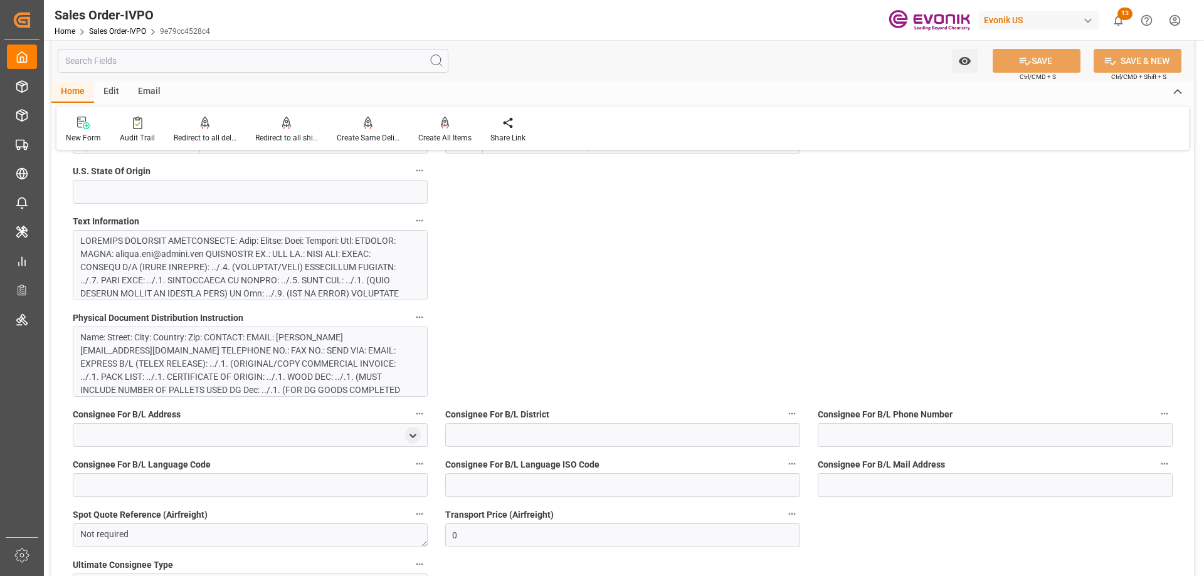
scroll to position [940, 0]
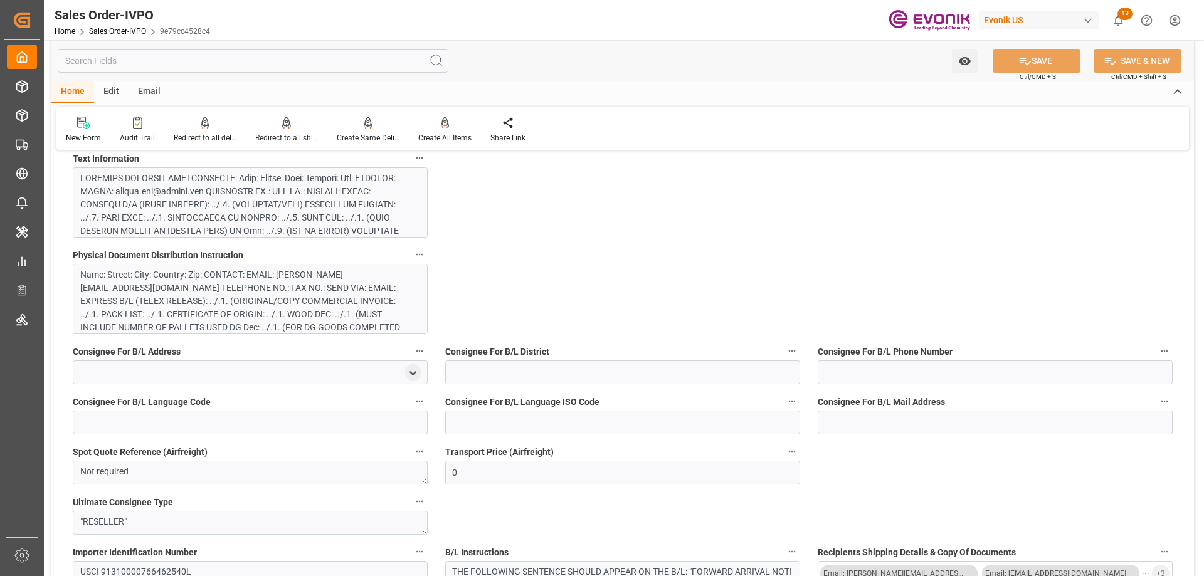
click at [318, 286] on div "Name: Street: City: Country: Zip: CONTACT: EMAIL: [PERSON_NAME][EMAIL_ADDRESS][…" at bounding box center [245, 314] width 330 height 92
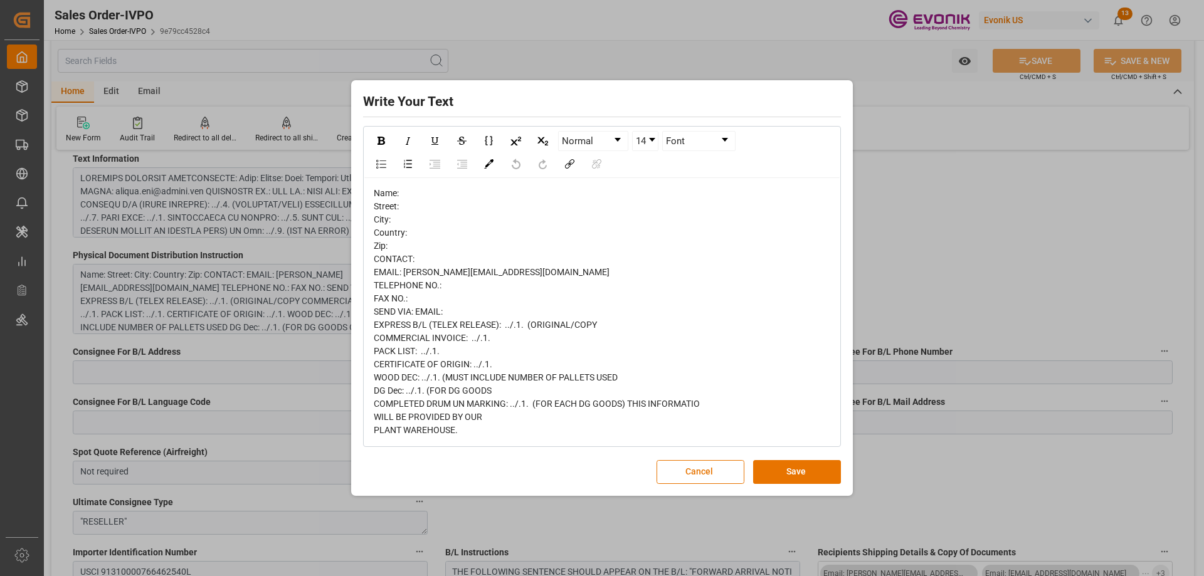
click at [986, 291] on div "Write Your Text Normal 14 Font Name: Street: City: Country: Zip: CONTACT: EMAIL…" at bounding box center [602, 288] width 1204 height 576
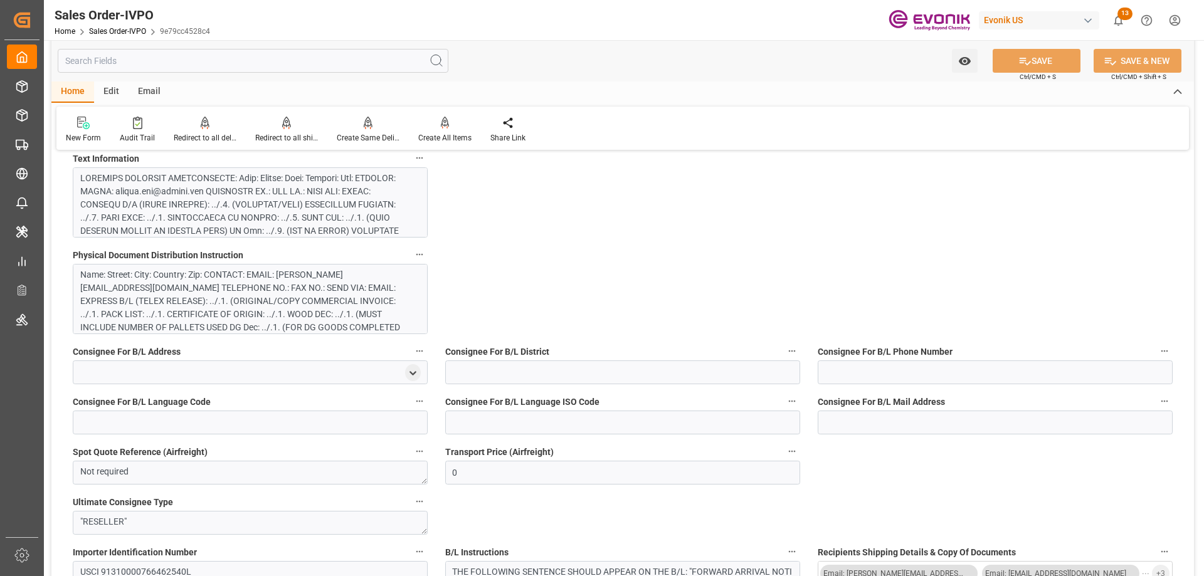
click at [167, 60] on input "text" at bounding box center [253, 61] width 391 height 24
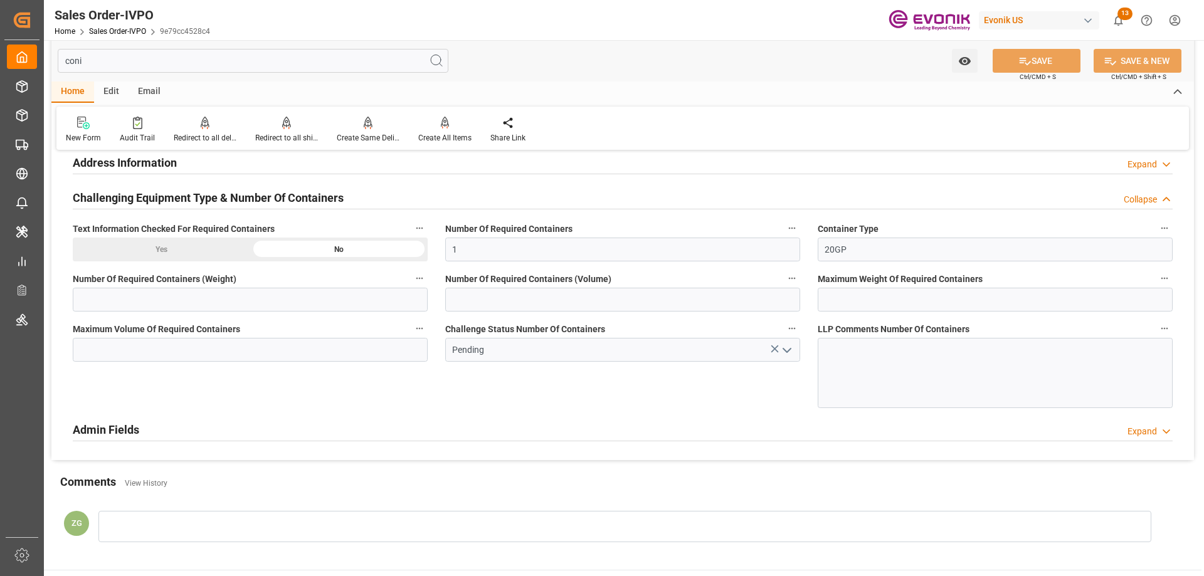
scroll to position [134, 0]
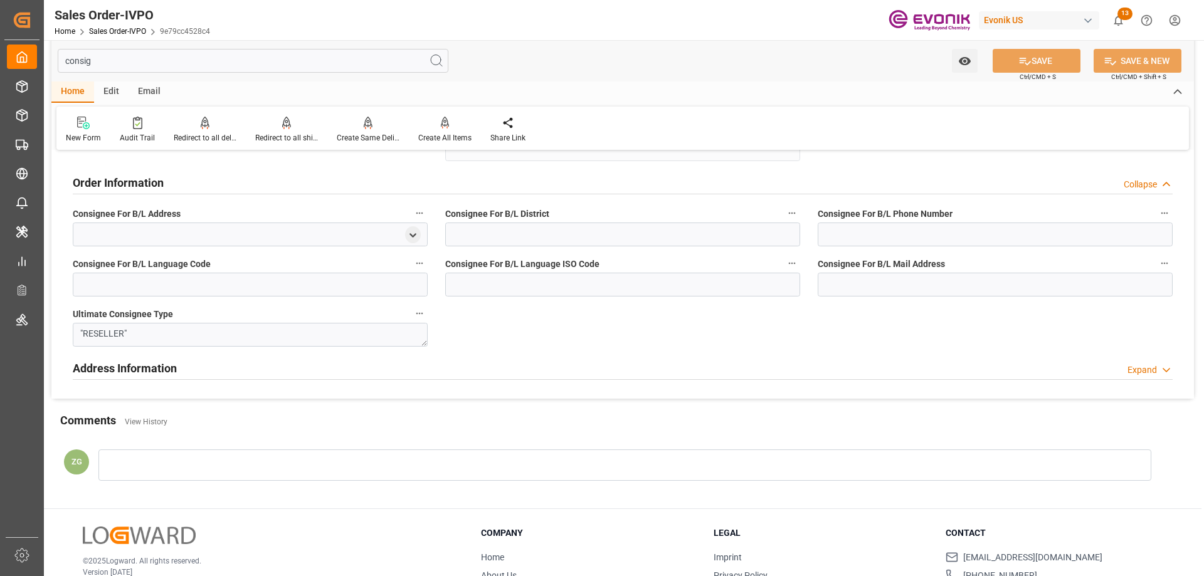
type input "consign"
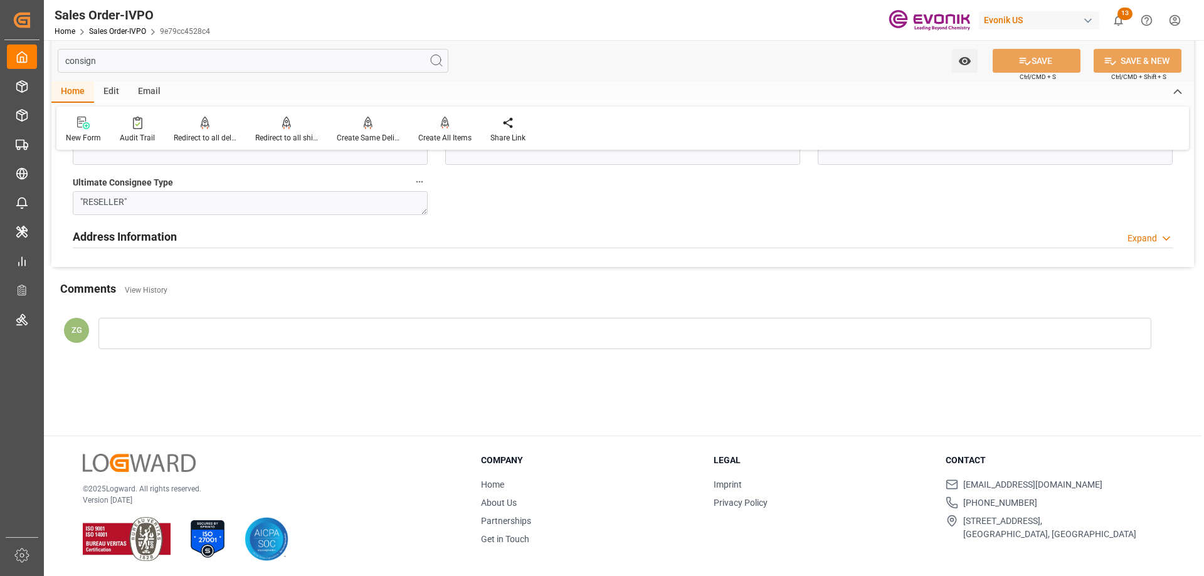
scroll to position [0, 0]
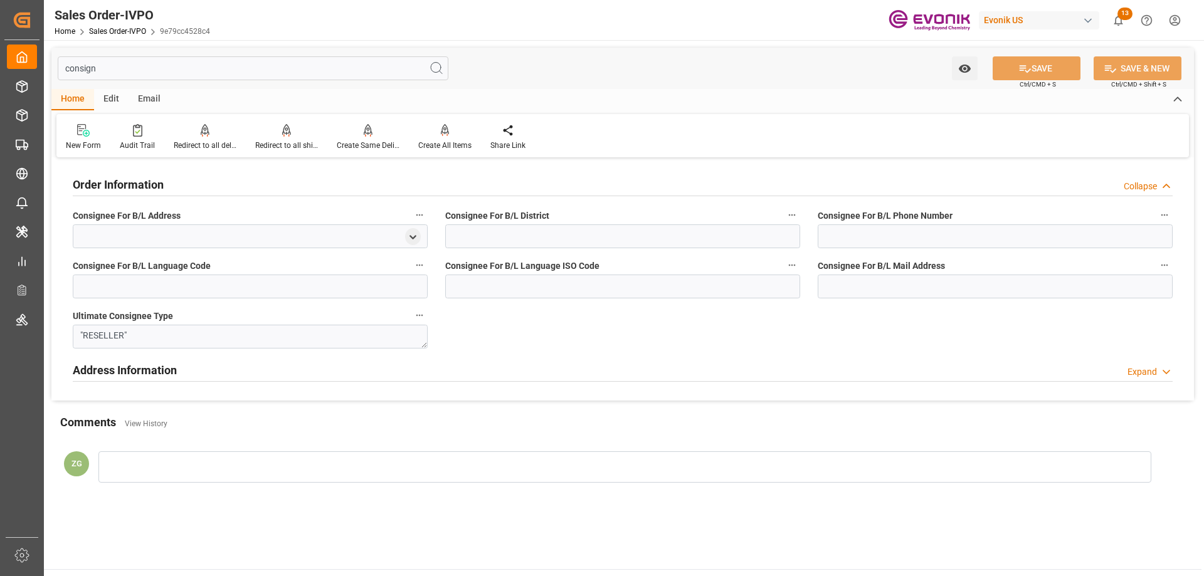
click at [123, 73] on input "consign" at bounding box center [253, 68] width 391 height 24
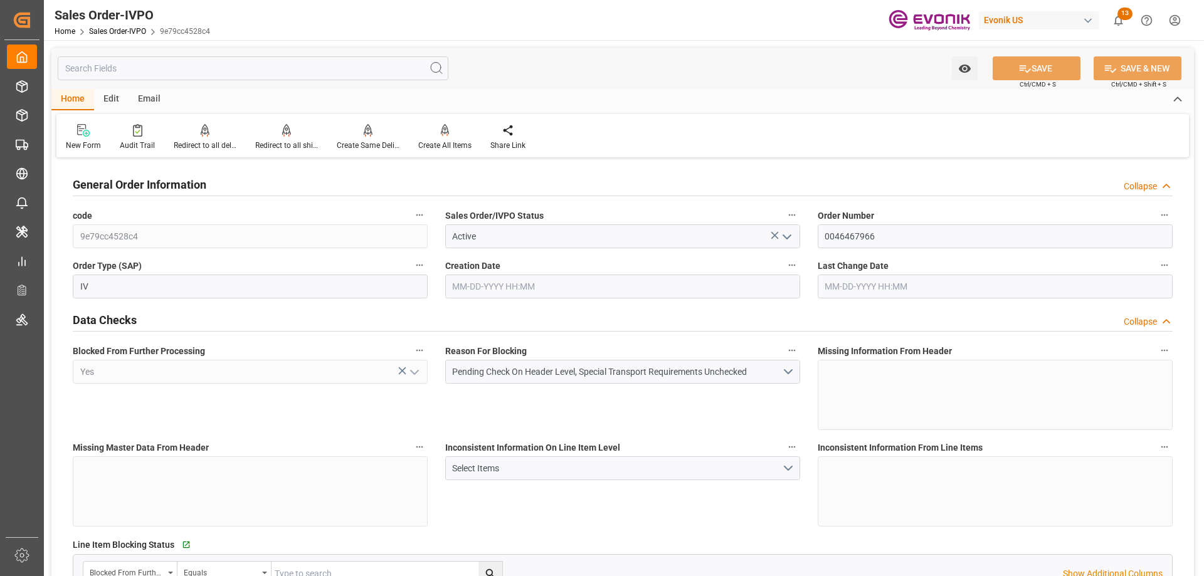
type input "CNHOP"
type input "0"
type input "1"
type input "17563.6"
type input "[DATE] 21:29"
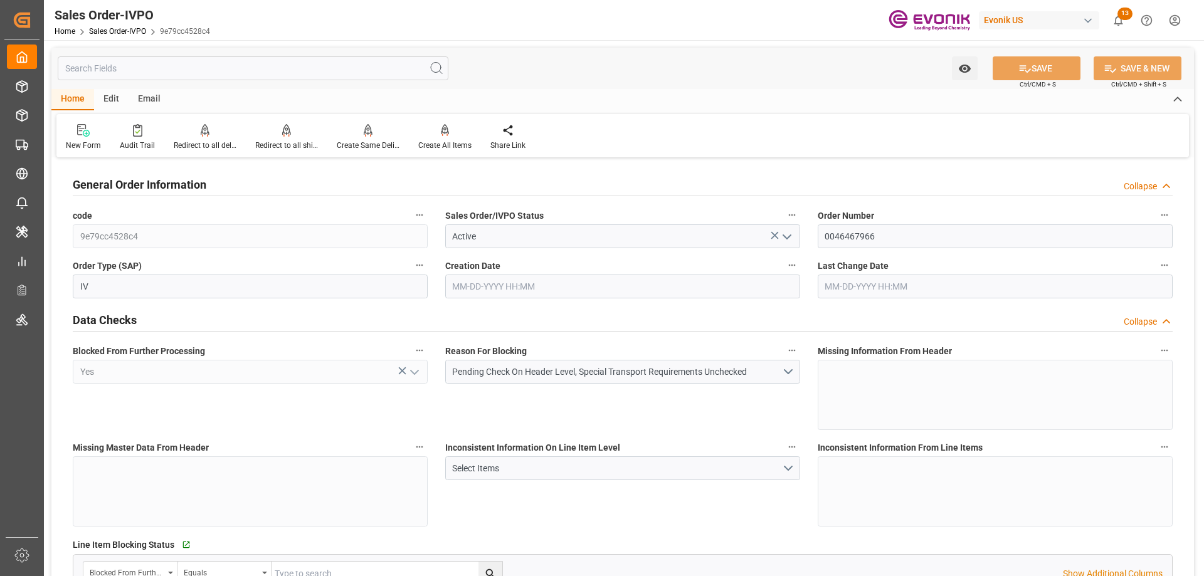
type input "[DATE] 21:29"
click at [794, 370] on button "Pending Check On Header Level, Special Transport Requirements Unchecked" at bounding box center [622, 372] width 355 height 24
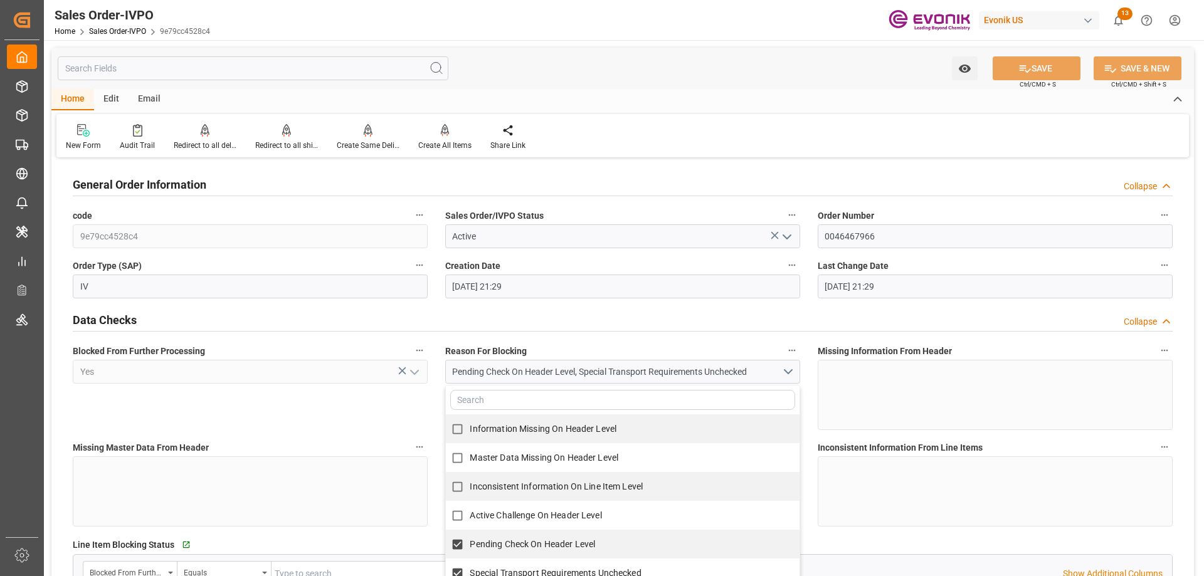
scroll to position [125, 0]
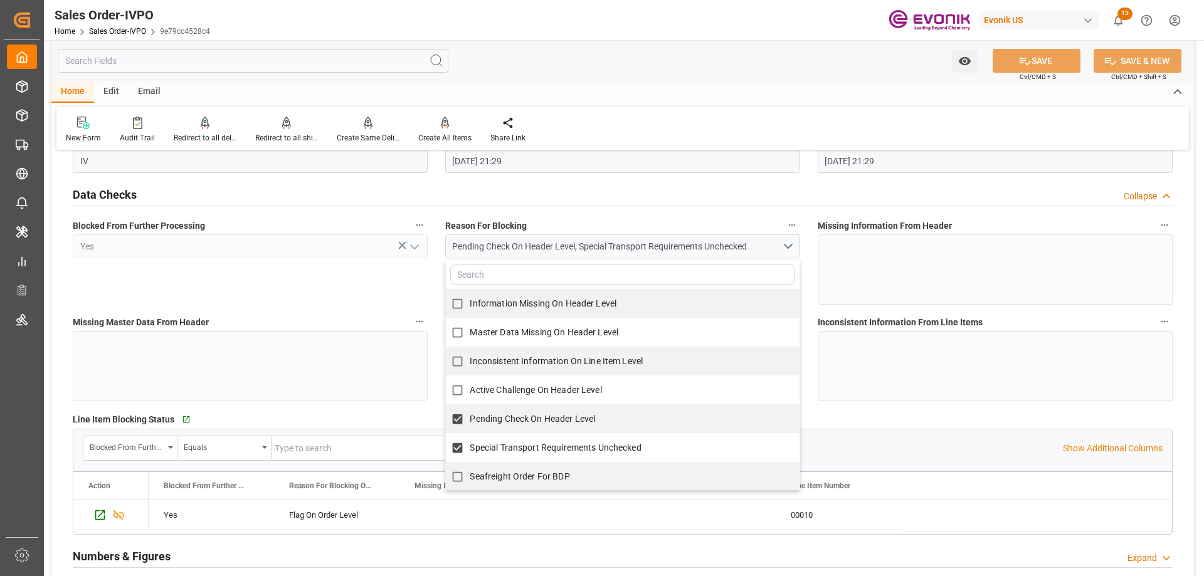
click at [607, 18] on div "Sales Order-IVPO Home Sales Order-IVPO 9e79cc4528c4 Evonik US 13 Notifications …" at bounding box center [619, 20] width 1168 height 40
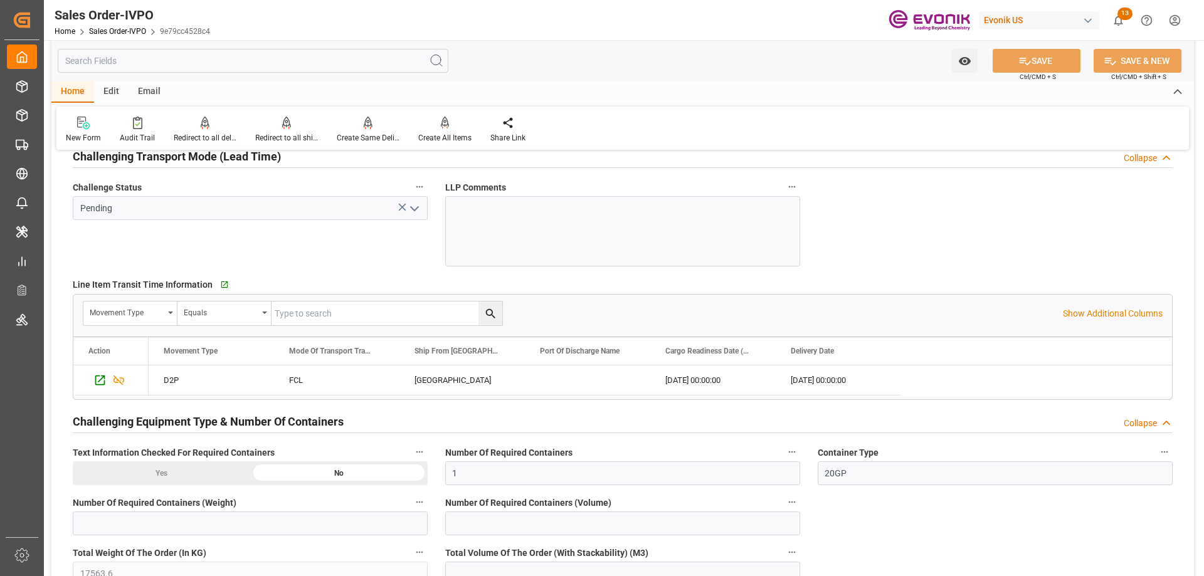
scroll to position [2131, 0]
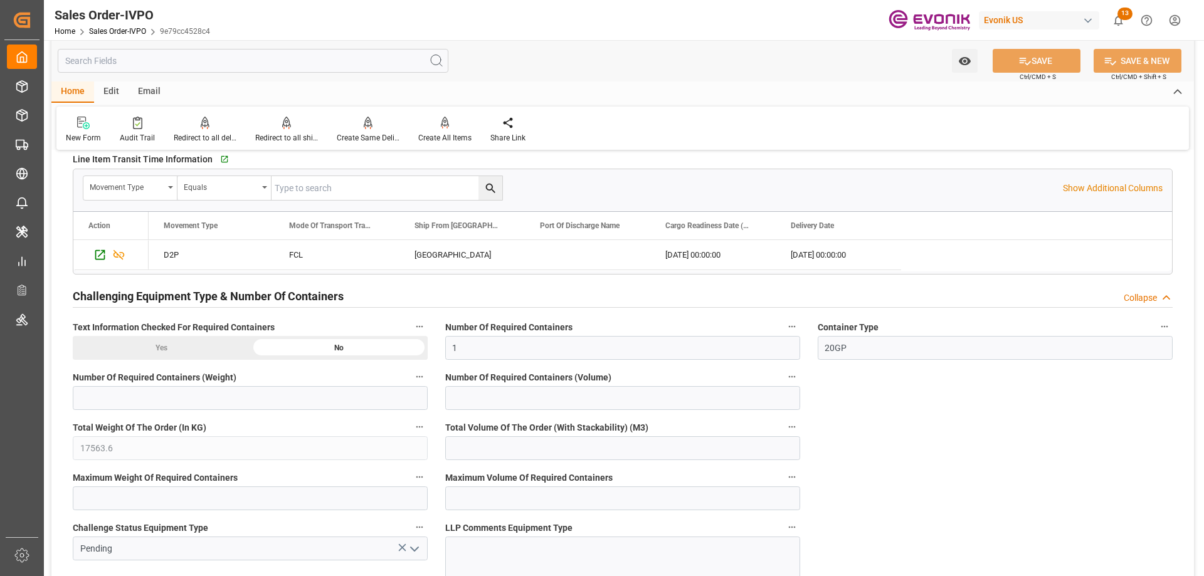
click at [240, 63] on input "text" at bounding box center [253, 61] width 391 height 24
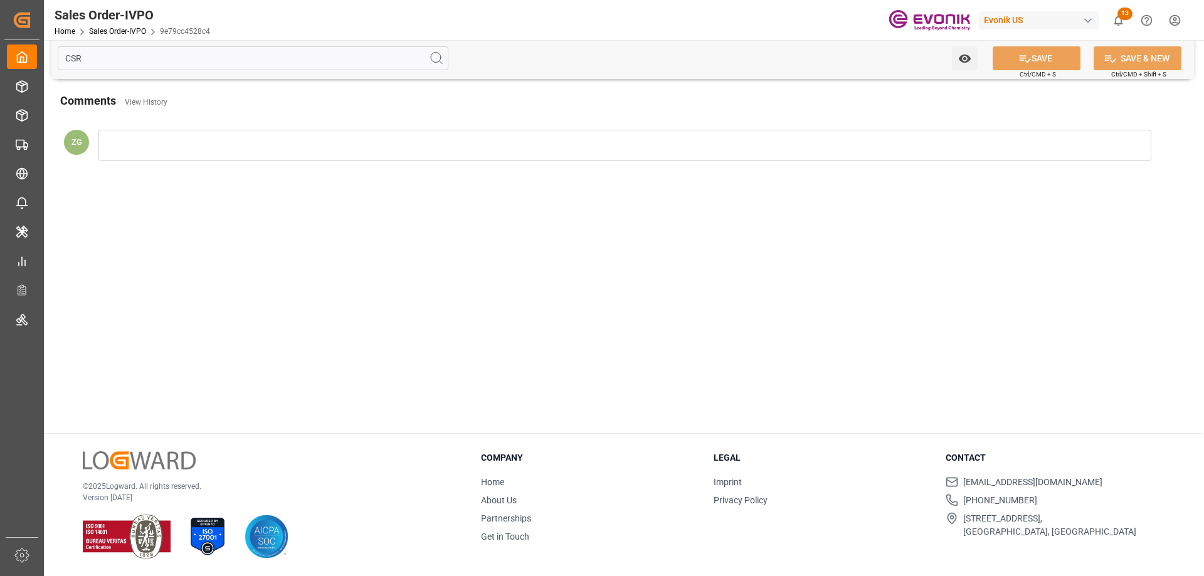
scroll to position [0, 0]
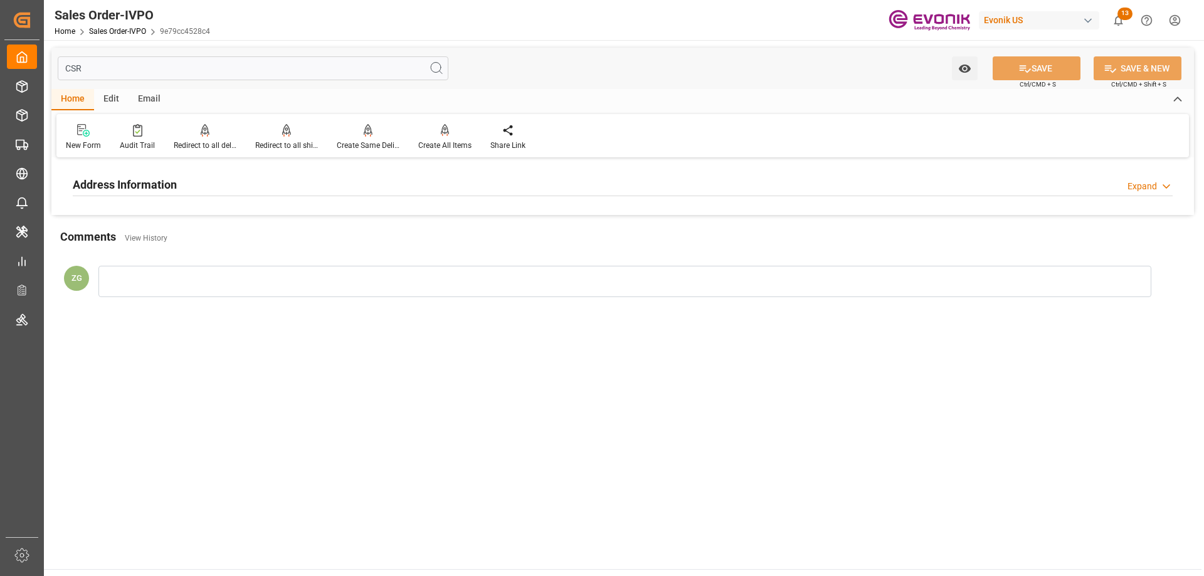
type input "CSR"
click at [184, 184] on div "Address Information Expand" at bounding box center [623, 184] width 1100 height 24
